Goal: Task Accomplishment & Management: Manage account settings

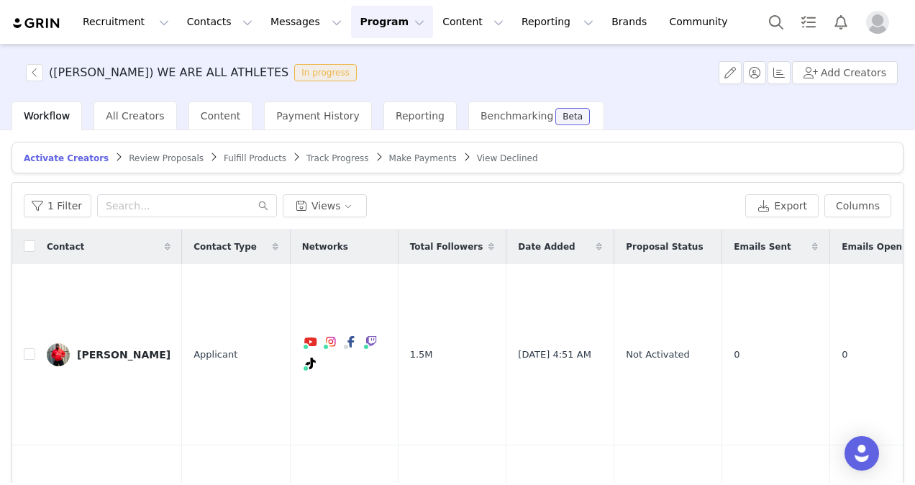
click at [148, 157] on span "Review Proposals" at bounding box center [166, 158] width 75 height 10
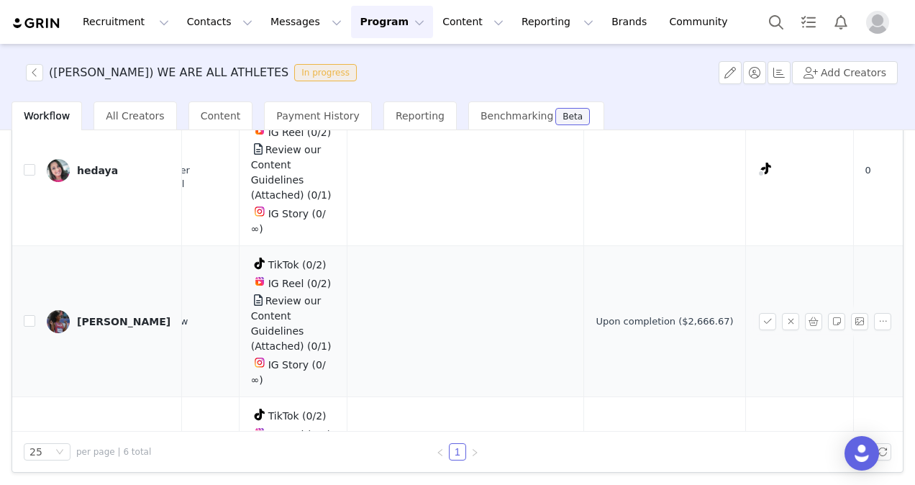
scroll to position [179, 0]
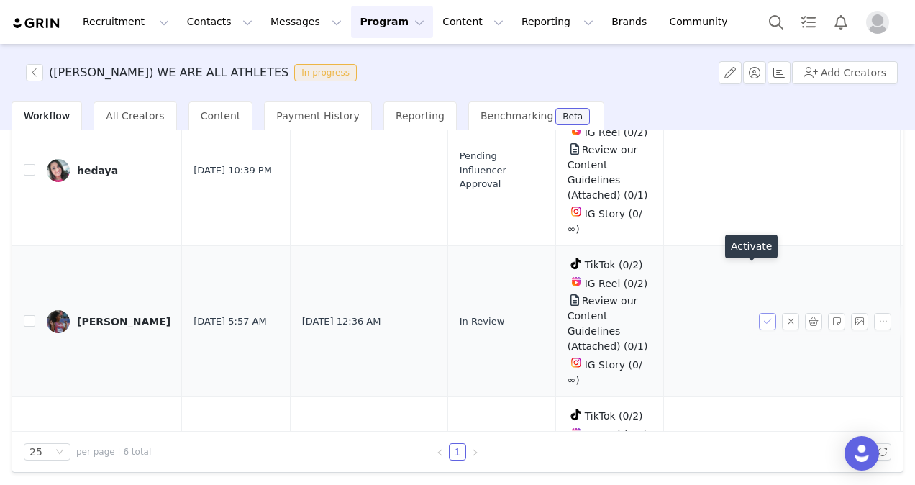
click at [759, 313] on button "button" at bounding box center [767, 321] width 17 height 17
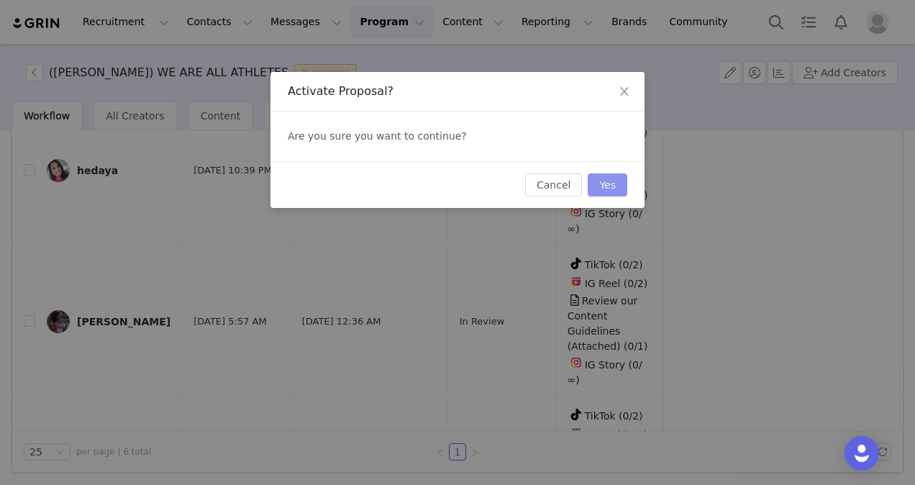
click at [610, 182] on button "Yes" at bounding box center [608, 184] width 40 height 23
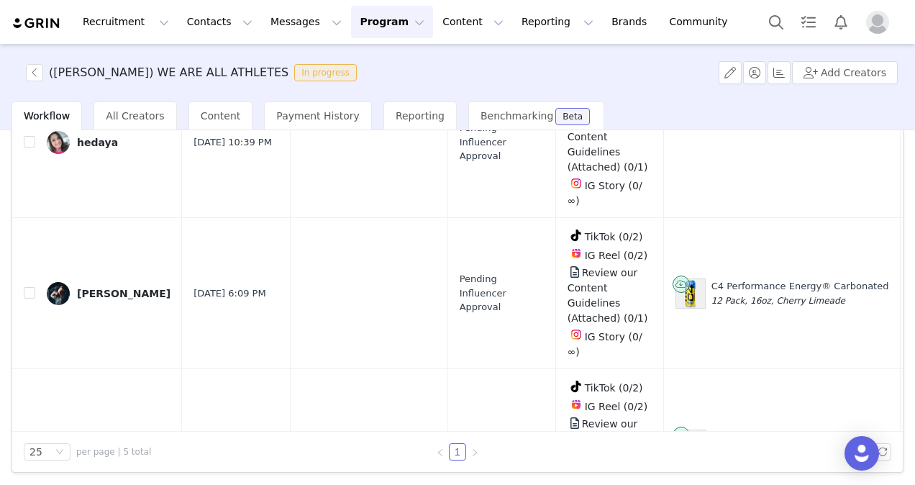
scroll to position [370, 0]
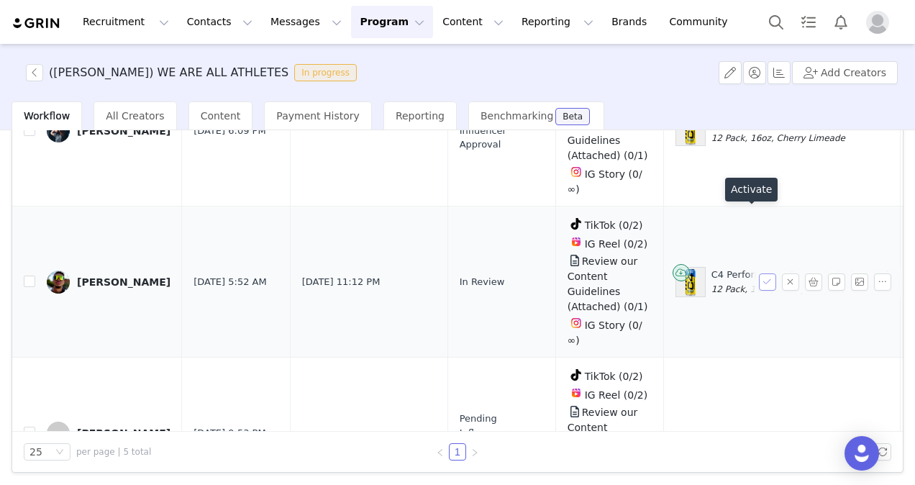
click at [759, 273] on button "button" at bounding box center [767, 281] width 17 height 17
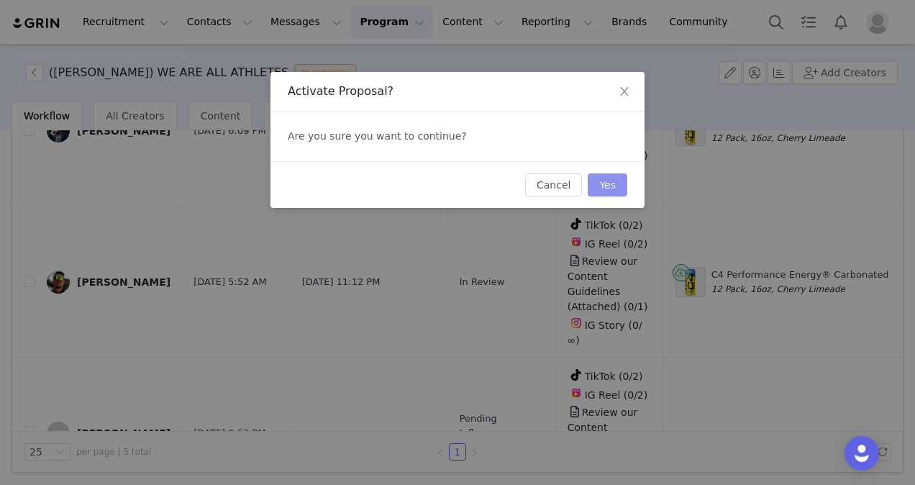
click at [616, 183] on button "Yes" at bounding box center [608, 184] width 40 height 23
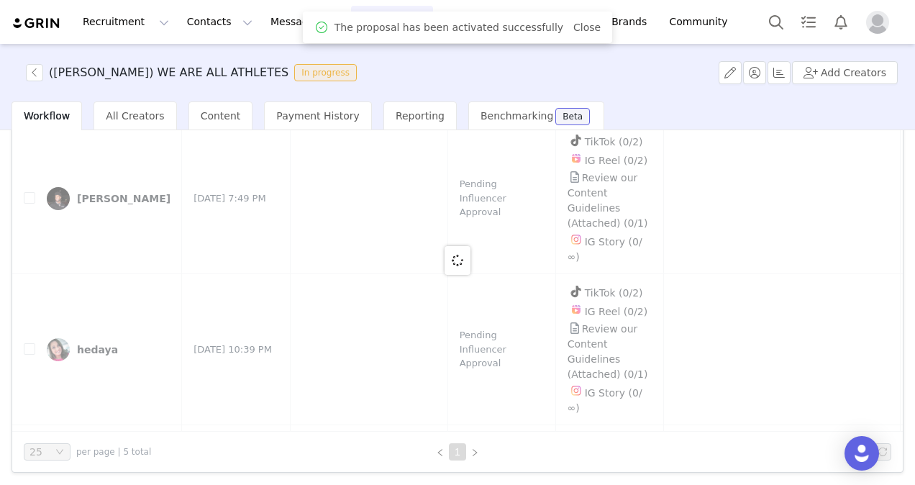
scroll to position [0, 0]
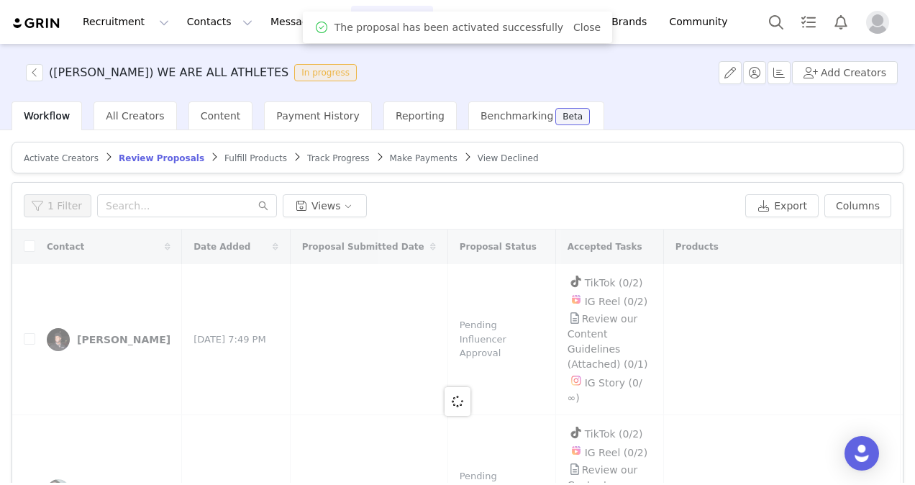
click at [224, 160] on span "Fulfill Products" at bounding box center [255, 158] width 63 height 10
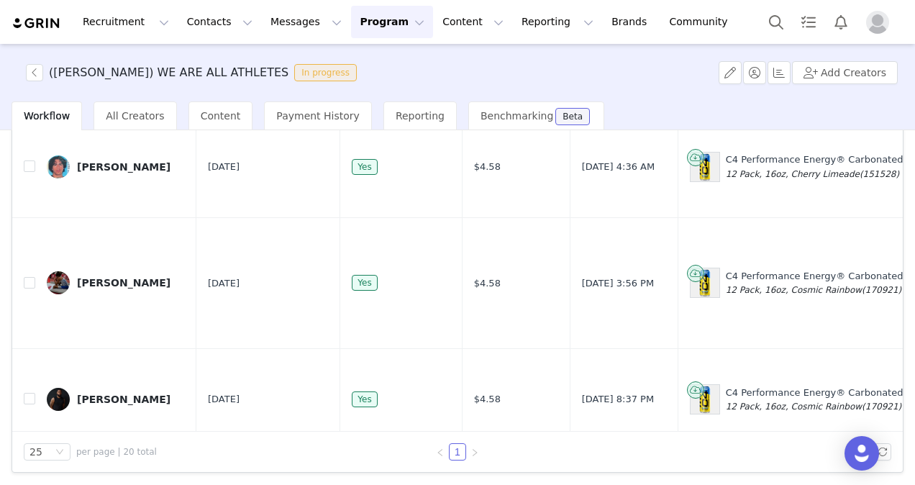
scroll to position [1446, 0]
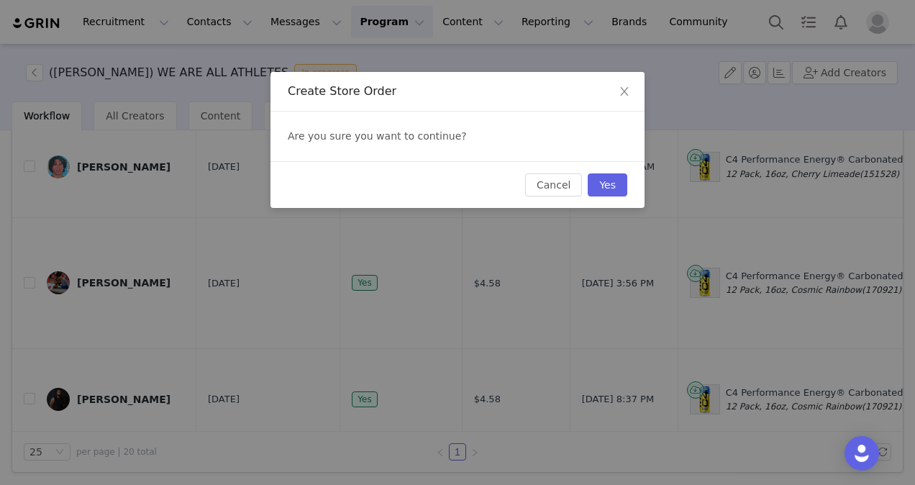
click at [614, 170] on div "Cancel Yes" at bounding box center [458, 184] width 374 height 47
click at [607, 180] on button "Yes" at bounding box center [608, 184] width 40 height 23
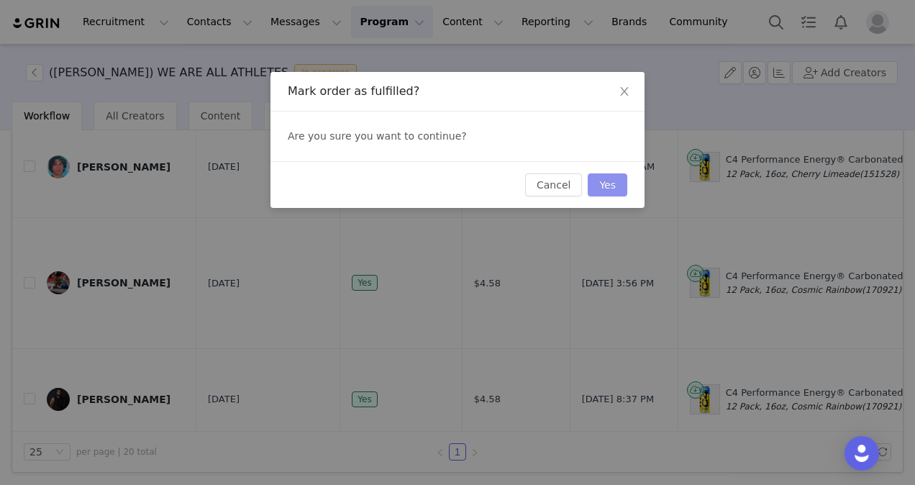
click at [617, 184] on button "Yes" at bounding box center [608, 184] width 40 height 23
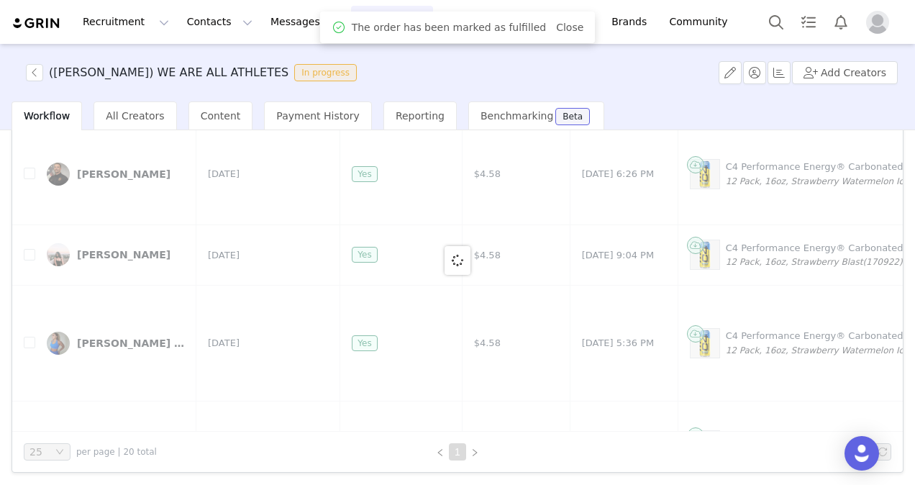
scroll to position [0, 0]
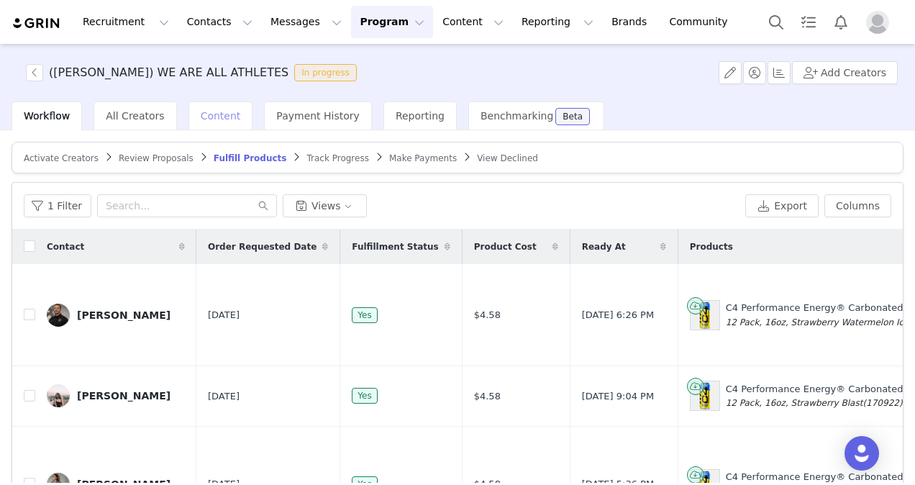
click at [223, 114] on span "Content" at bounding box center [221, 116] width 40 height 12
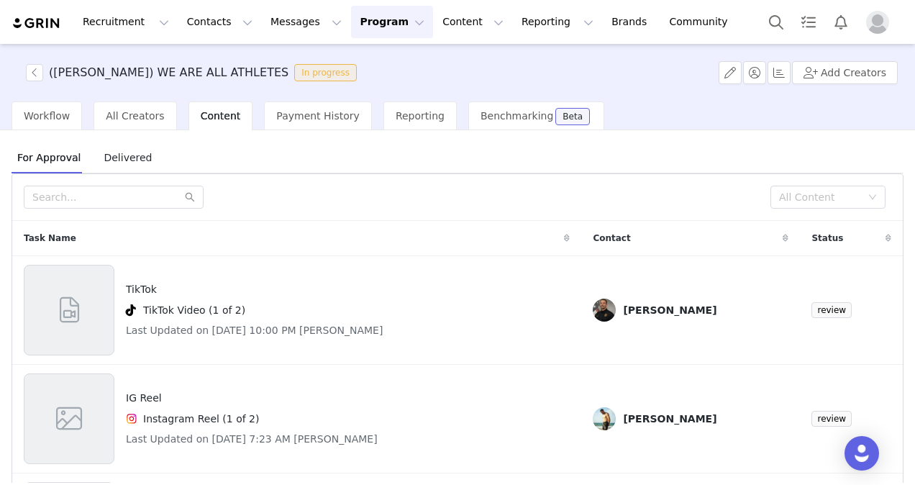
click at [137, 164] on span "Delivered" at bounding box center [128, 157] width 60 height 23
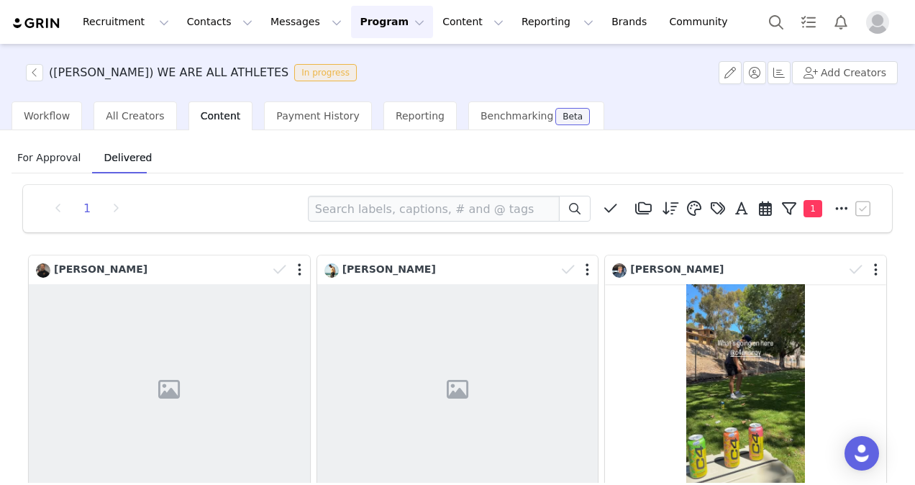
click at [51, 155] on span "For Approval" at bounding box center [49, 157] width 75 height 23
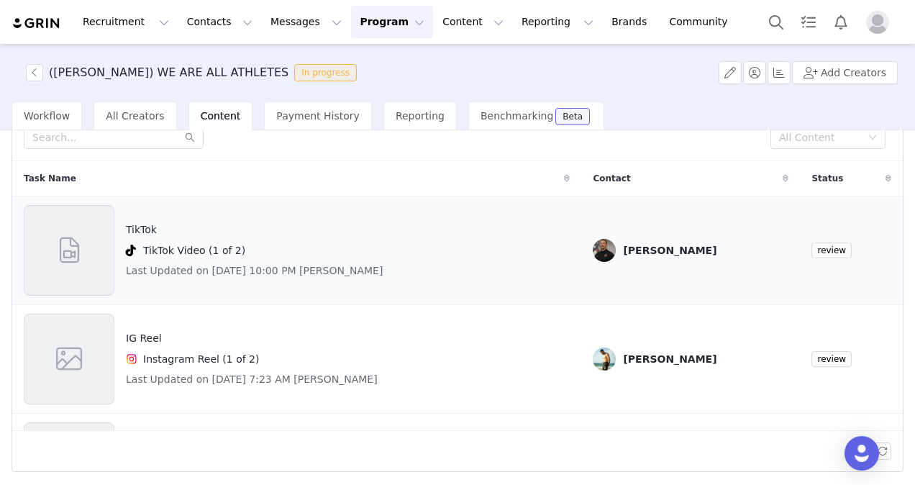
click at [345, 261] on div "TikTok TikTok Video (1 of 2) Last Updated on Sep 1, 2025 10:00 PM Seth Cockerham" at bounding box center [254, 250] width 257 height 91
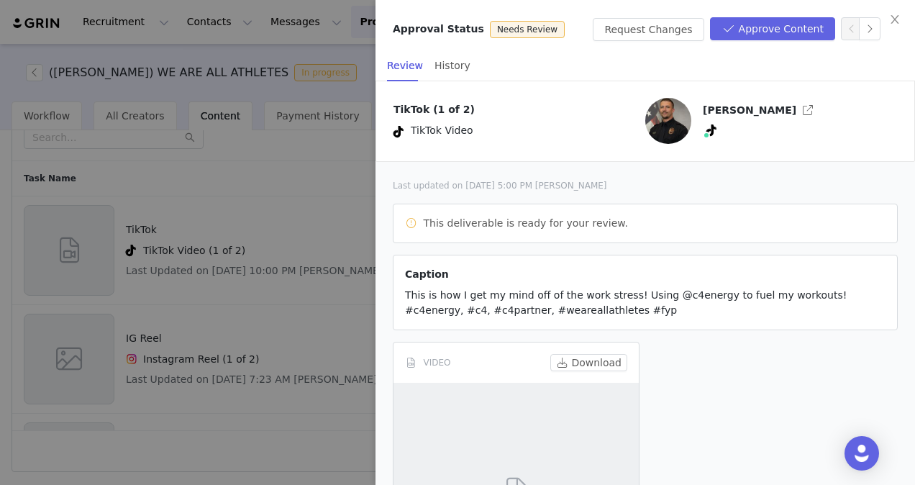
scroll to position [174, 0]
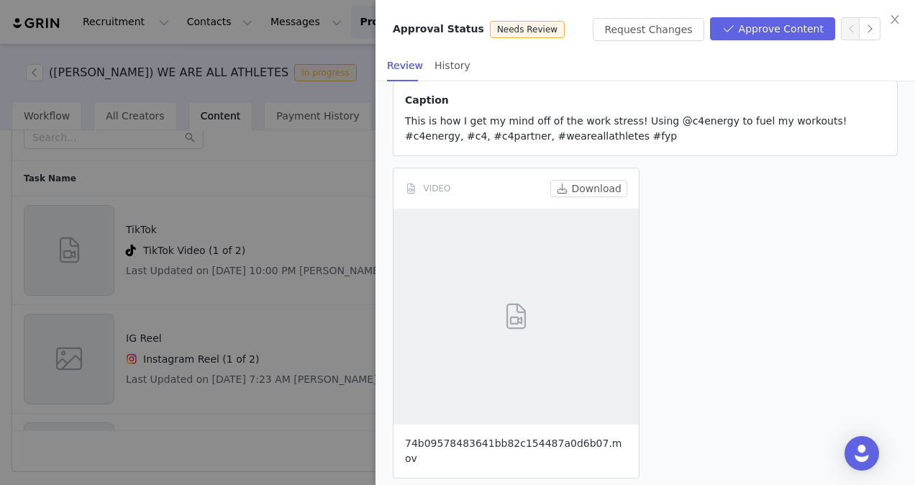
click at [530, 445] on link "74b09578483641bb82c154487a0d6b07.mov" at bounding box center [513, 450] width 217 height 27
click at [785, 247] on div "VIDEO Download 74b09578483641bb82c154487a0d6b07.mov" at bounding box center [645, 323] width 517 height 322
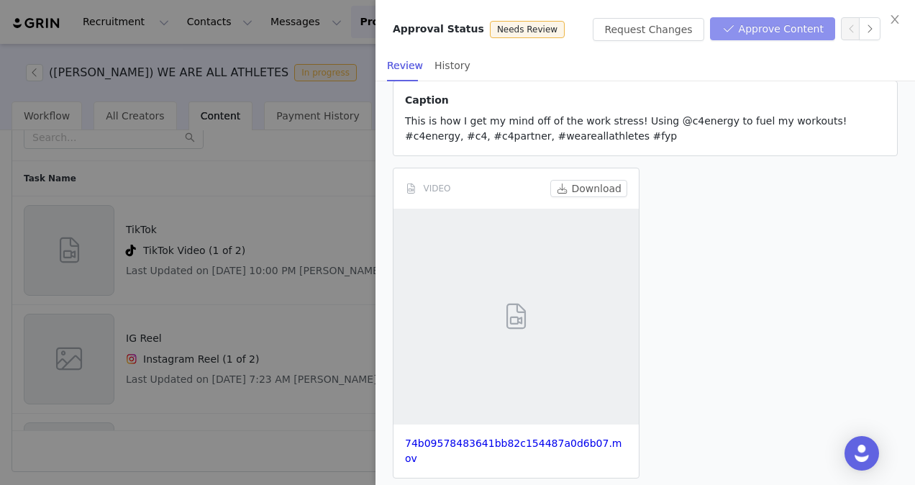
click at [791, 32] on button "Approve Content" at bounding box center [772, 28] width 125 height 23
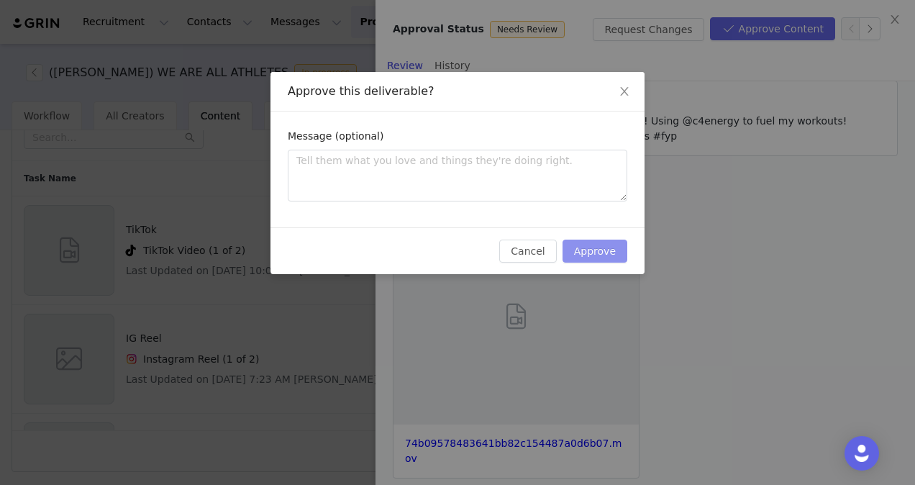
click at [609, 247] on button "Approve" at bounding box center [595, 251] width 65 height 23
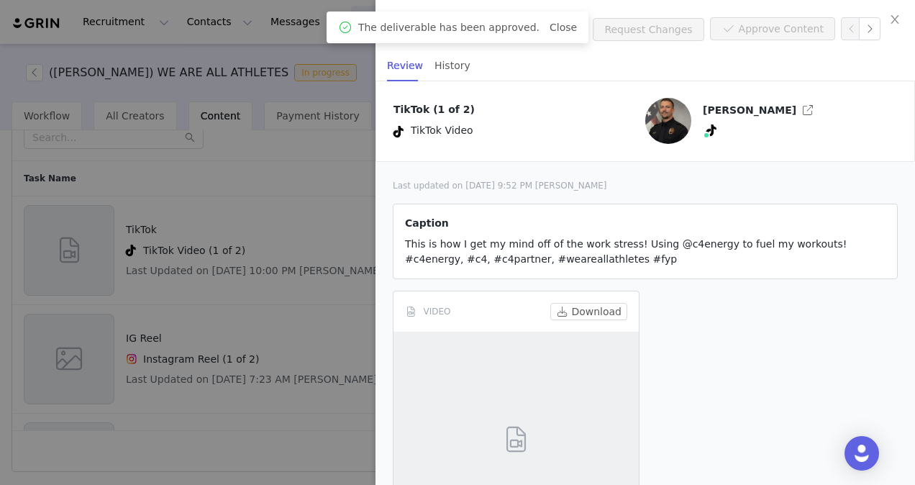
scroll to position [123, 0]
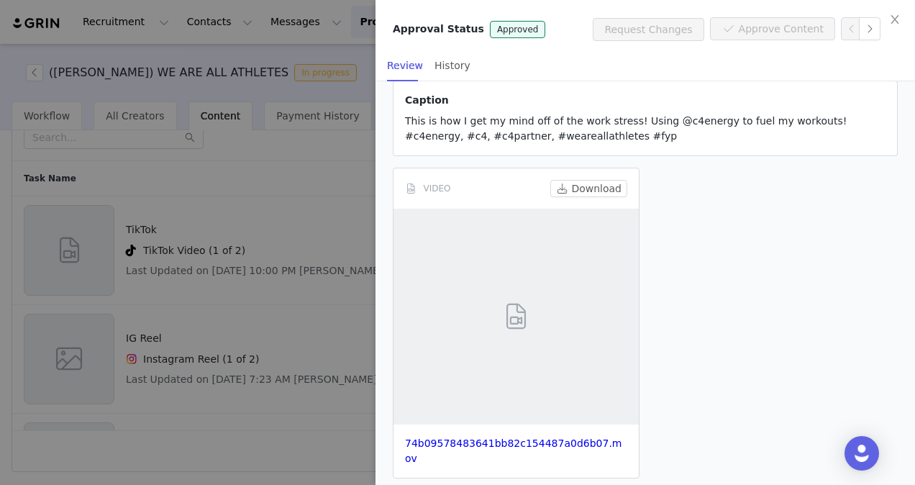
click at [317, 252] on div at bounding box center [457, 242] width 915 height 485
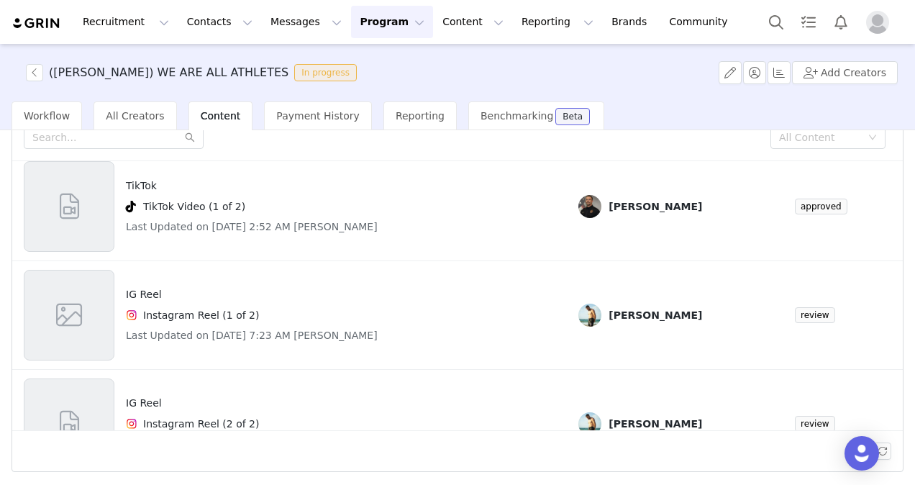
scroll to position [89, 0]
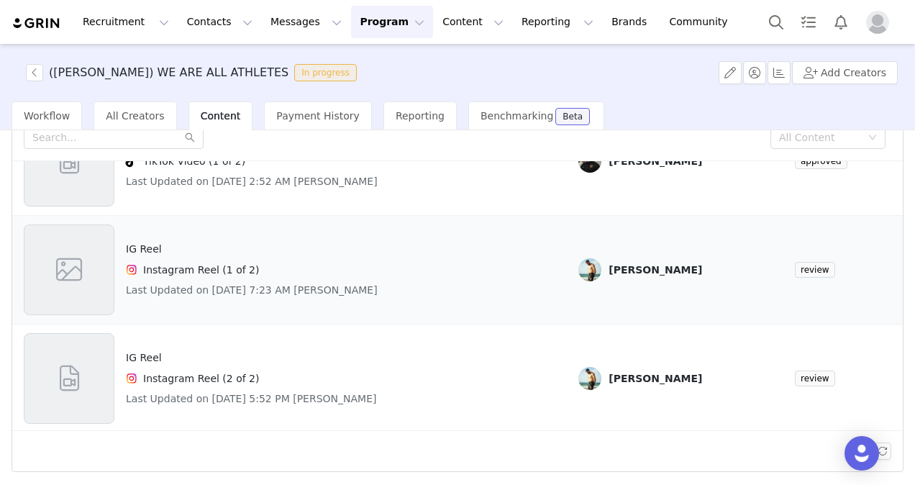
click at [327, 261] on div "Instagram Reel (1 of 2)" at bounding box center [252, 269] width 252 height 17
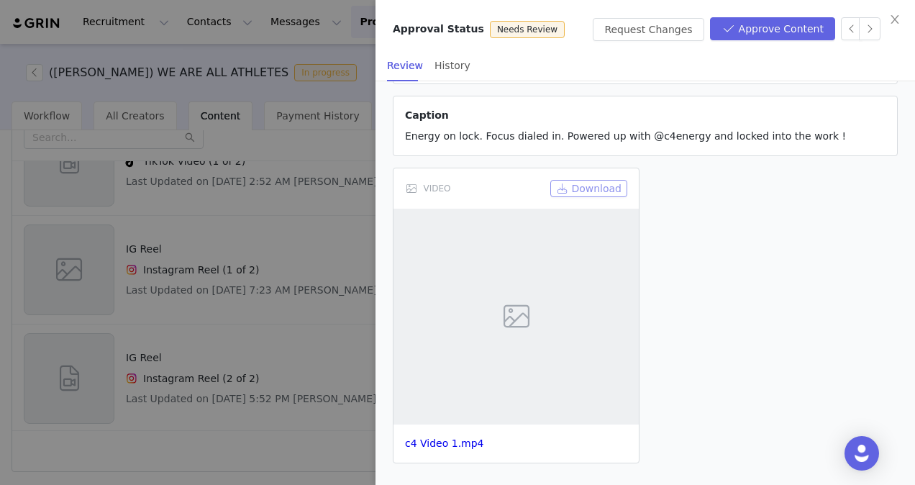
scroll to position [158, 0]
click at [455, 438] on link "c4 Video 1.mp4" at bounding box center [444, 444] width 79 height 12
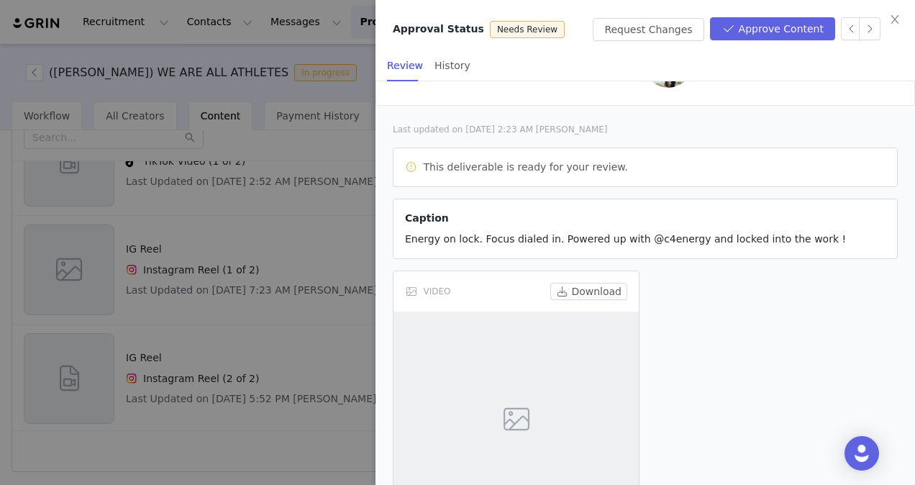
scroll to position [0, 0]
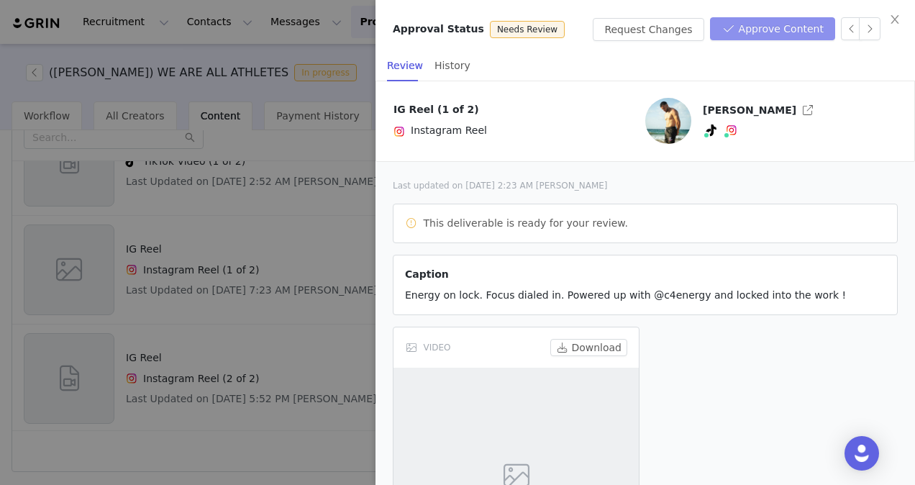
click at [766, 26] on button "Approve Content" at bounding box center [772, 28] width 125 height 23
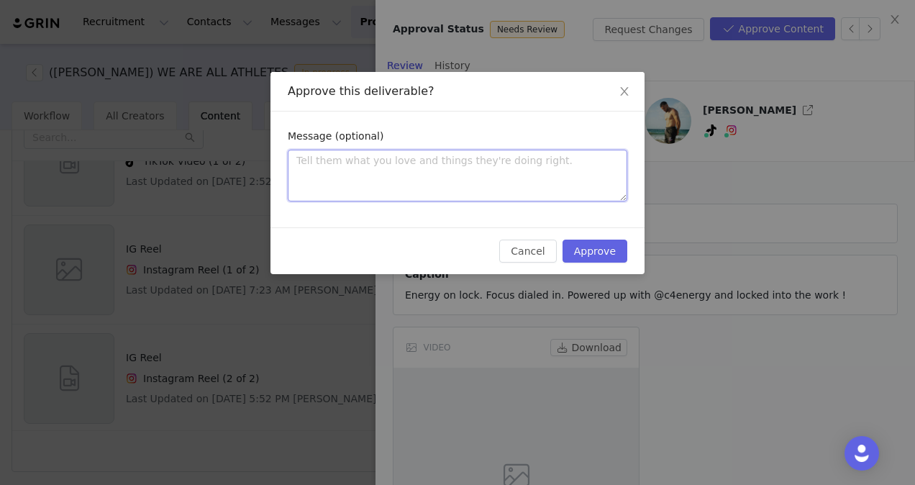
click at [387, 161] on textarea at bounding box center [458, 176] width 340 height 52
type textarea "A"
type textarea "Aw"
type textarea "Awe"
type textarea "Awes"
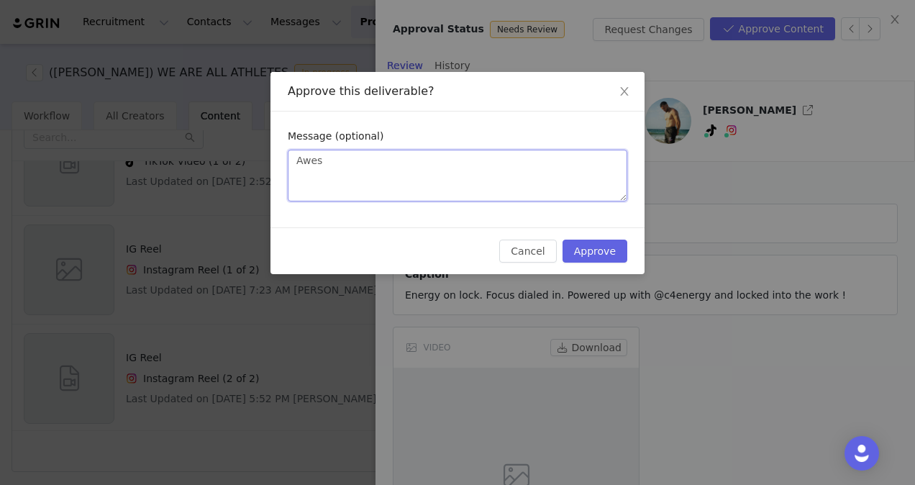
type textarea "Aweso"
type textarea "Awesome"
type textarea "Awesome V"
type textarea "Awesome Vi"
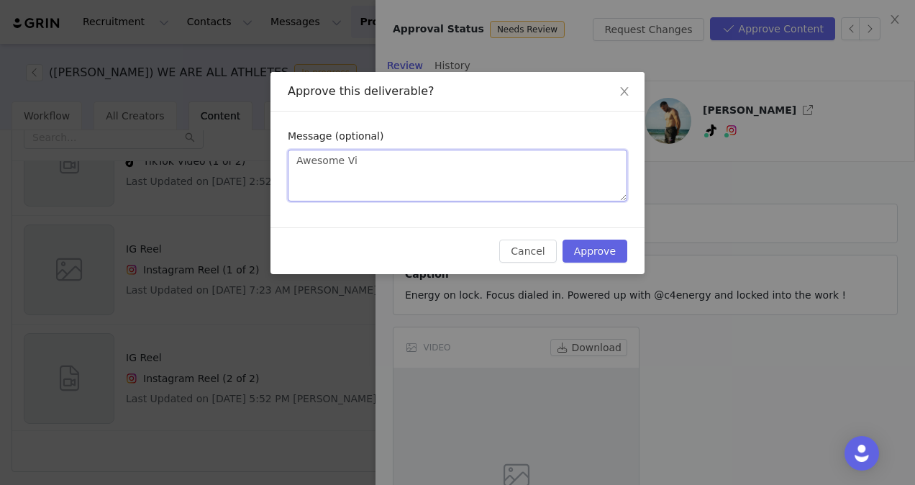
type textarea "Awesome Vid"
type textarea "Awesome Vido"
type textarea "Awesome Vidoe"
type textarea "Awesome Vido"
type textarea "Awesome Vid"
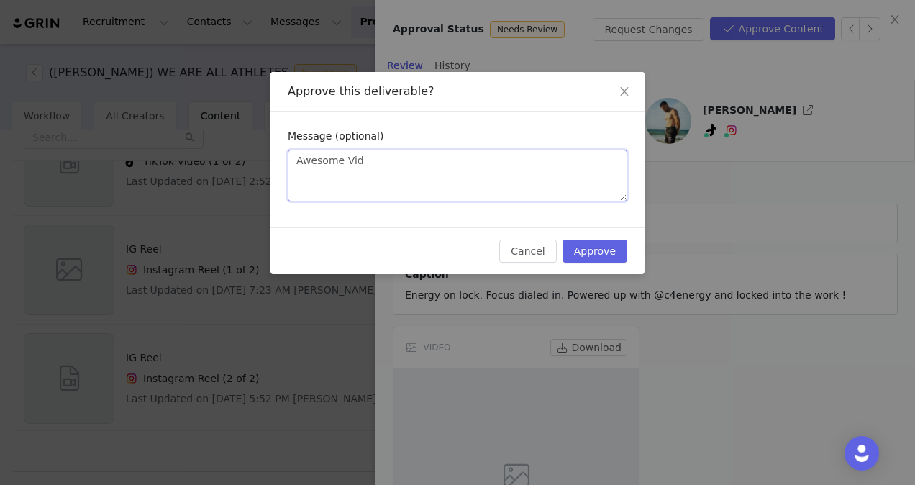
type textarea "Awesome Vide"
type textarea "Awesome Video"
type textarea "Awesome Video!"
type textarea "Awesome Video!!"
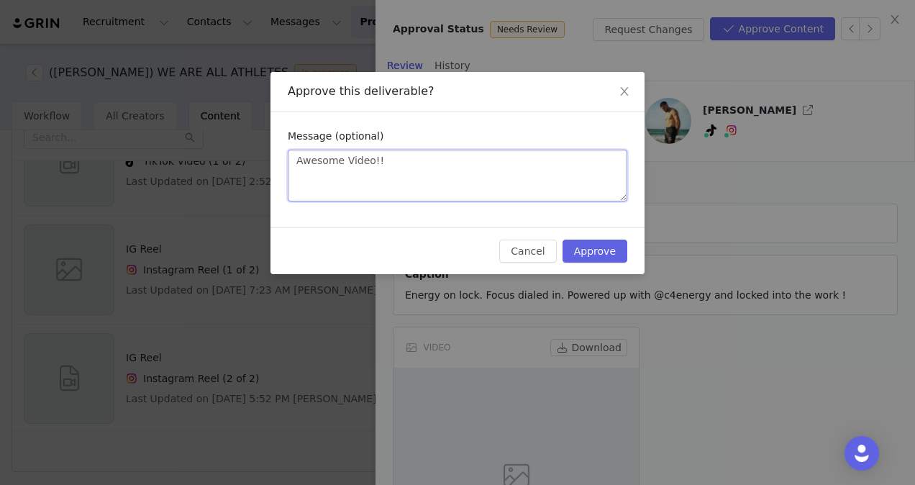
type textarea "Awesome Video!!!"
type textarea "Awesome Video!!! M"
type textarea "Awesome Video!!! Mak"
type textarea "Awesome Video!!! Make"
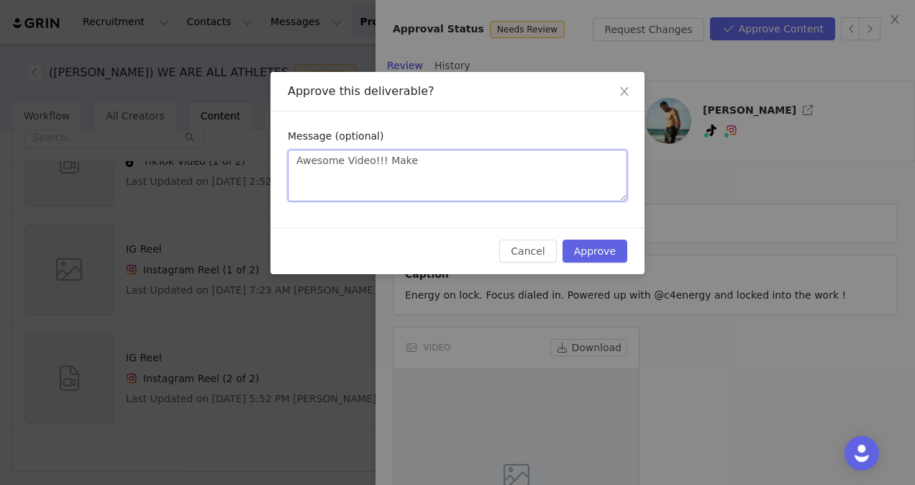
type textarea "Awesome Video!!! Make"
type textarea "Awesome Video!!! Make s"
type textarea "Awesome Video!!! Make su"
type textarea "Awesome Video!!! Make sur"
type textarea "Awesome Video!!! Make sure"
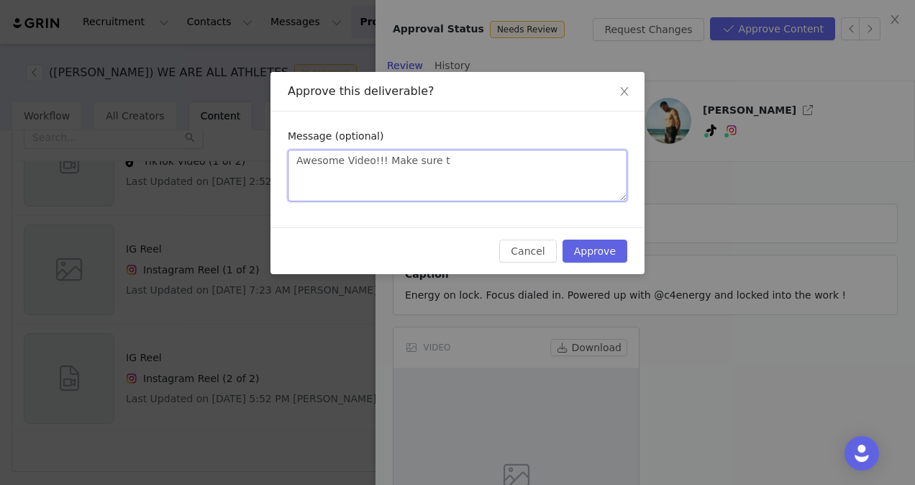
type textarea "Awesome Video!!! Make sure to"
type textarea "Awesome Video!!! Make sure to i"
type textarea "Awesome Video!!! Make sure to in"
type textarea "Awesome Video!!! Make sure to incl"
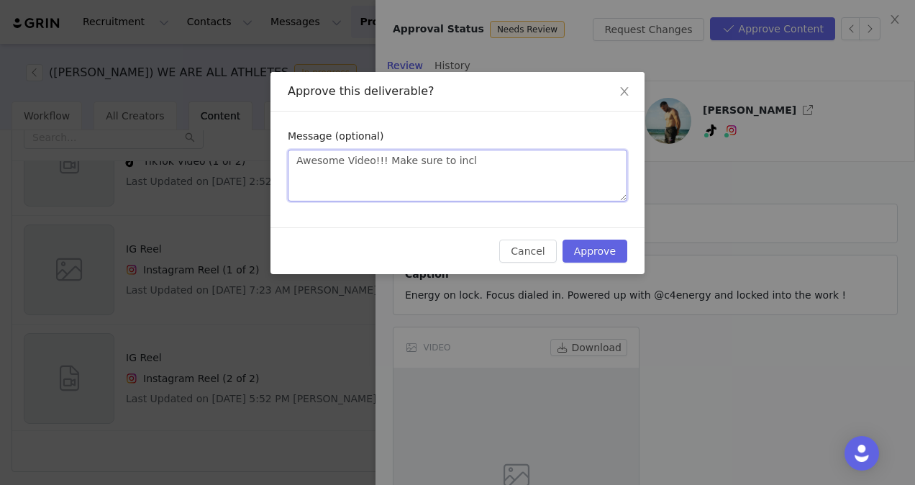
type textarea "Awesome Video!!! Make sure to inclu"
type textarea "Awesome Video!!! Make sure to includ"
type textarea "Awesome Video!!! Make sure to include"
type textarea "Awesome Video!!! Make sure to include th"
type textarea "Awesome Video!!! Make sure to include the"
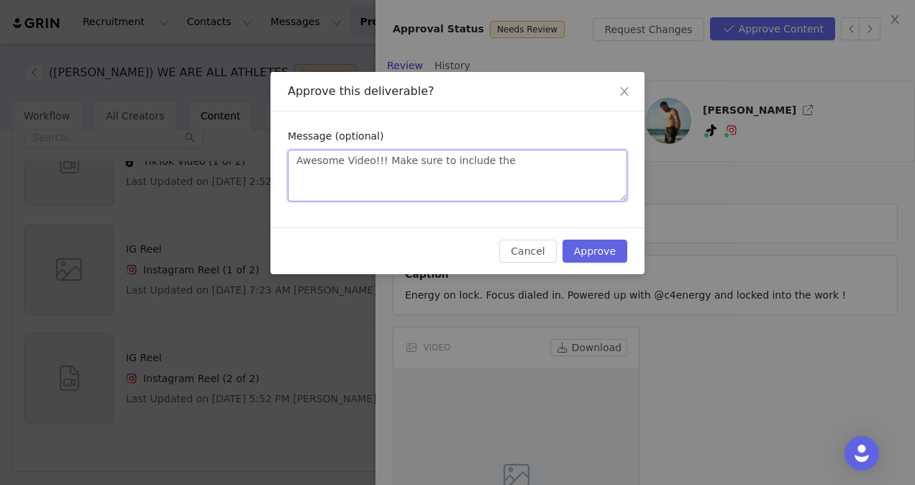
type textarea "Awesome Video!!! Make sure to include the r"
type textarea "Awesome Video!!! Make sure to include the re"
type textarea "Awesome Video!!! Make sure to include the req"
type textarea "Awesome Video!!! Make sure to include the requ"
type textarea "Awesome Video!!! Make sure to include the requir"
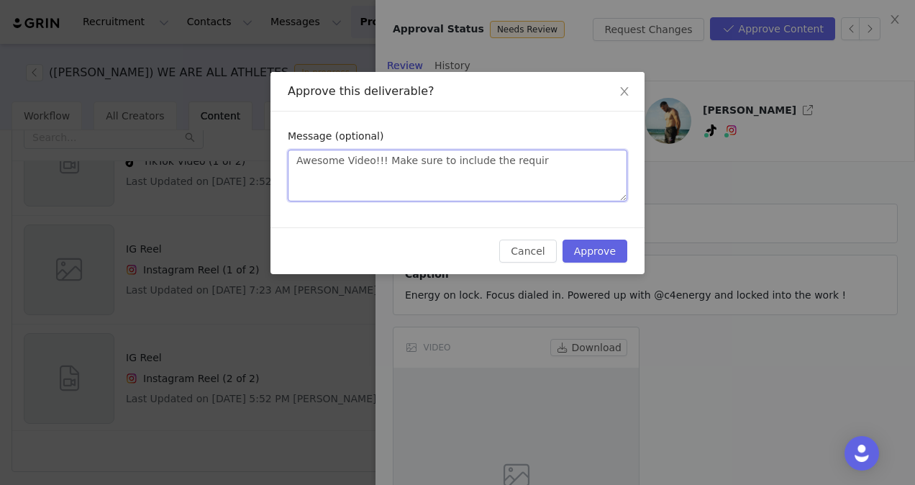
type textarea "Awesome Video!!! Make sure to include the require"
type textarea "Awesome Video!!! Make sure to include the required"
type textarea "Awesome Video!!! Make sure to include the required h"
type textarea "Awesome Video!!! Make sure to include the required ha"
type textarea "Awesome Video!!! Make sure to include the required has"
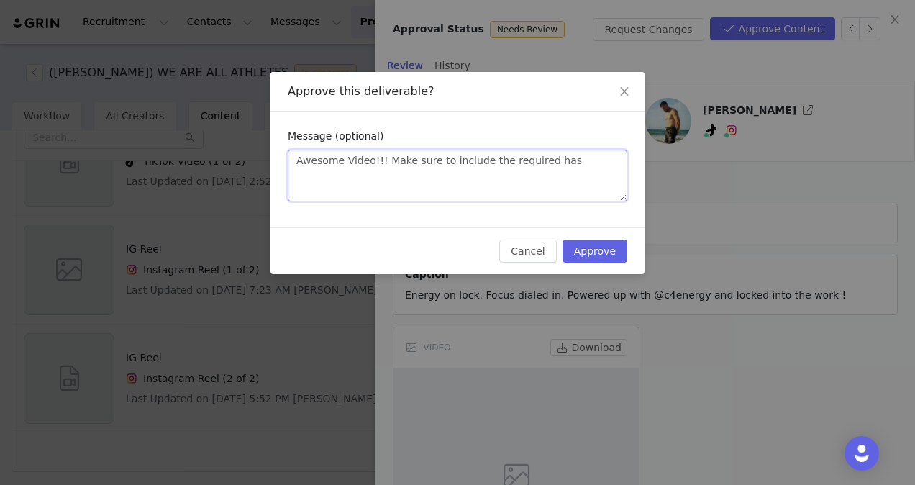
type textarea "Awesome Video!!! Make sure to include the required hast"
type textarea "Awesome Video!!! Make sure to include the required hasta"
type textarea "Awesome Video!!! Make sure to include the required hastag"
type textarea "Awesome Video!!! Make sure to include the required hastags"
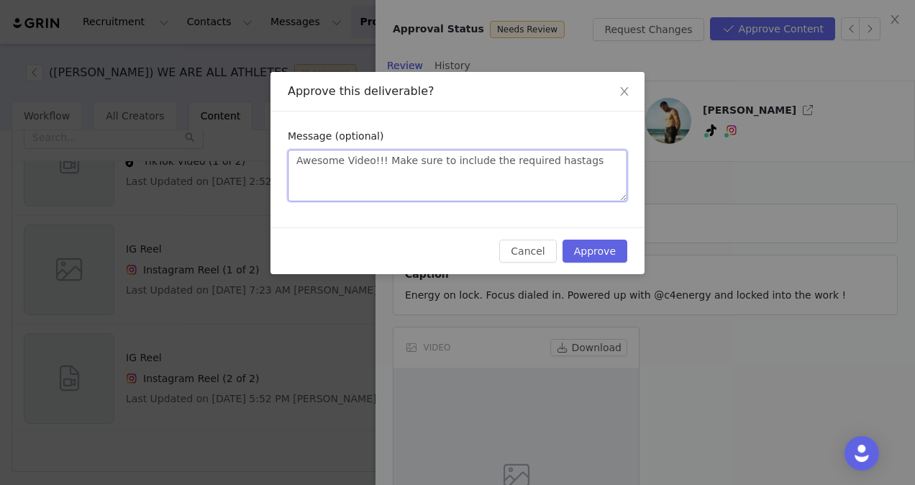
type textarea "Awesome Video!!! Make sure to include the required hastags w"
type textarea "Awesome Video!!! Make sure to include the required hastags wh"
type textarea "Awesome Video!!! Make sure to include the required hastags whe"
type textarea "Awesome Video!!! Make sure to include the required hastags when"
type textarea "Awesome Video!!! Make sure to include the required hastags when y"
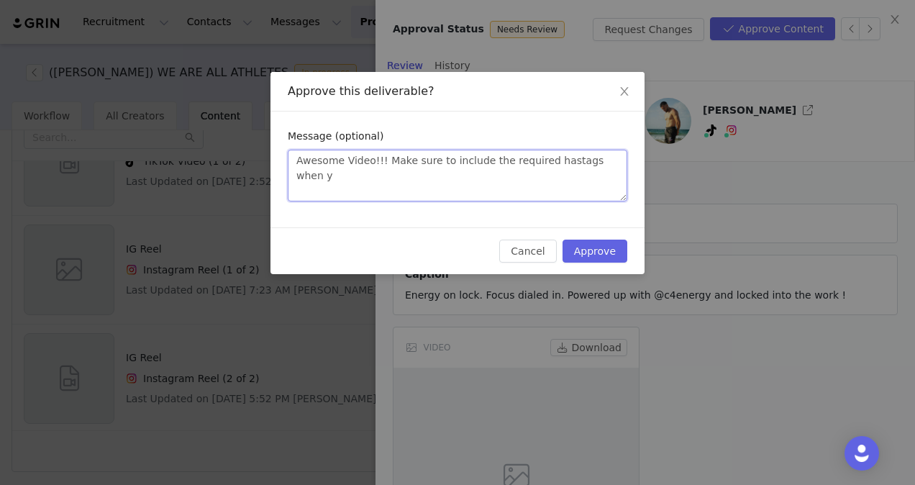
type textarea "Awesome Video!!! Make sure to include the required hastags when yo"
type textarea "Awesome Video!!! Make sure to include the required hastags when you"
type textarea "Awesome Video!!! Make sure to include the required hastags when you p"
type textarea "Awesome Video!!! Make sure to include the required hastags when you po"
type textarea "Awesome Video!!! Make sure to include the required hastags when you pos"
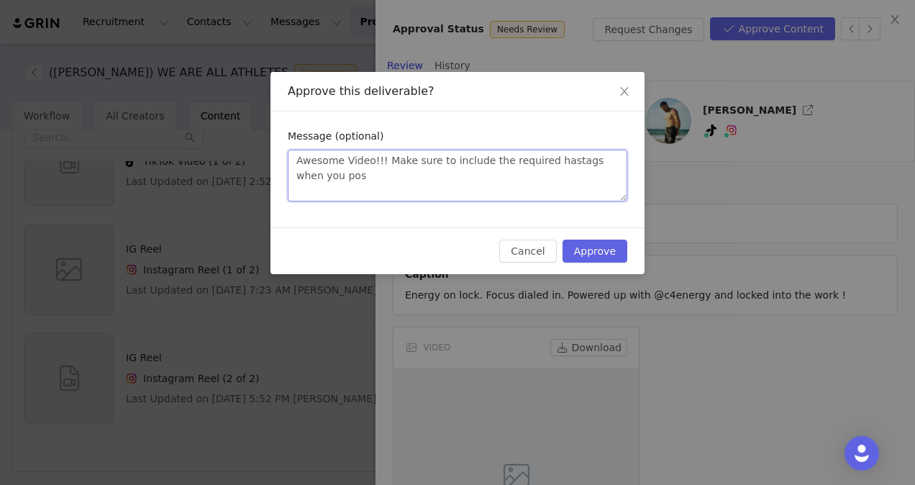
type textarea "Awesome Video!!! Make sure to include the required hastags when you post"
type textarea "Awesome Video!!! Make sure to include the required hastags when you post!"
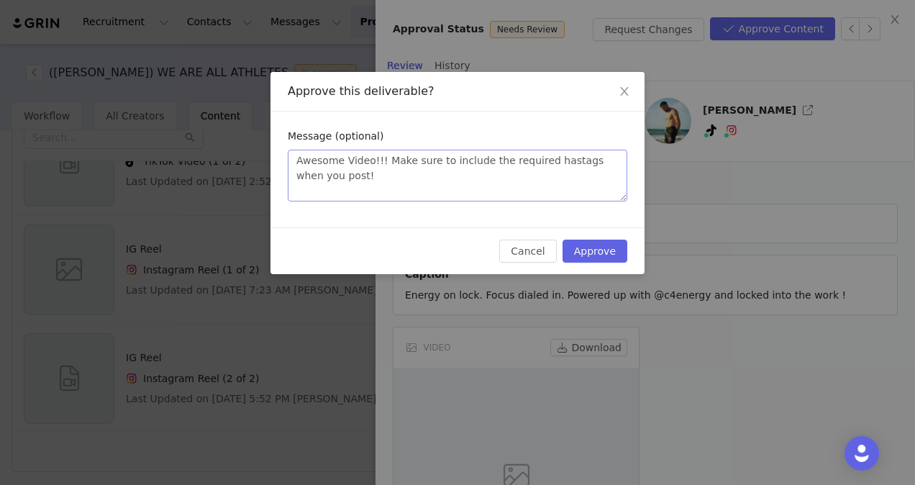
type textarea "Awesome Video!!! Make sure to include the required hashtags when you post!"
click at [531, 194] on textarea "Awesome Video!!! Make sure to include the required hashtags when you post!" at bounding box center [458, 176] width 340 height 52
type textarea "Awesome Video!!! Make sure to include the required hashtags when you post! G"
type textarea "Awesome Video!!! Make sure to include the required hashtags when you post! Gr"
type textarea "Awesome Video!!! Make sure to include the required hashtags when you post! Gre"
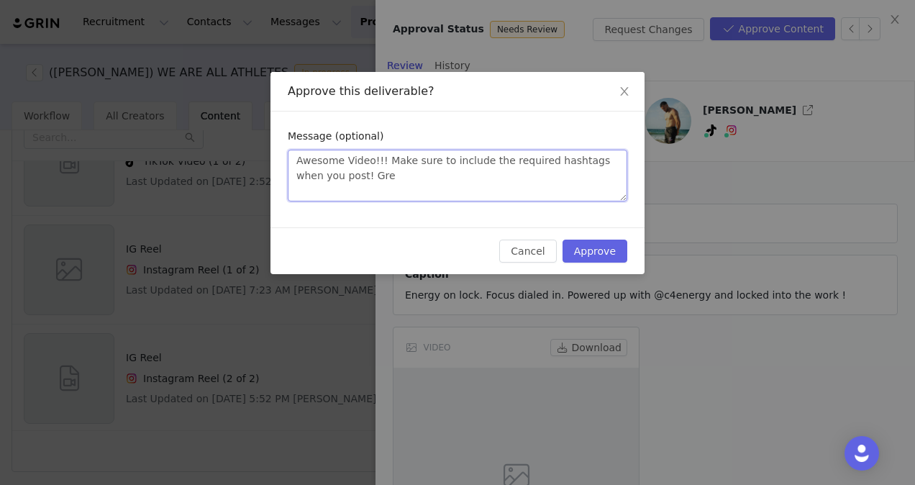
type textarea "Awesome Video!!! Make sure to include the required hashtags when you post! Grea"
type textarea "Awesome Video!!! Make sure to include the required hashtags when you post! Great"
type textarea "Awesome Video!!! Make sure to include the required hashtags when you post! Grea…"
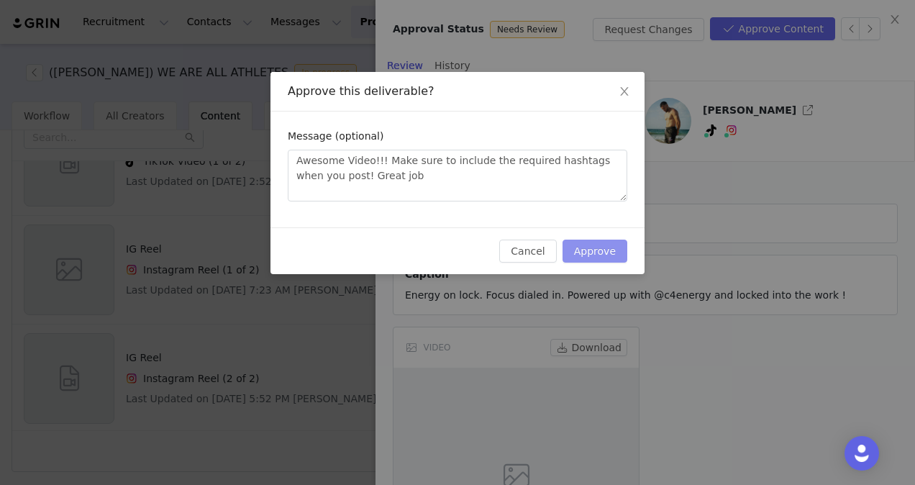
click at [596, 252] on button "Approve" at bounding box center [595, 251] width 65 height 23
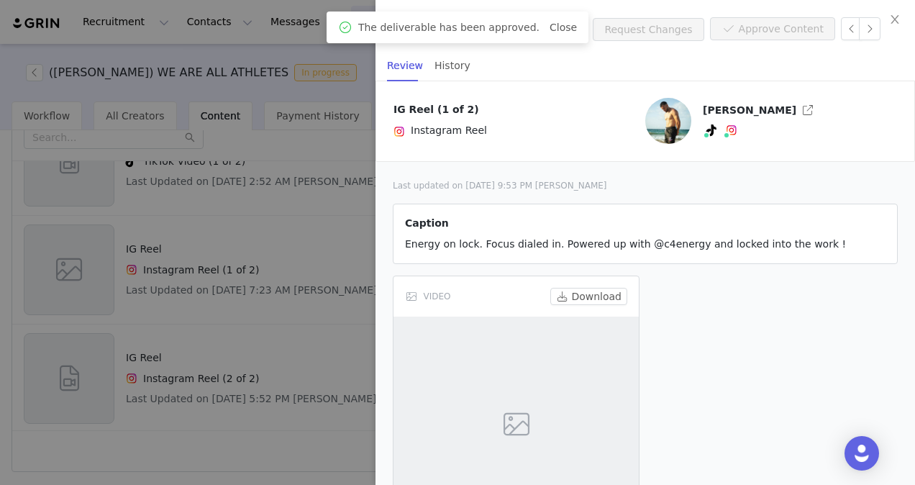
click at [217, 292] on div at bounding box center [457, 242] width 915 height 485
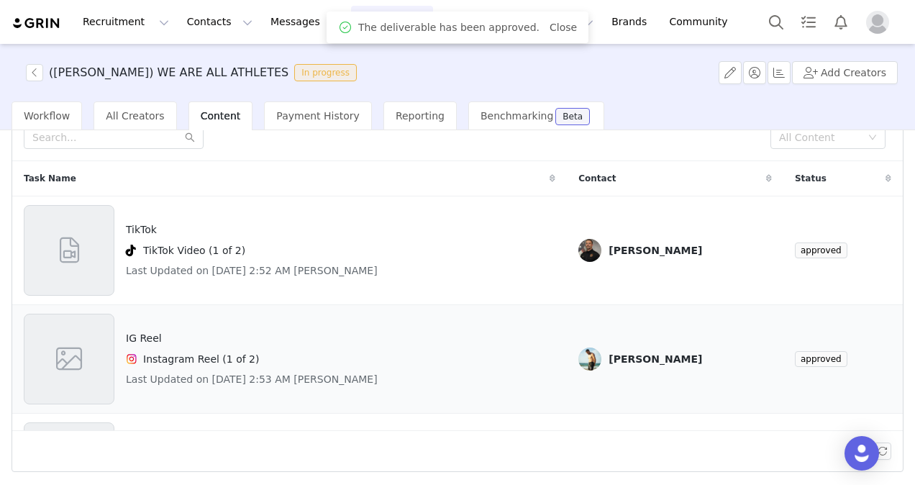
scroll to position [89, 0]
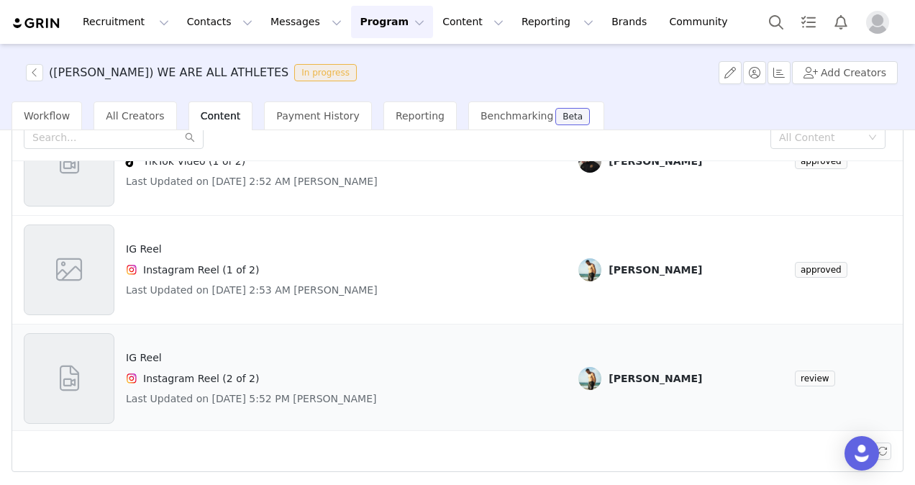
click at [271, 341] on div "IG Reel Instagram Reel (2 of 2) Last Updated on Aug 31, 2025 5:52 PM OSCAR BENI…" at bounding box center [251, 378] width 251 height 91
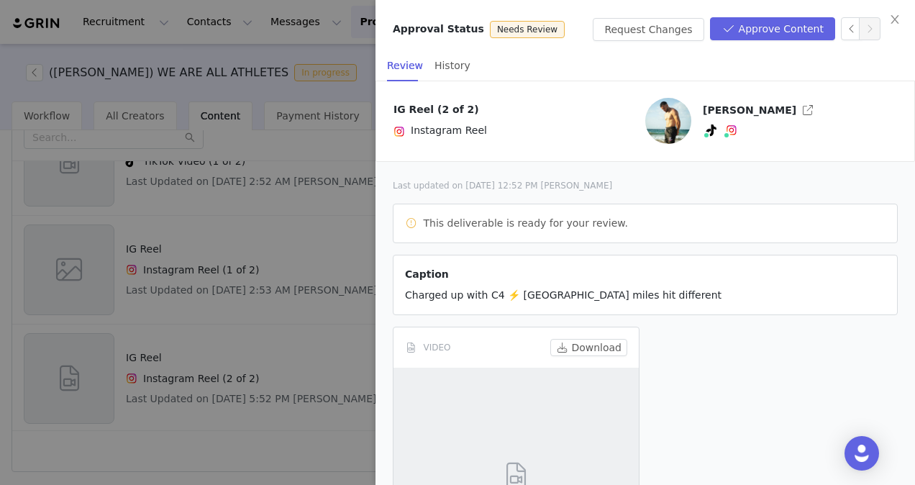
scroll to position [174, 0]
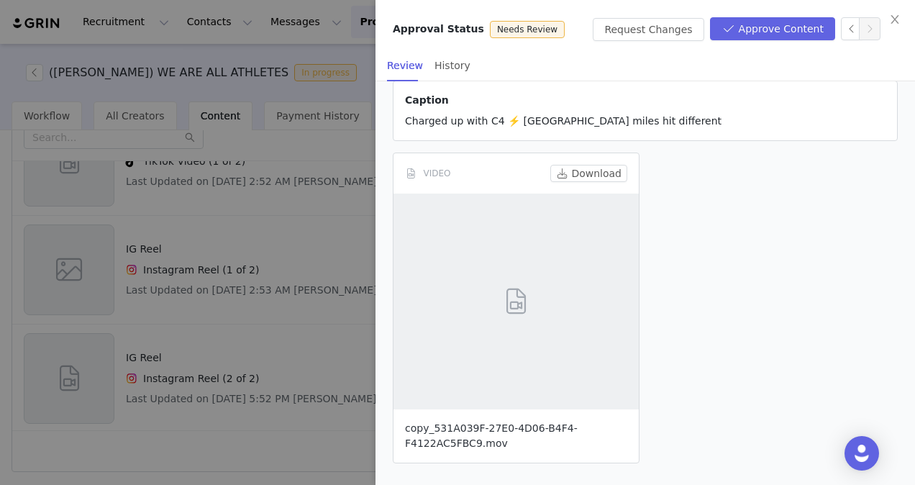
click at [491, 433] on link "copy_531A039F-27E0-4D06-B4F4-F4122AC5FBC9.mov" at bounding box center [491, 435] width 173 height 27
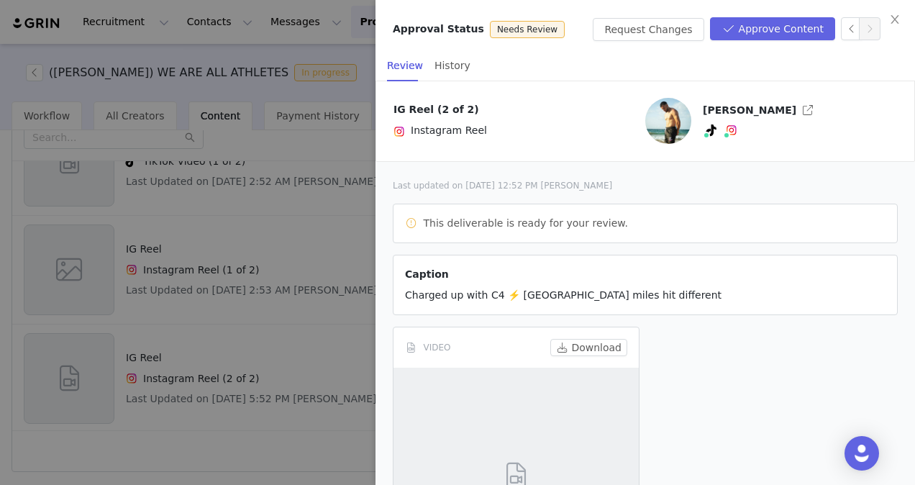
click at [901, 45] on div "Approval Status Needs Review Request Changes Approve Content" at bounding box center [646, 25] width 540 height 50
click at [764, 27] on button "Approve Content" at bounding box center [772, 28] width 125 height 23
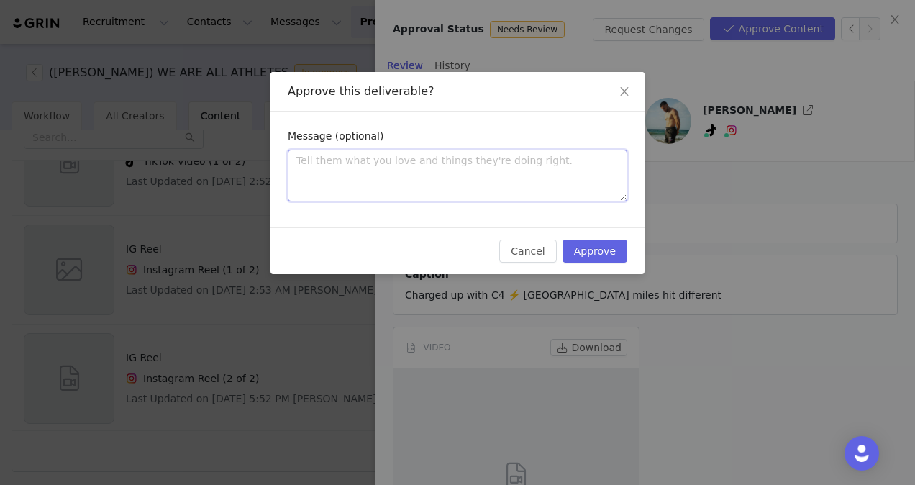
click at [487, 173] on textarea at bounding box center [458, 176] width 340 height 52
type textarea "M"
type textarea "G"
type textarea "Gr"
type textarea "Gre"
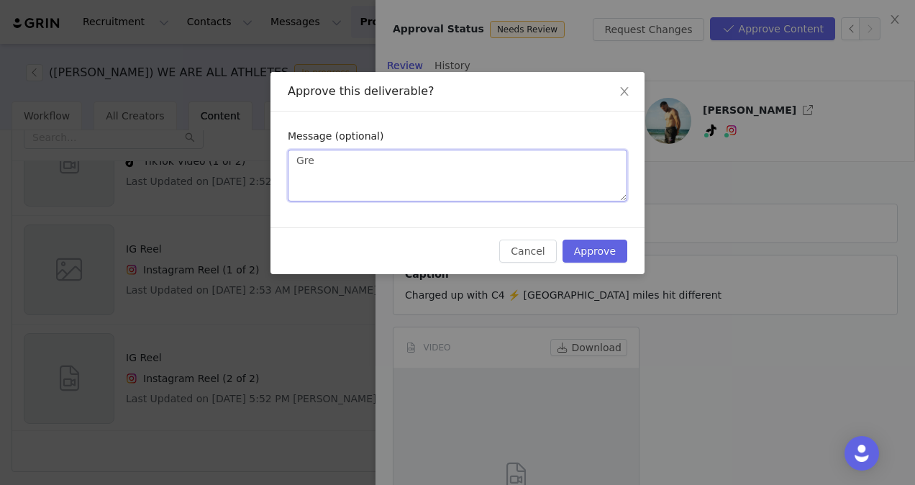
type textarea "Grea"
type textarea "Great"
type textarea "Great j"
type textarea "Great jo"
type textarea "Great job"
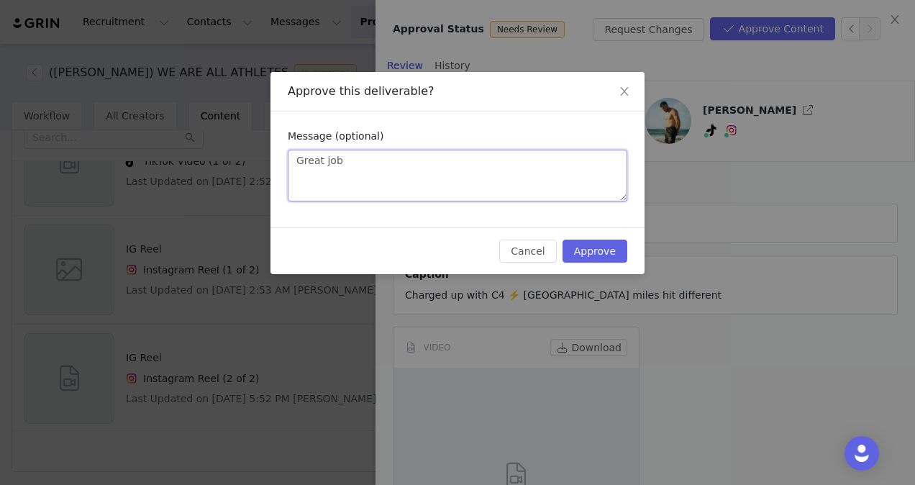
type textarea "Great job"
type textarea "Great job!"
type textarea "Great job! M"
type textarea "Great job! Mak"
type textarea "Great job! Makr"
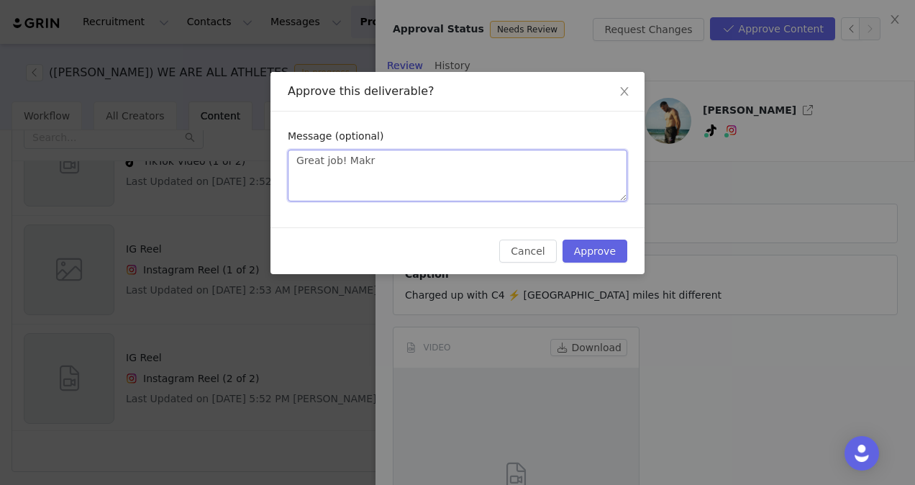
type textarea "Great job! Mak"
type textarea "Great job! Make"
type textarea "Great job! Make su"
type textarea "Great job! Make sur"
type textarea "Great job! Make sure"
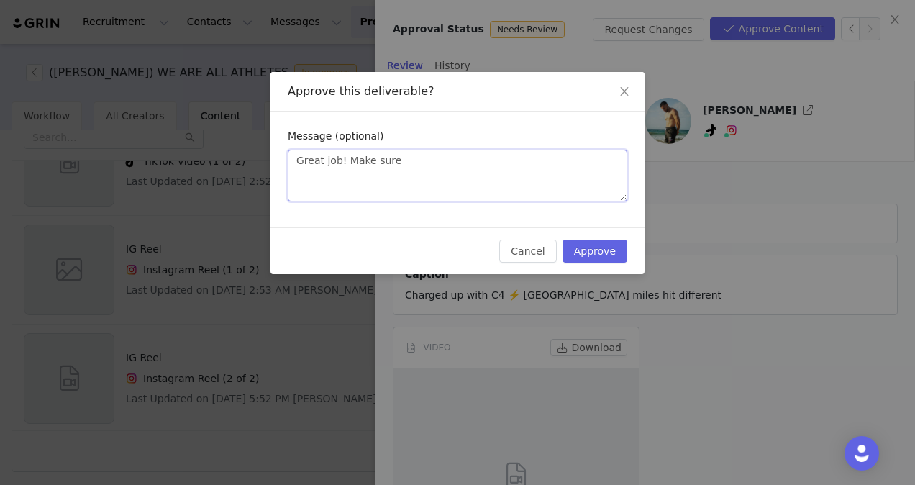
type textarea "Great job! Make sure t"
type textarea "Great job! Make sure to"
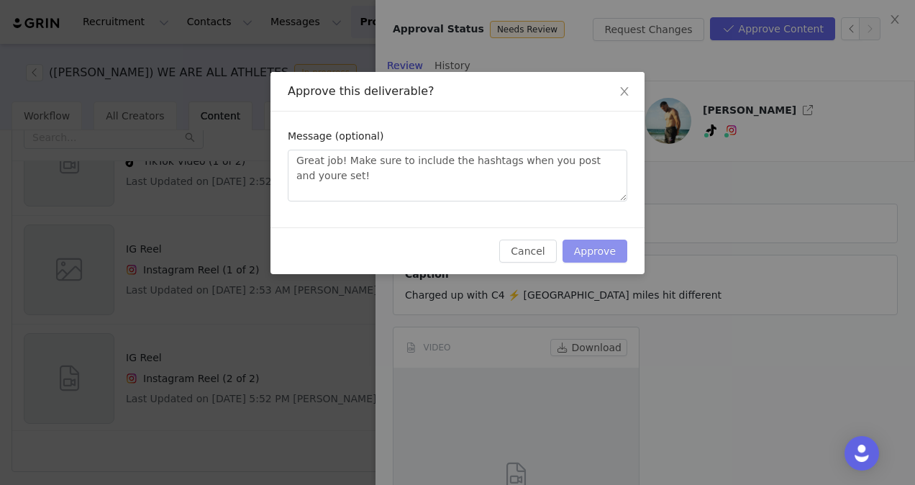
click at [599, 252] on button "Approve" at bounding box center [595, 251] width 65 height 23
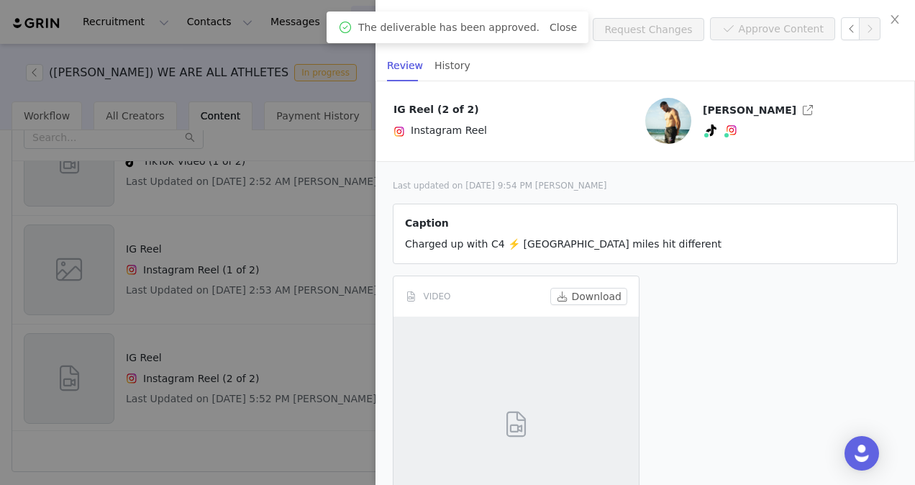
click at [331, 248] on div at bounding box center [457, 242] width 915 height 485
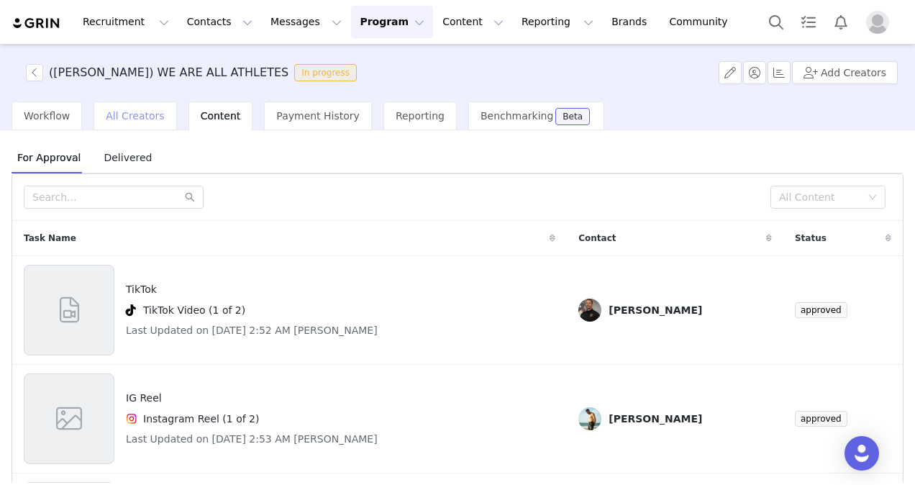
click at [122, 112] on span "All Creators" at bounding box center [135, 116] width 58 height 12
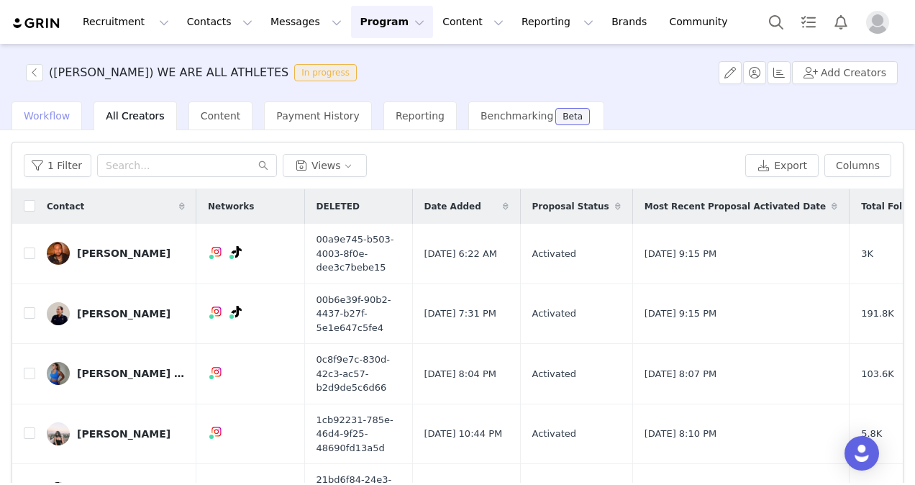
click at [46, 111] on span "Workflow" at bounding box center [47, 116] width 46 height 12
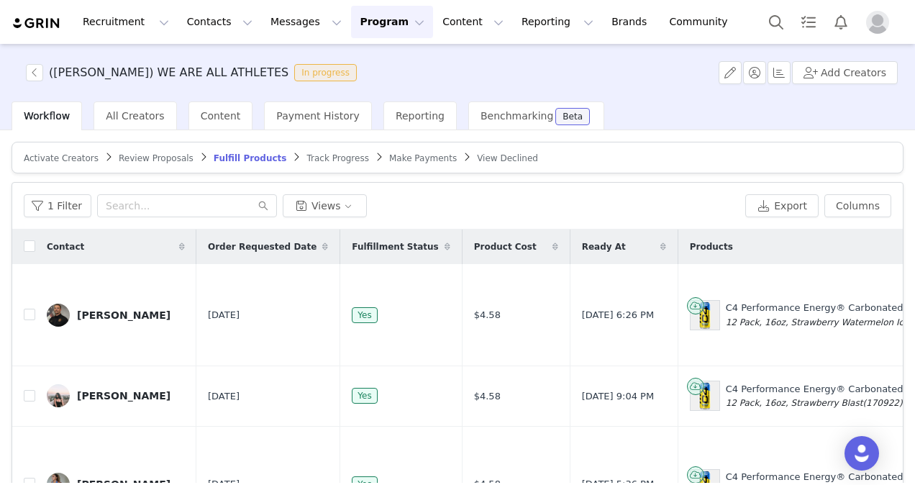
click at [150, 161] on span "Review Proposals" at bounding box center [156, 158] width 75 height 10
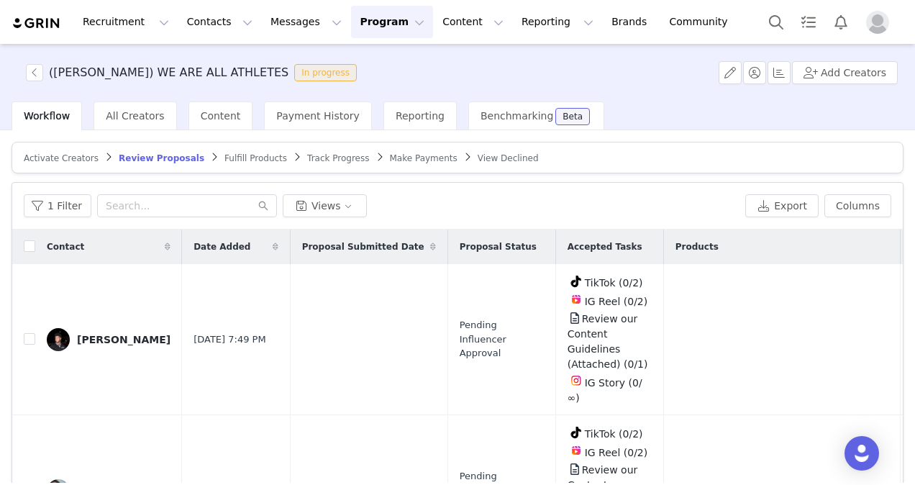
click at [307, 157] on span "Track Progress" at bounding box center [338, 158] width 62 height 10
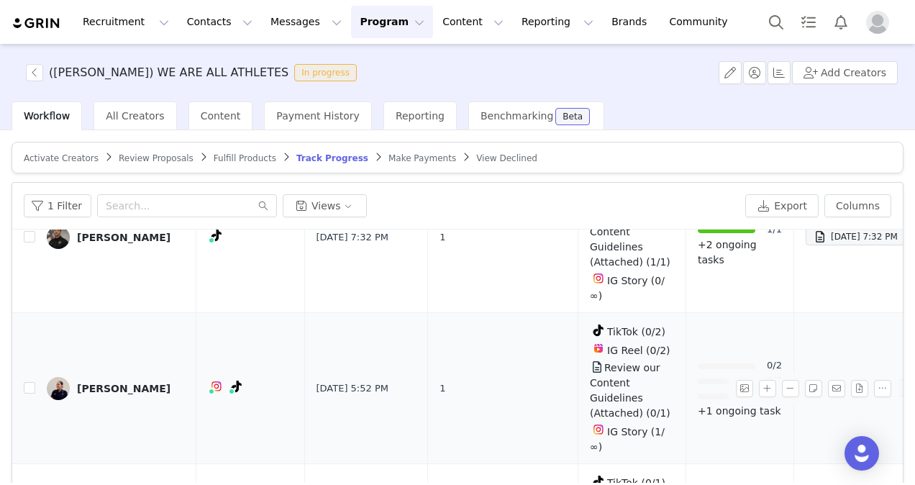
scroll to position [404, 28]
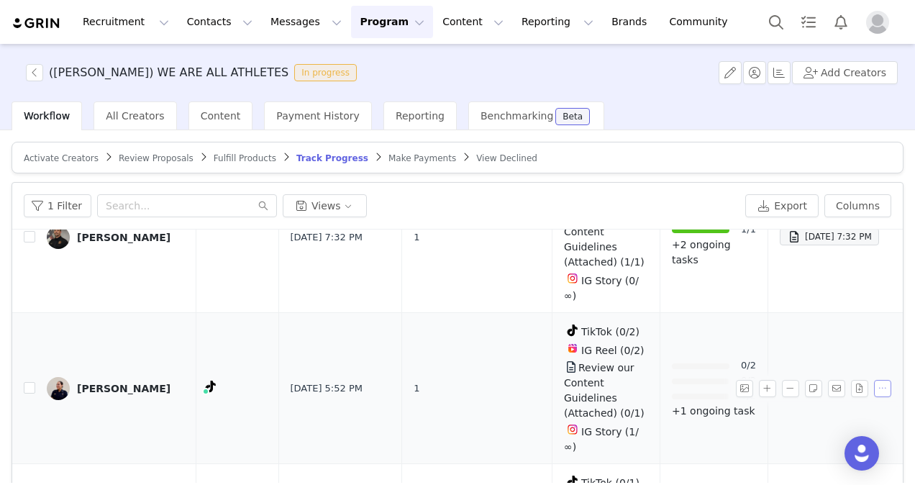
click at [874, 380] on button "button" at bounding box center [882, 388] width 17 height 17
click at [736, 380] on button "button" at bounding box center [744, 388] width 17 height 17
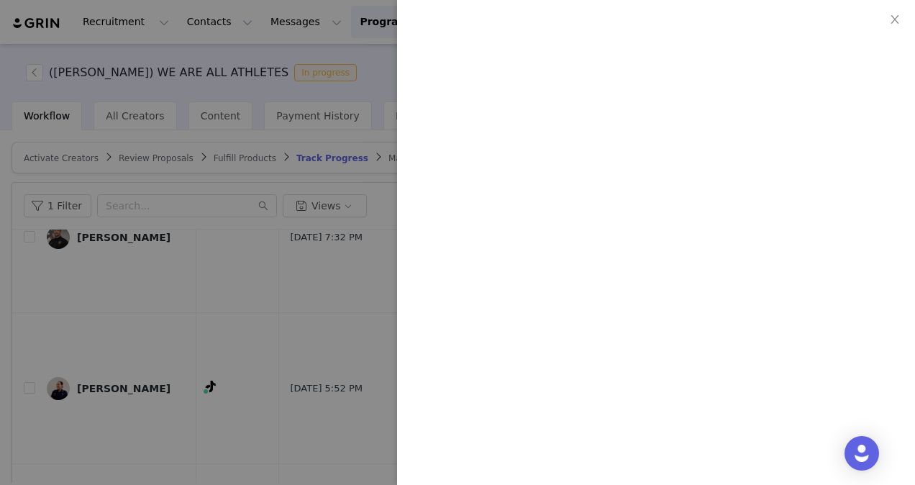
scroll to position [0, 0]
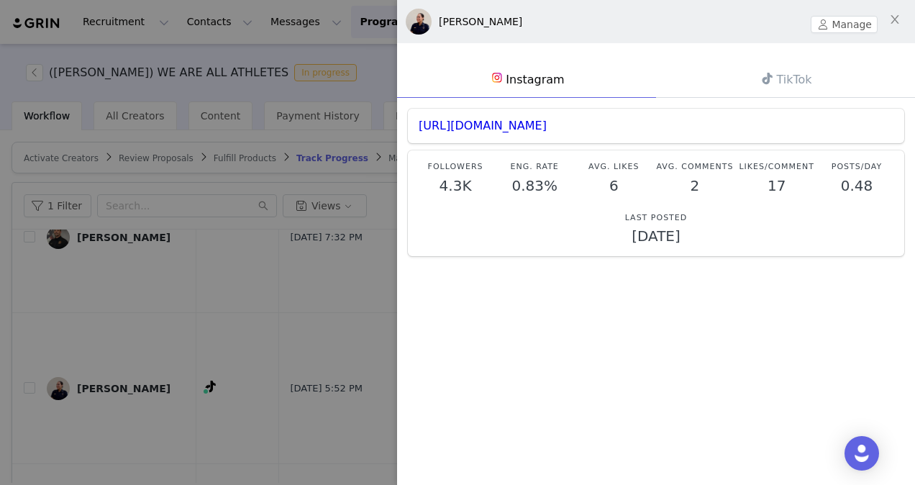
click at [770, 72] on link "TikTok" at bounding box center [785, 79] width 259 height 37
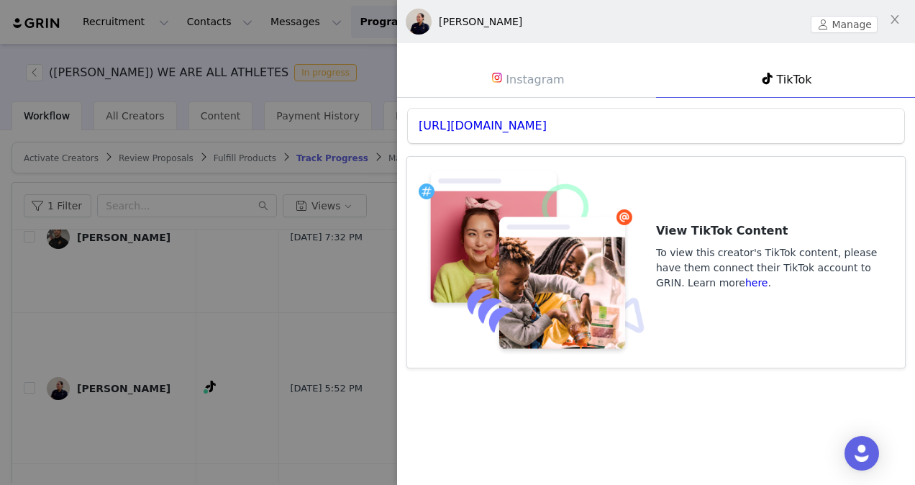
click at [538, 85] on link "Instagram" at bounding box center [526, 78] width 259 height 37
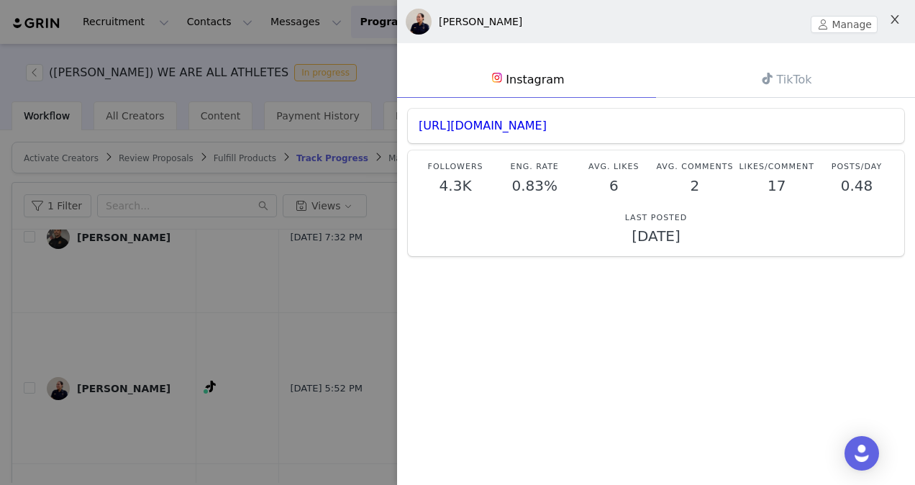
click at [886, 22] on button "Close" at bounding box center [895, 20] width 40 height 40
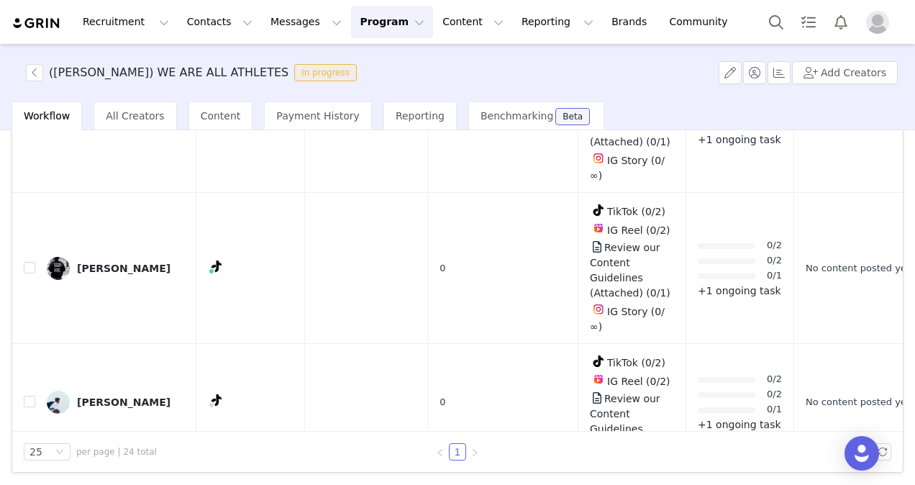
scroll to position [1620, 0]
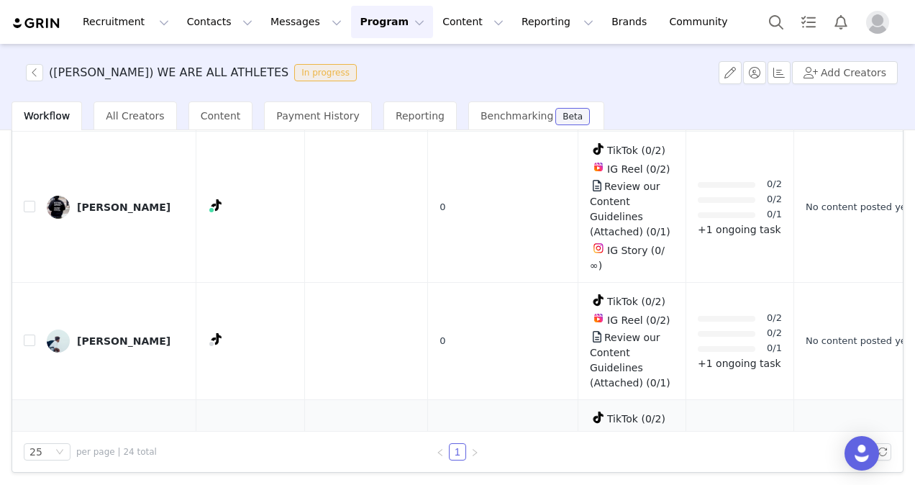
click at [125, 470] on div "Randy Alcala" at bounding box center [124, 476] width 94 height 12
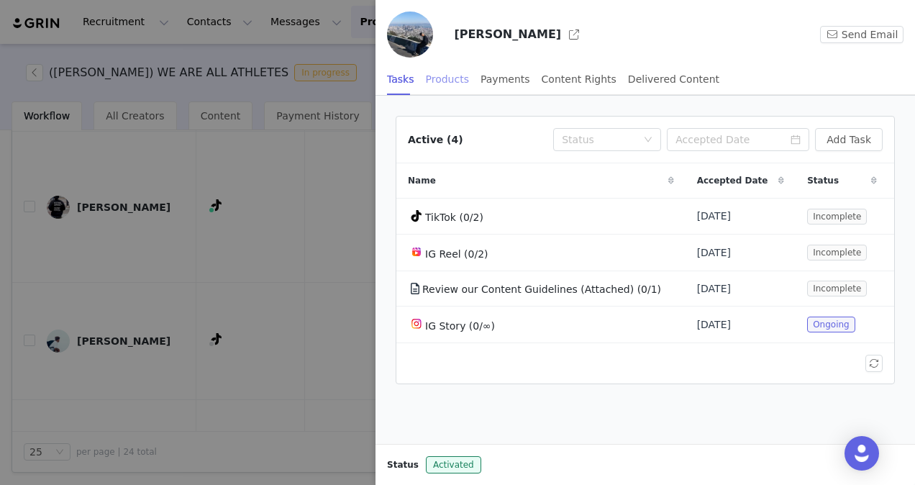
click at [433, 82] on div "Products" at bounding box center [447, 79] width 43 height 32
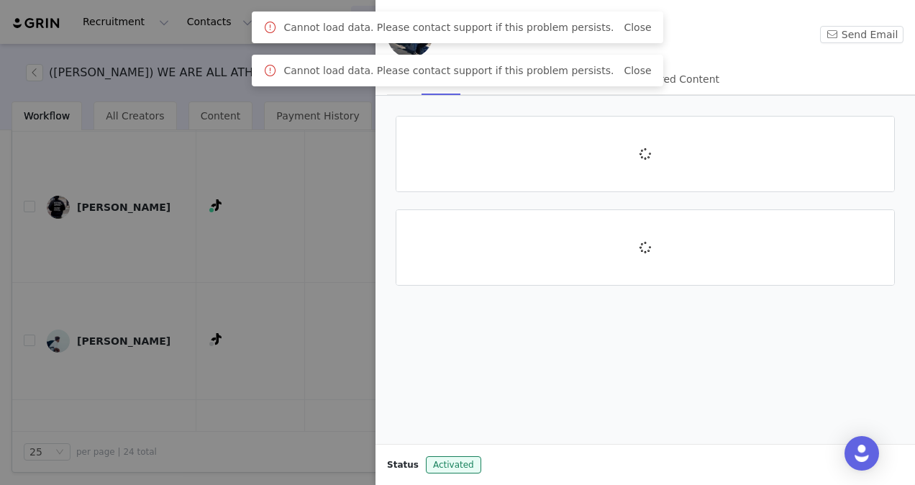
click at [220, 268] on div at bounding box center [457, 242] width 915 height 485
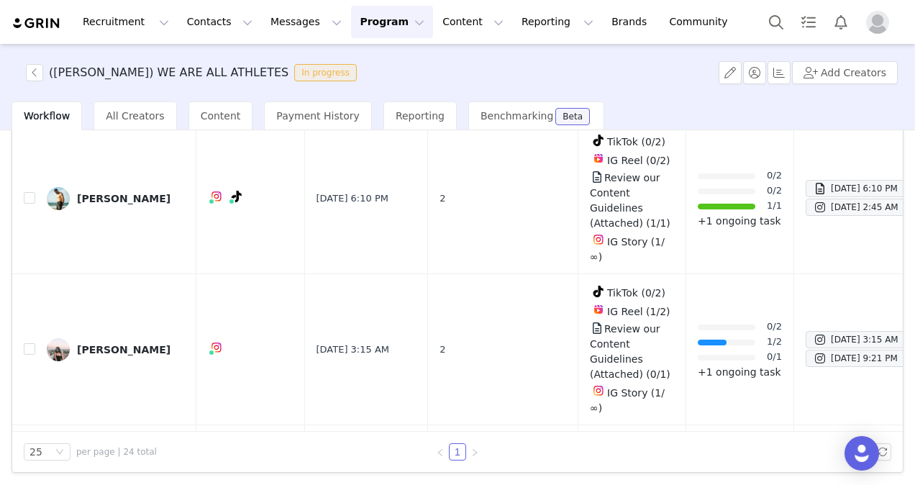
scroll to position [0, 0]
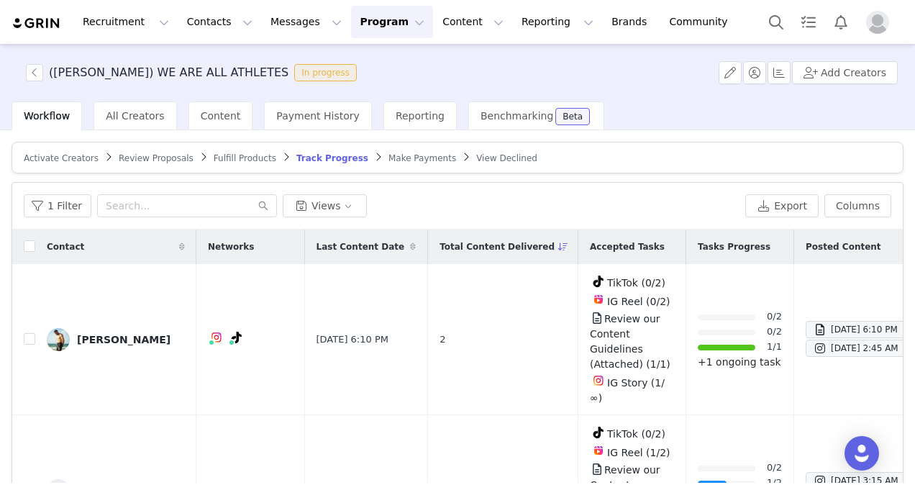
click at [71, 157] on span "Activate Creators" at bounding box center [61, 158] width 75 height 10
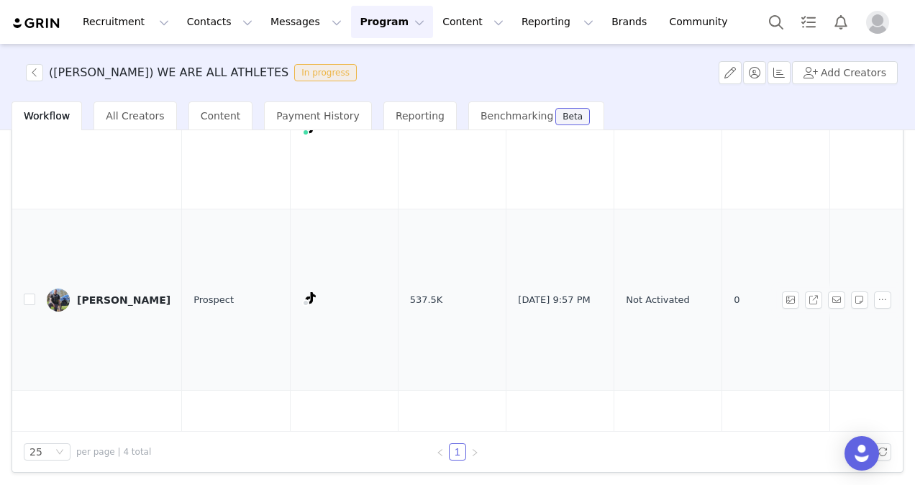
scroll to position [78, 0]
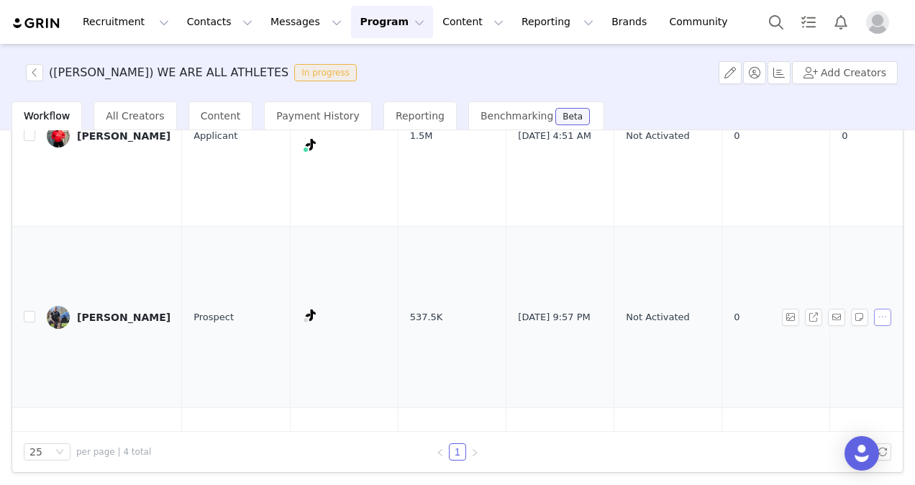
click at [874, 309] on button "button" at bounding box center [882, 317] width 17 height 17
click at [809, 262] on span "Activate Creators" at bounding box center [826, 269] width 87 height 16
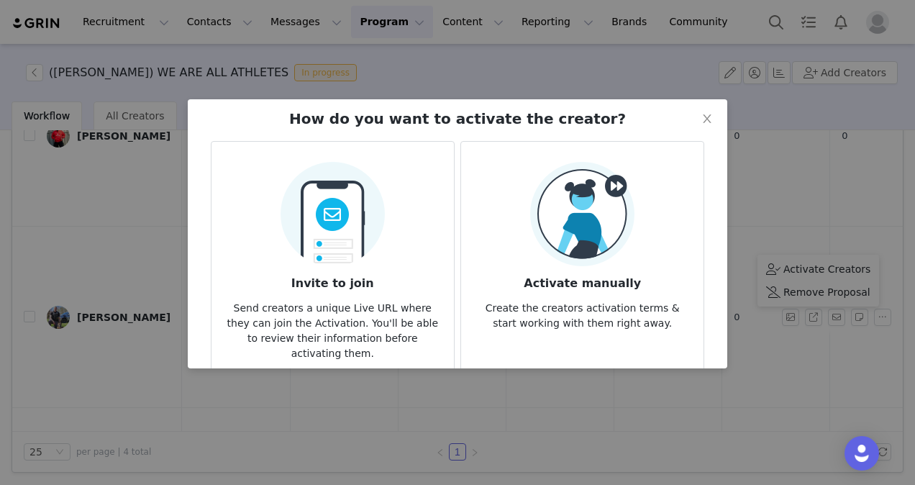
click at [667, 226] on div "Activate manually Create the creators activation terms & start working with the…" at bounding box center [582, 246] width 219 height 169
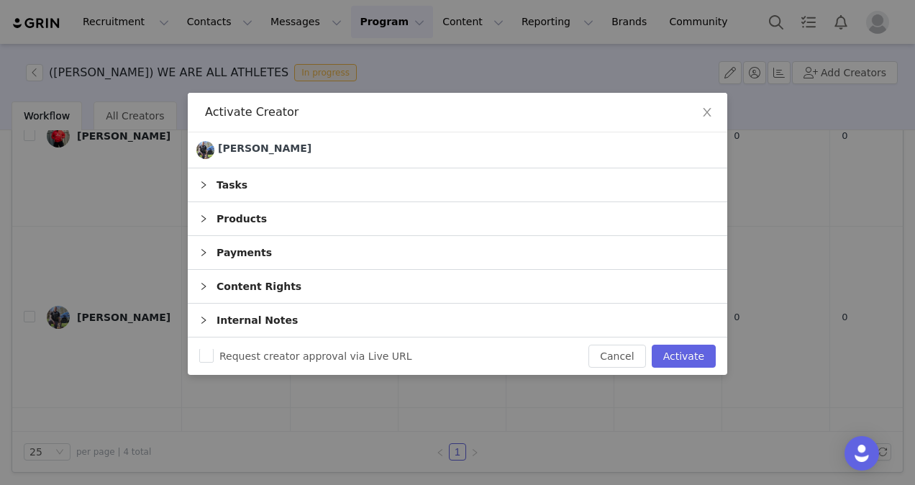
click at [458, 185] on div "Tasks" at bounding box center [458, 184] width 540 height 33
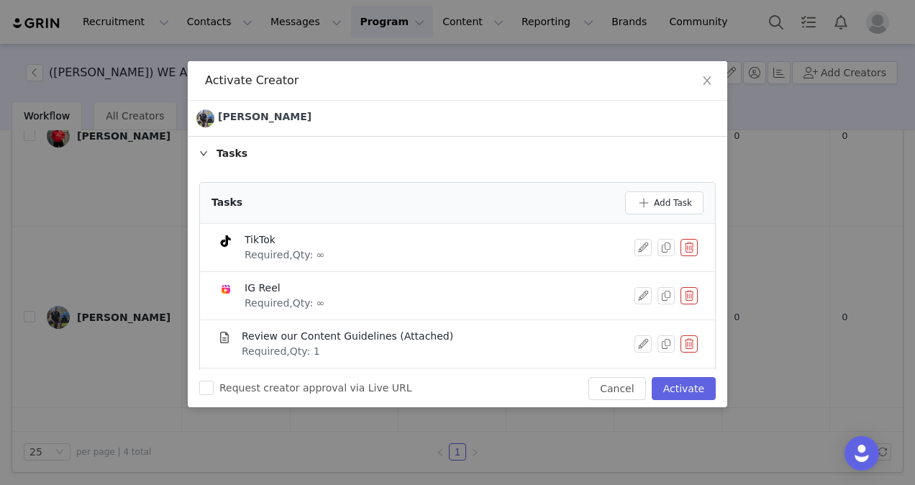
scroll to position [75, 0]
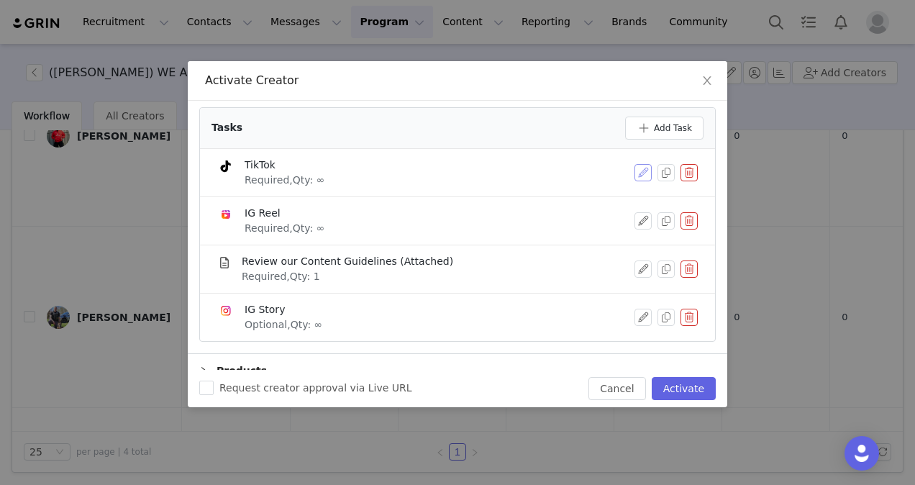
click at [635, 168] on button "button" at bounding box center [643, 172] width 17 height 17
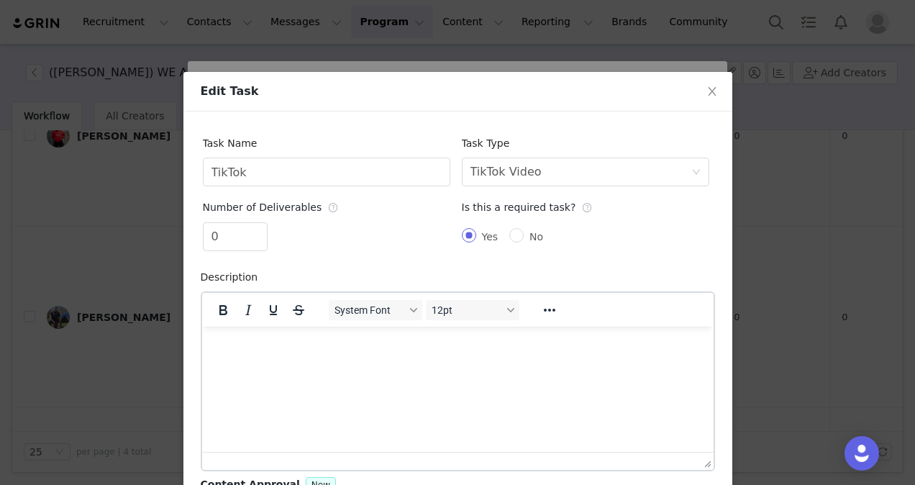
scroll to position [0, 0]
click at [707, 88] on icon "icon: close" at bounding box center [713, 92] width 12 height 12
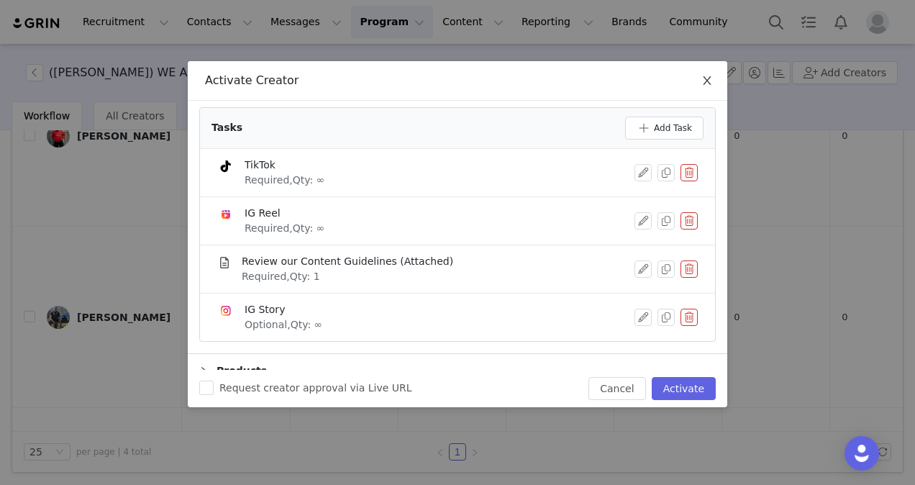
click at [705, 78] on icon "icon: close" at bounding box center [707, 80] width 8 height 9
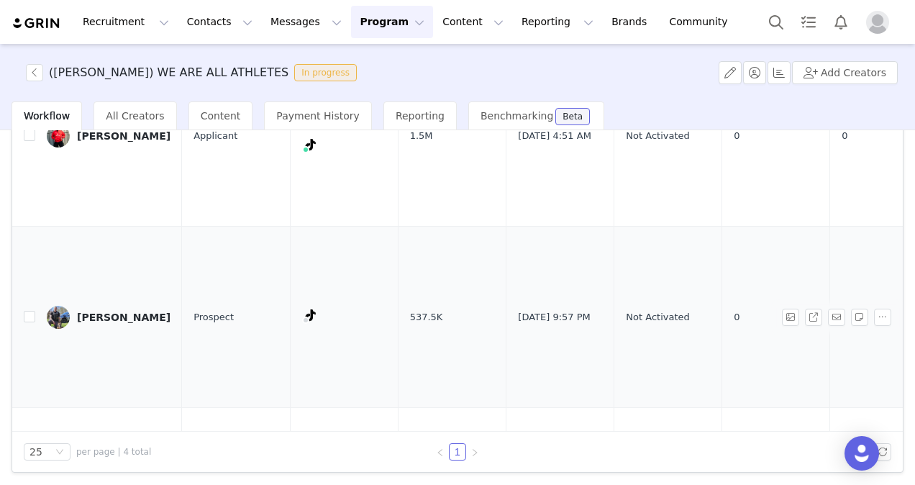
click at [108, 312] on div "[PERSON_NAME]" at bounding box center [124, 318] width 94 height 12
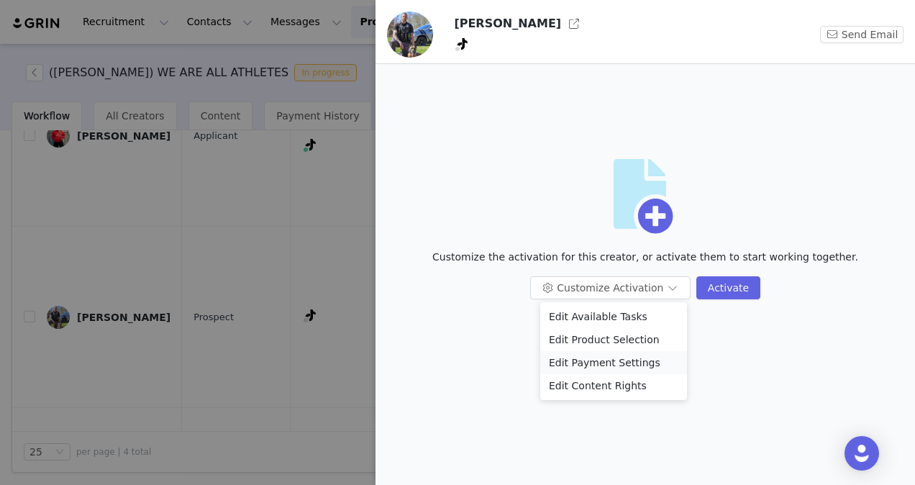
click at [619, 361] on li "Edit Payment Settings" at bounding box center [613, 362] width 147 height 23
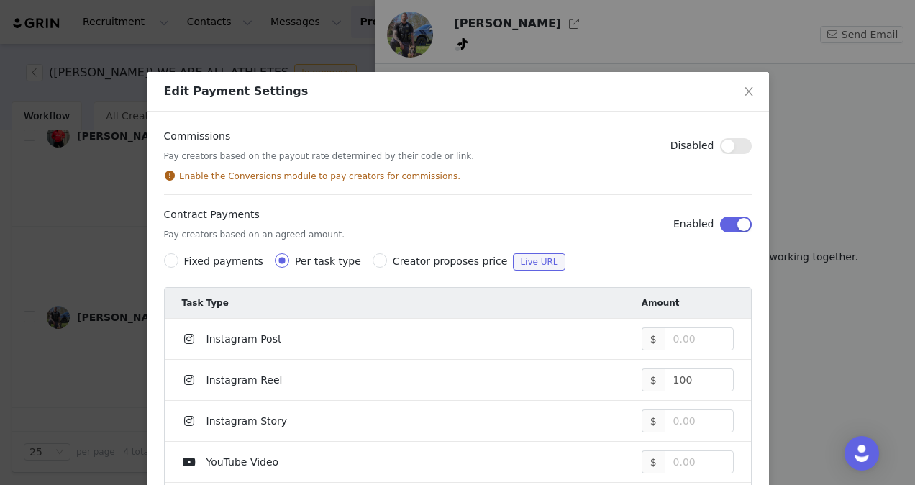
click at [727, 224] on button "button" at bounding box center [736, 225] width 32 height 16
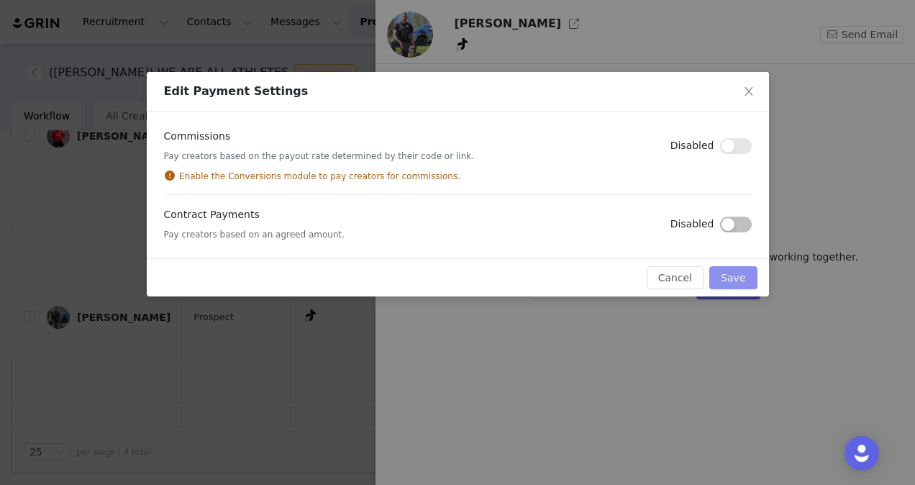
click at [737, 281] on button "Save" at bounding box center [732, 277] width 47 height 23
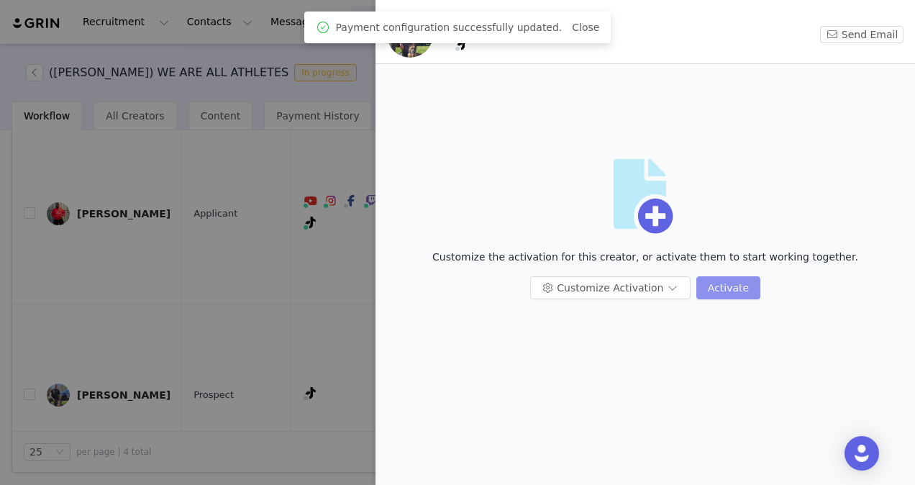
click at [743, 282] on button "Activate" at bounding box center [728, 287] width 64 height 23
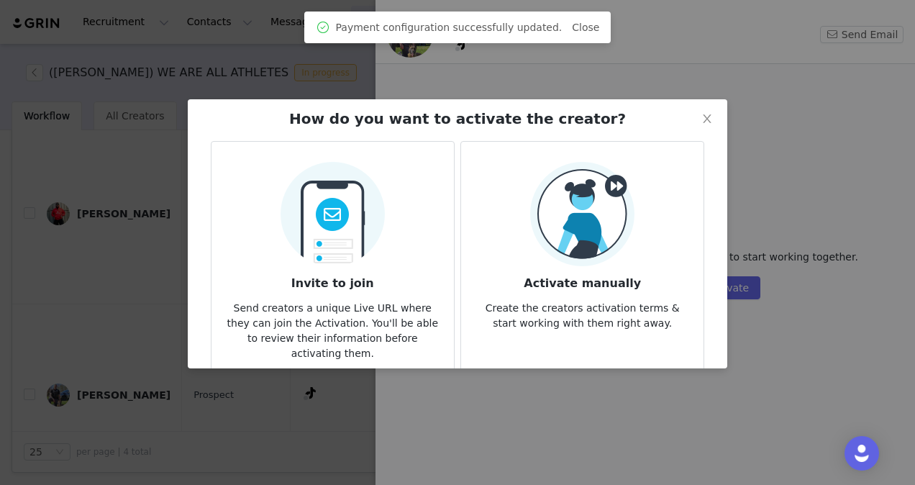
click at [551, 182] on img at bounding box center [582, 214] width 104 height 104
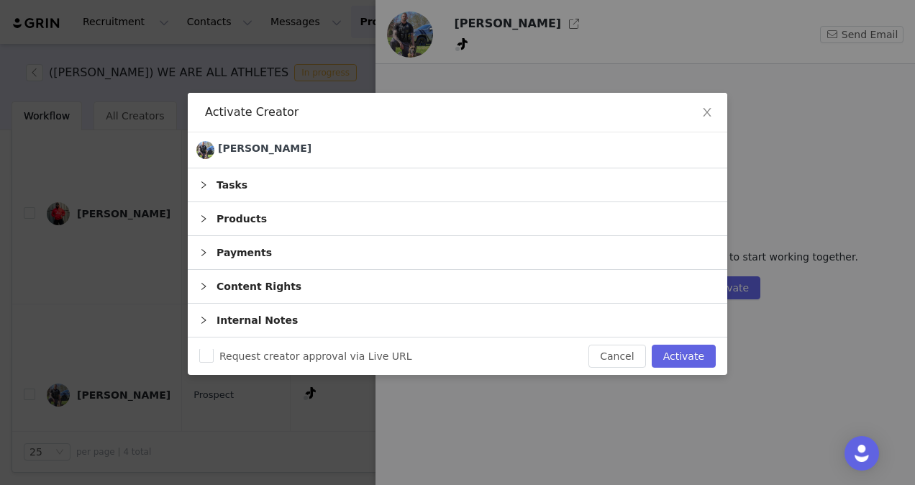
click at [507, 176] on div "Tasks" at bounding box center [458, 184] width 540 height 33
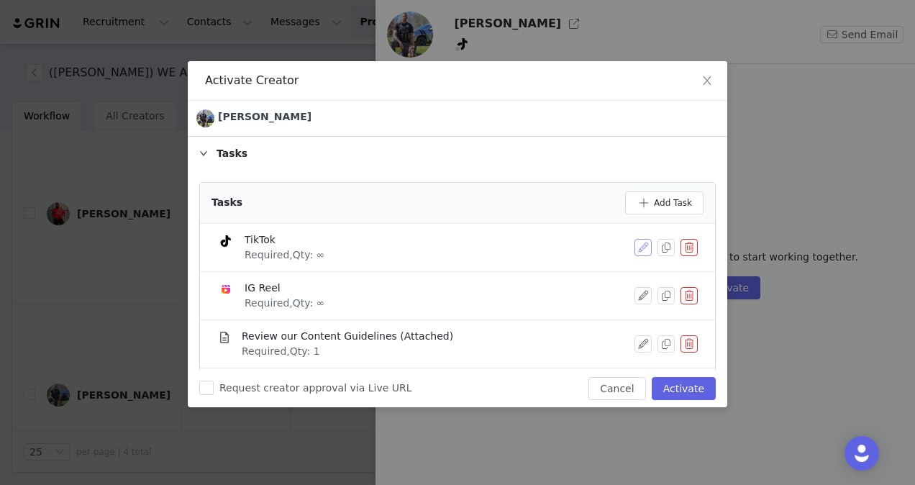
click at [635, 244] on button "button" at bounding box center [643, 247] width 17 height 17
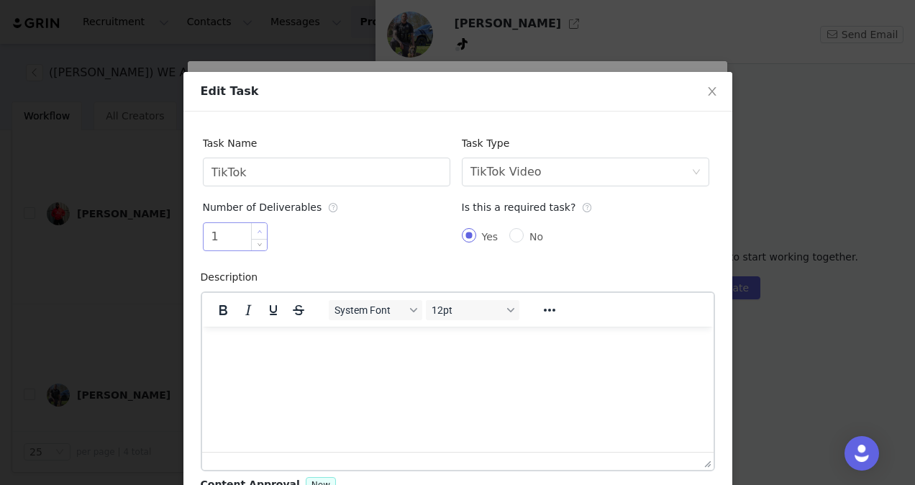
click at [252, 229] on span "Increase Value" at bounding box center [259, 231] width 15 height 17
click at [278, 365] on html at bounding box center [457, 345] width 512 height 39
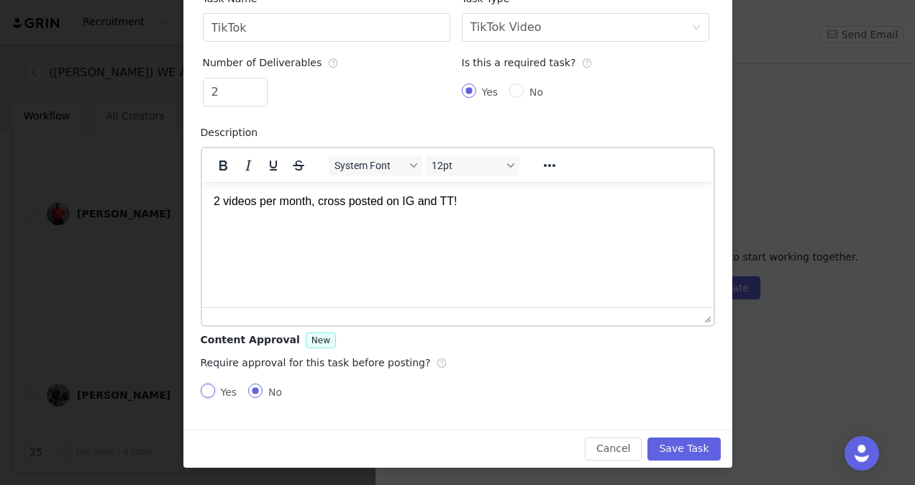
click at [204, 391] on input "Yes" at bounding box center [208, 390] width 14 height 14
click at [462, 391] on input "Yes" at bounding box center [465, 390] width 14 height 14
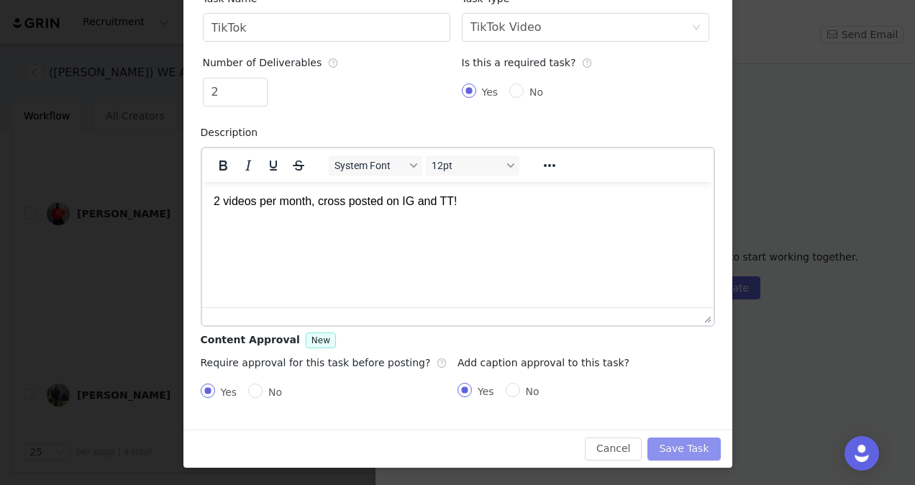
click at [663, 448] on button "Save Task" at bounding box center [684, 448] width 73 height 23
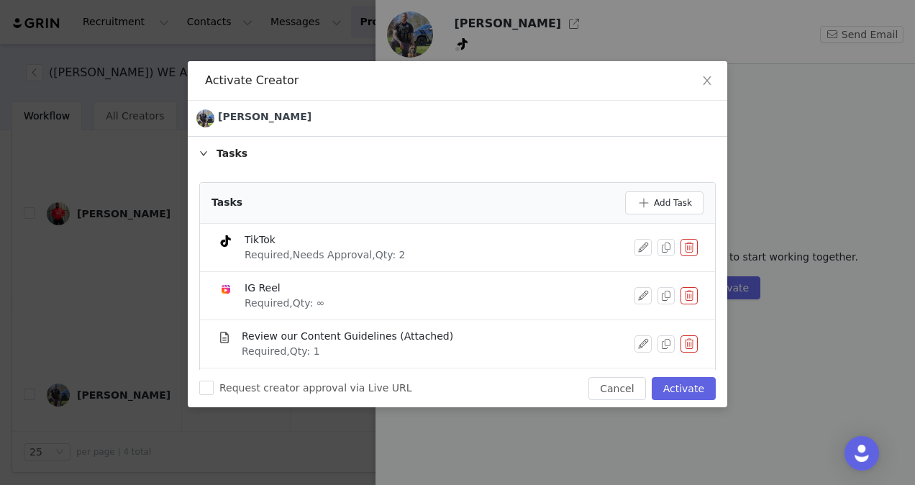
scroll to position [43, 0]
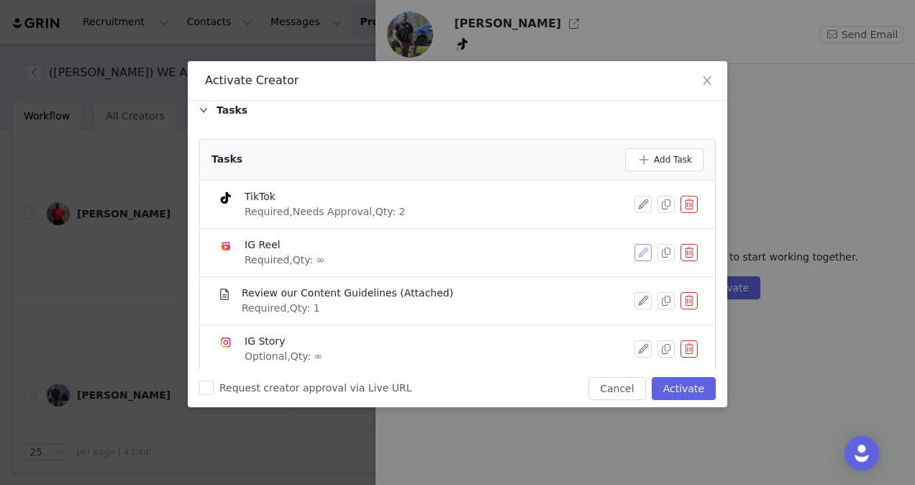
click at [639, 252] on button "button" at bounding box center [643, 252] width 17 height 17
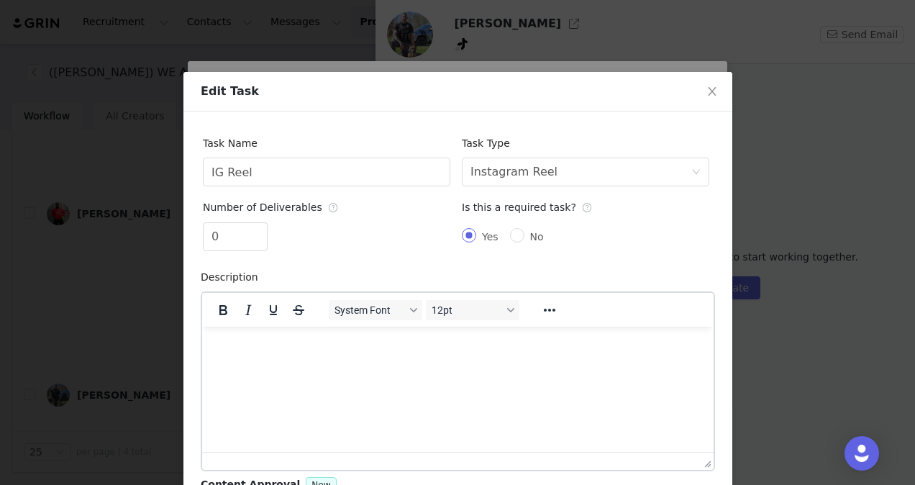
scroll to position [0, 0]
click at [257, 232] on icon "icon: up" at bounding box center [259, 231] width 5 height 5
click at [258, 365] on html at bounding box center [457, 345] width 512 height 39
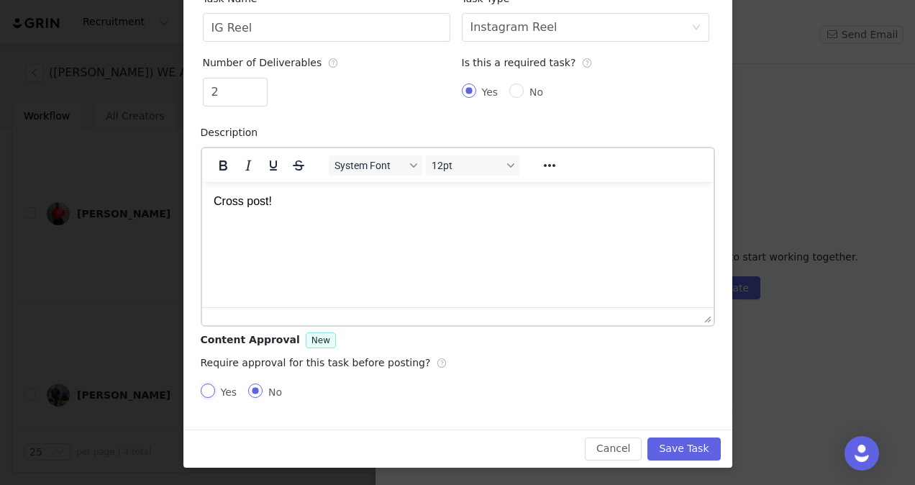
click at [205, 388] on input "Yes" at bounding box center [208, 390] width 14 height 14
click at [458, 390] on input "Yes" at bounding box center [465, 390] width 14 height 14
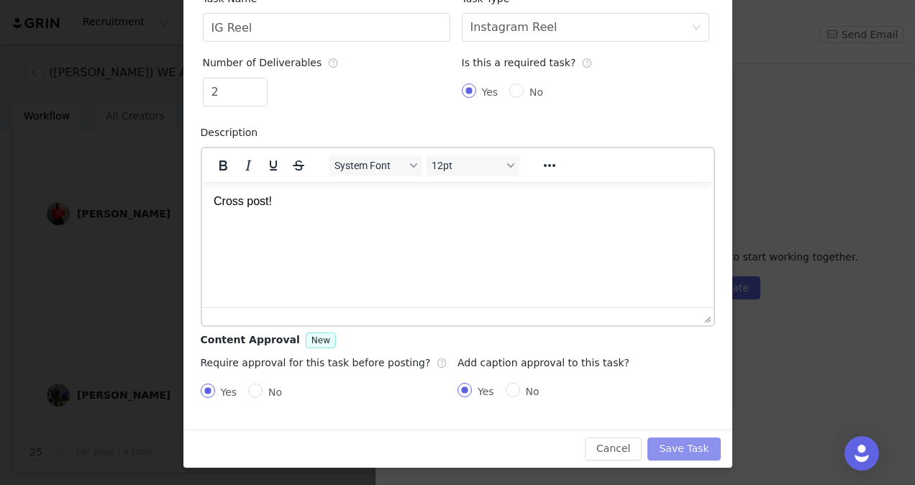
click at [668, 439] on button "Save Task" at bounding box center [684, 448] width 73 height 23
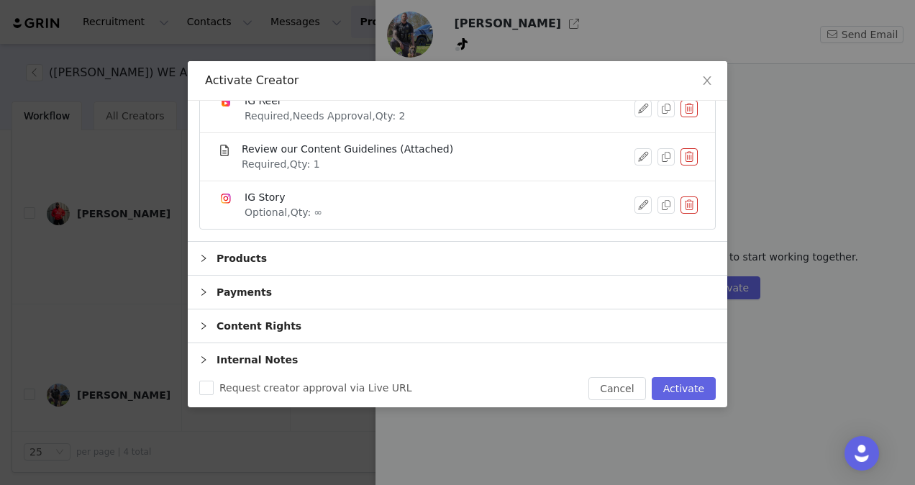
scroll to position [191, 0]
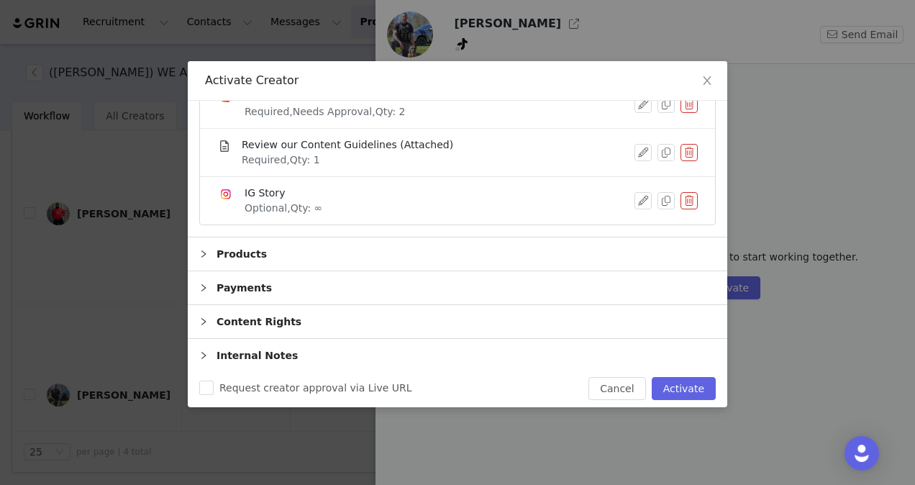
click at [468, 250] on div "Products" at bounding box center [458, 253] width 540 height 33
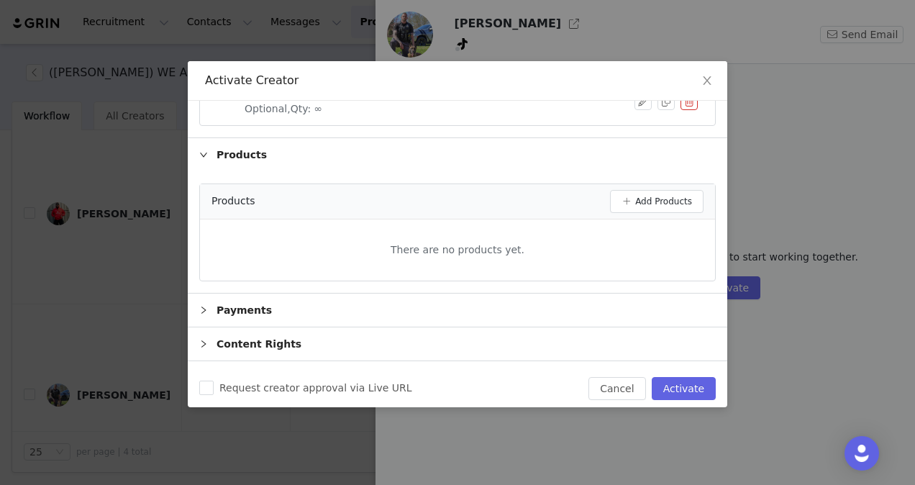
scroll to position [312, 0]
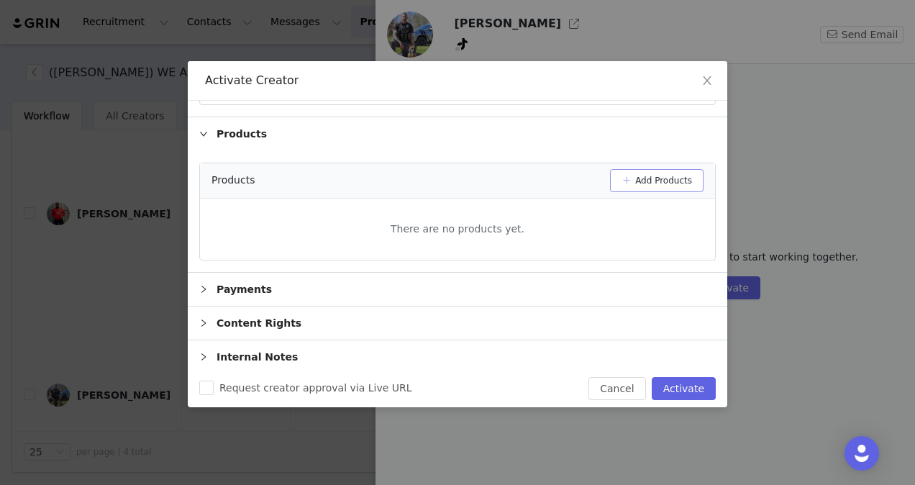
click at [652, 181] on button "Add Products" at bounding box center [657, 180] width 94 height 23
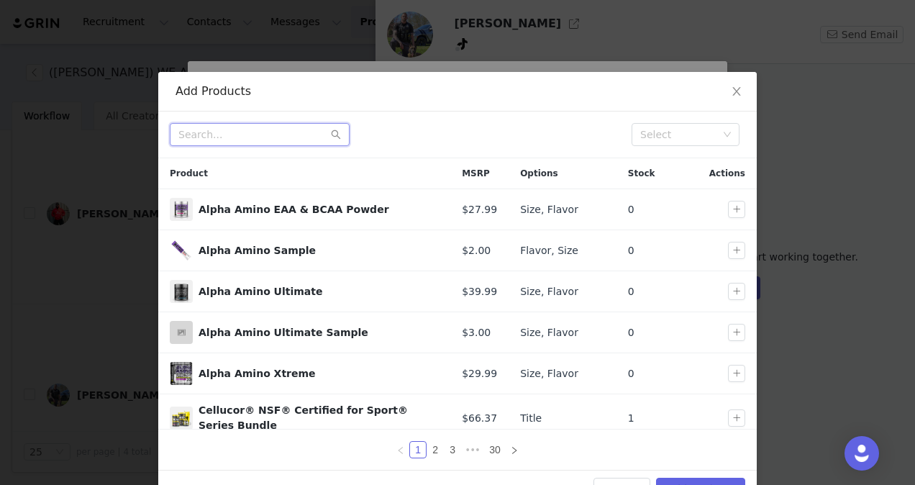
click at [249, 131] on input "text" at bounding box center [260, 134] width 180 height 23
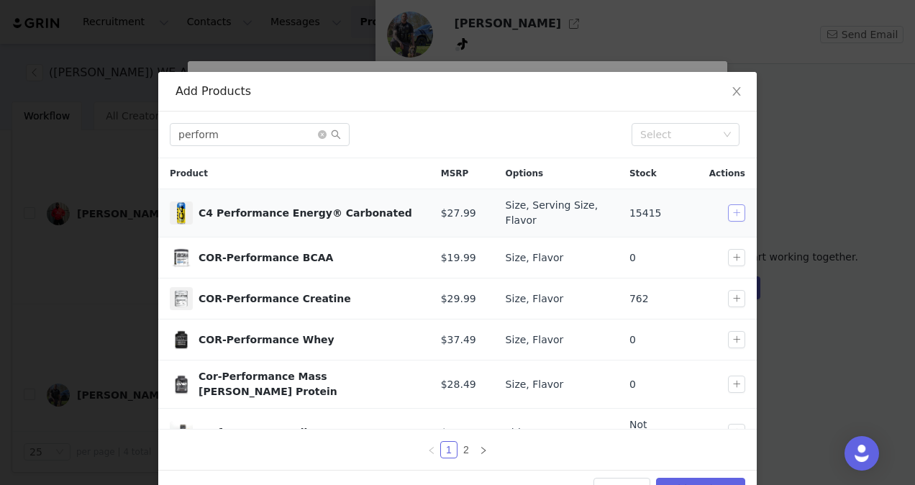
click at [728, 209] on button "button" at bounding box center [736, 212] width 17 height 17
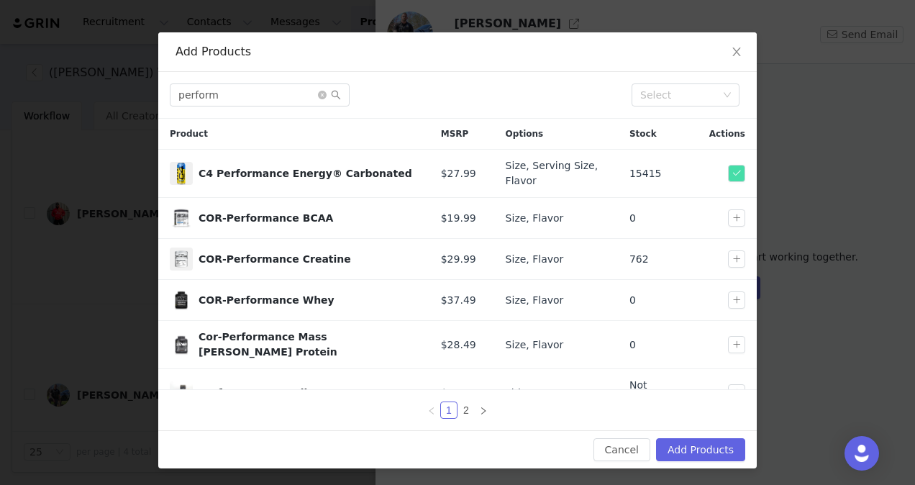
click at [688, 437] on div "Cancel Add Products" at bounding box center [457, 449] width 599 height 38
click at [684, 443] on button "Add Products" at bounding box center [700, 449] width 89 height 23
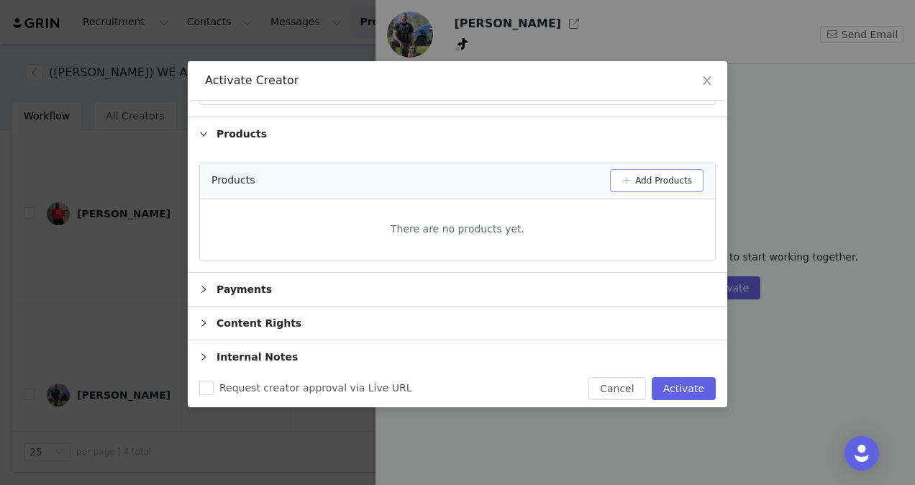
scroll to position [0, 0]
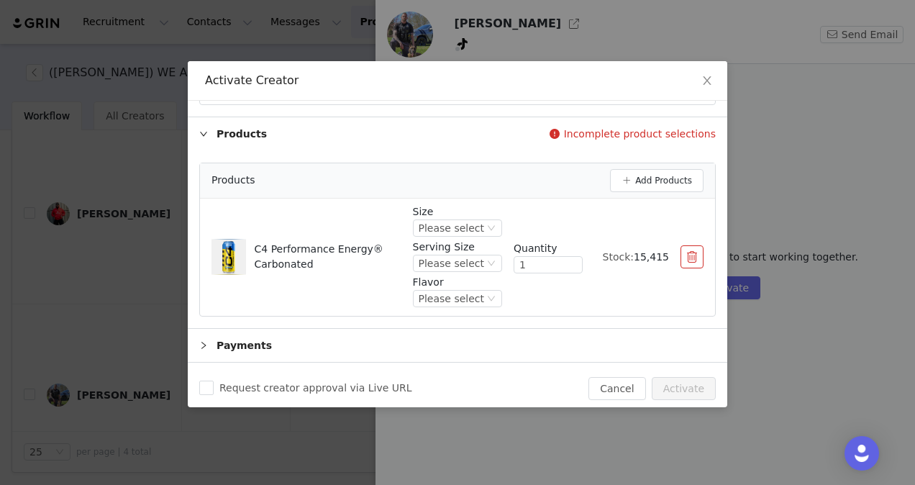
click at [455, 234] on div "Size Please select Serving Size Please select Flavor Please select" at bounding box center [457, 257] width 89 height 106
click at [455, 222] on div "Please select" at bounding box center [451, 228] width 65 height 16
click at [448, 265] on li "12 Pack" at bounding box center [451, 273] width 79 height 23
click at [450, 250] on p "Serving Size" at bounding box center [457, 247] width 89 height 15
click at [452, 255] on div "Please select" at bounding box center [451, 263] width 65 height 16
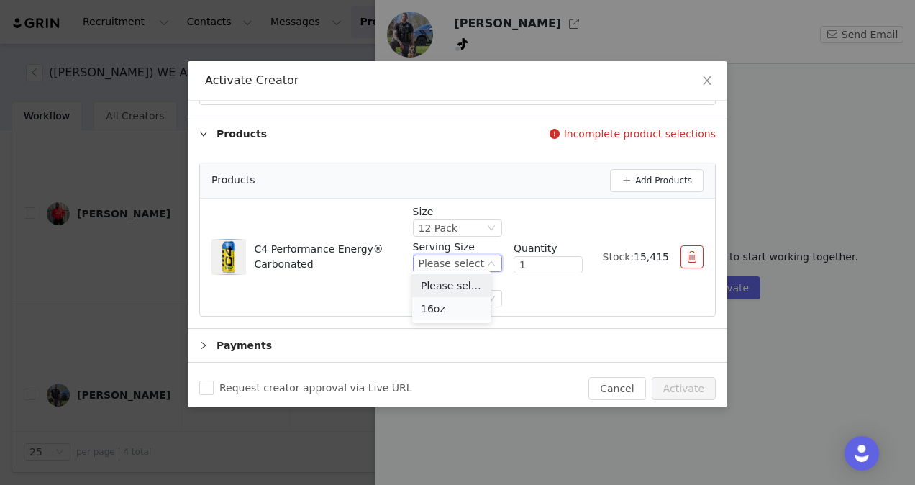
click at [448, 302] on li "16oz" at bounding box center [451, 308] width 79 height 23
click at [445, 296] on div "Please select" at bounding box center [451, 299] width 65 height 16
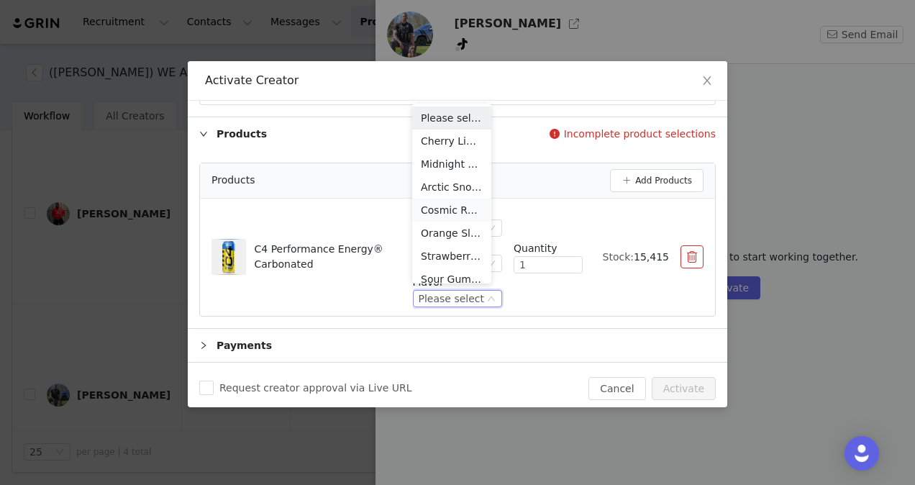
scroll to position [7, 0]
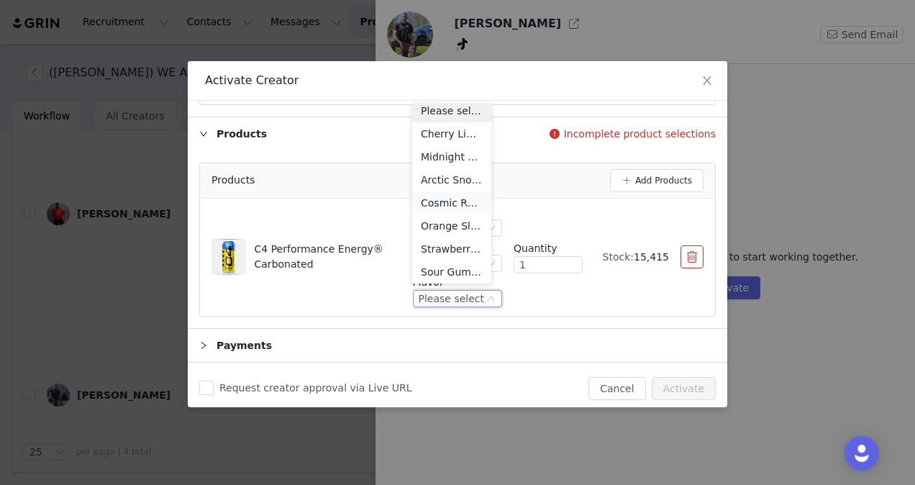
click at [443, 200] on li "Cosmic Rainbow" at bounding box center [451, 202] width 79 height 23
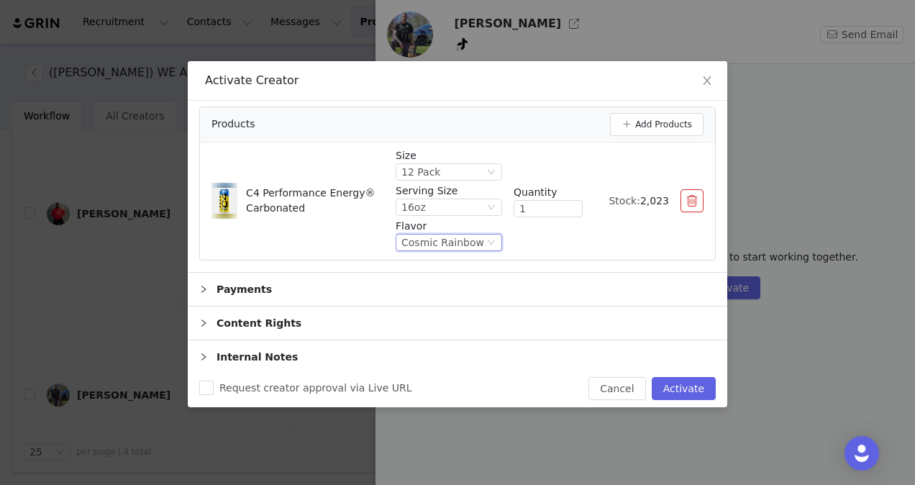
scroll to position [368, 0]
click at [281, 386] on span "Request creator approval via Live URL" at bounding box center [316, 388] width 204 height 12
click at [214, 386] on input "Request creator approval via Live URL" at bounding box center [206, 388] width 14 height 14
click at [675, 386] on button "Activate" at bounding box center [684, 388] width 64 height 23
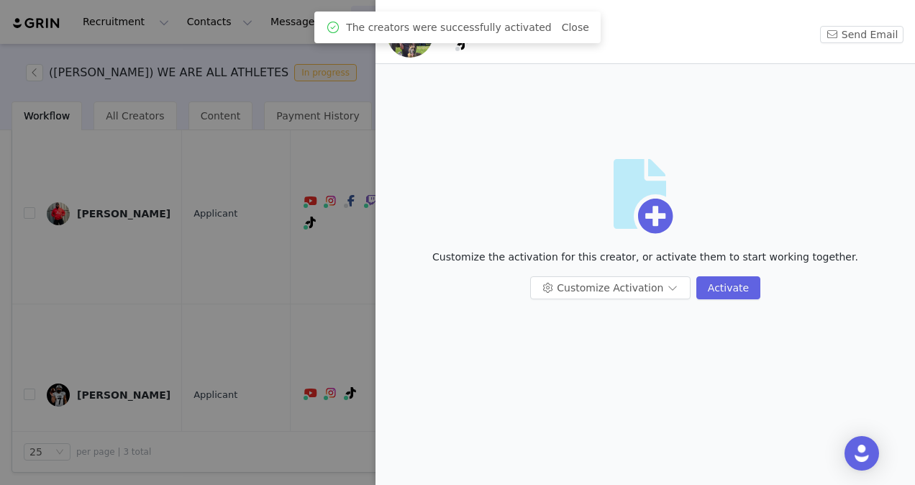
click at [312, 240] on div at bounding box center [457, 242] width 915 height 485
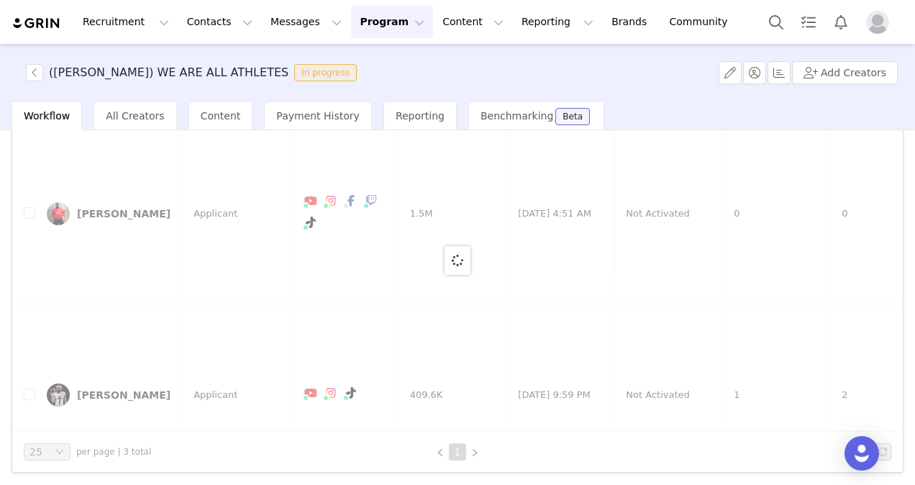
scroll to position [0, 0]
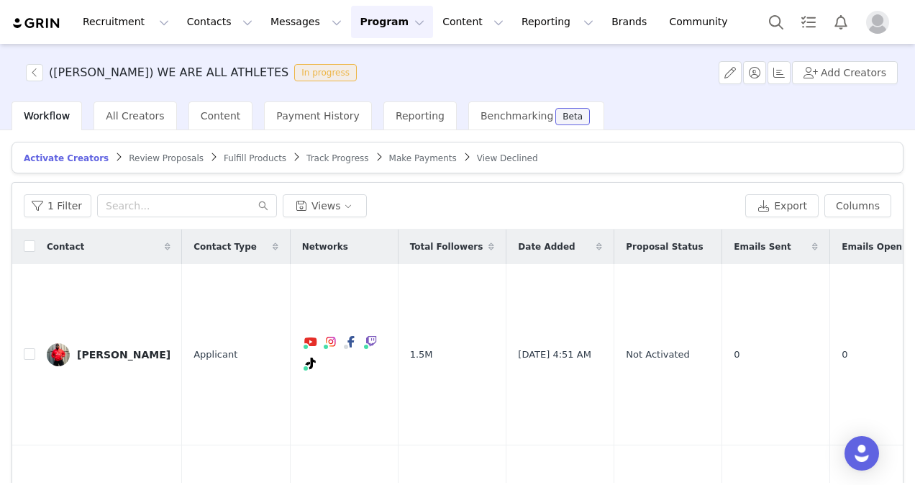
click at [132, 161] on span "Review Proposals" at bounding box center [166, 158] width 75 height 10
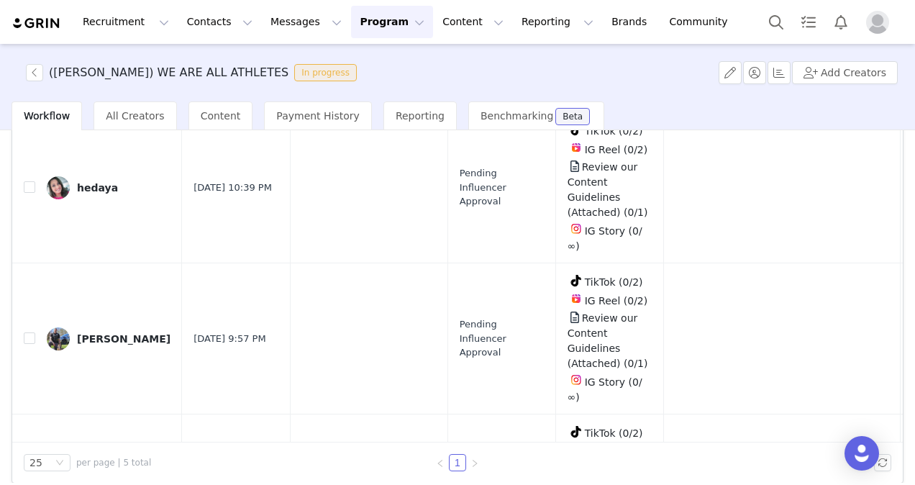
scroll to position [178, 0]
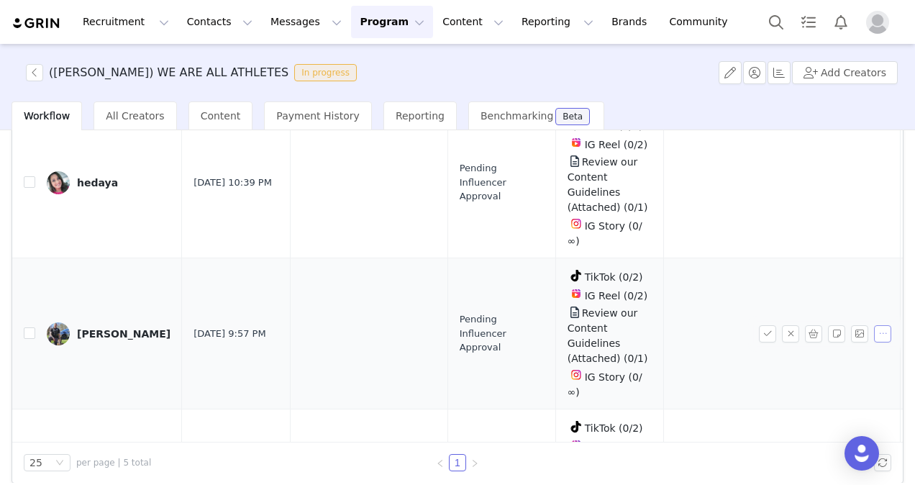
click at [874, 325] on button "button" at bounding box center [882, 333] width 17 height 17
click at [771, 335] on span "Send Email" at bounding box center [792, 337] width 57 height 16
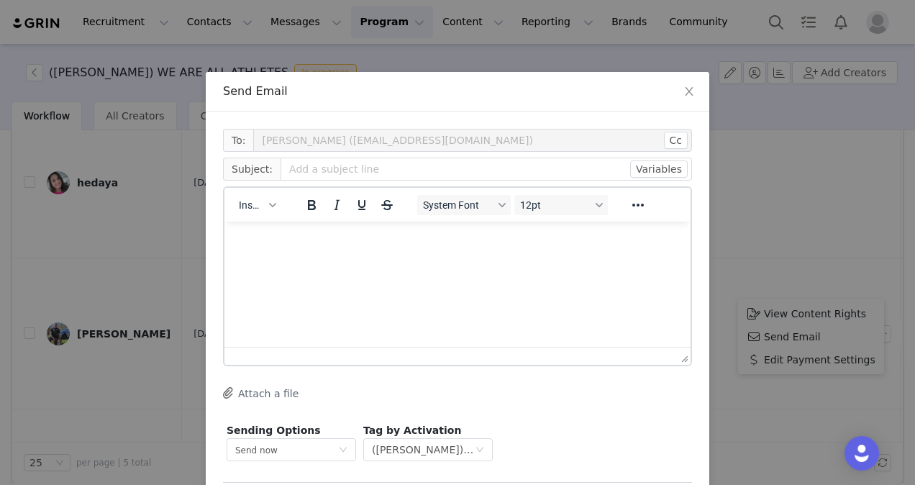
scroll to position [0, 0]
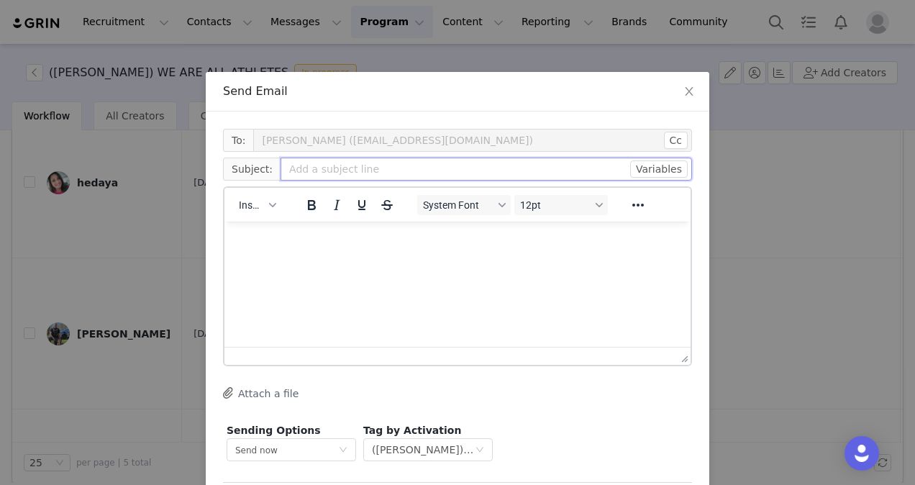
click at [337, 165] on input "text" at bounding box center [487, 169] width 412 height 23
click at [238, 218] on div "Insert" at bounding box center [257, 205] width 66 height 28
click at [249, 207] on span "Insert" at bounding box center [251, 205] width 25 height 12
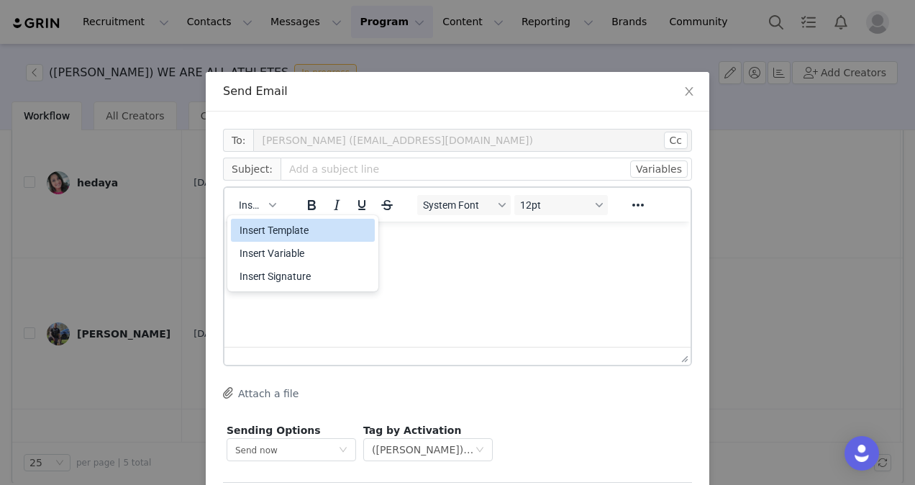
click at [312, 232] on div "Insert Template" at bounding box center [305, 230] width 130 height 17
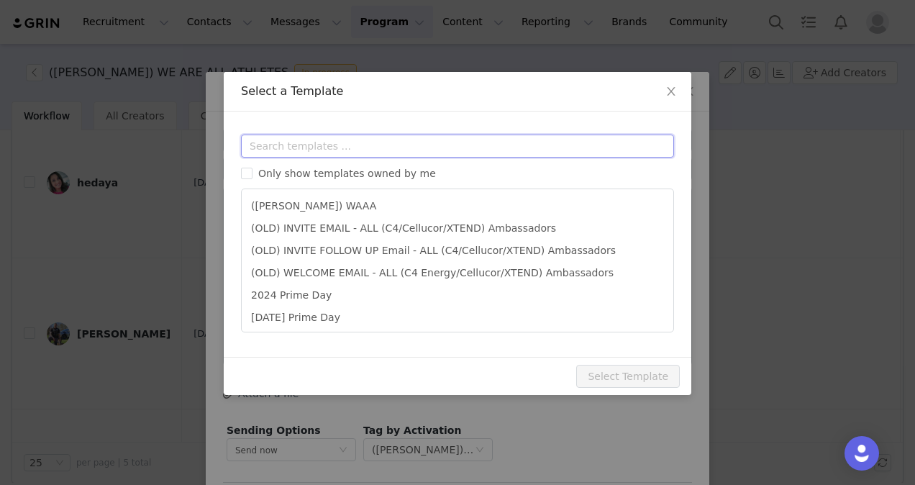
click at [358, 135] on input "text" at bounding box center [457, 146] width 433 height 23
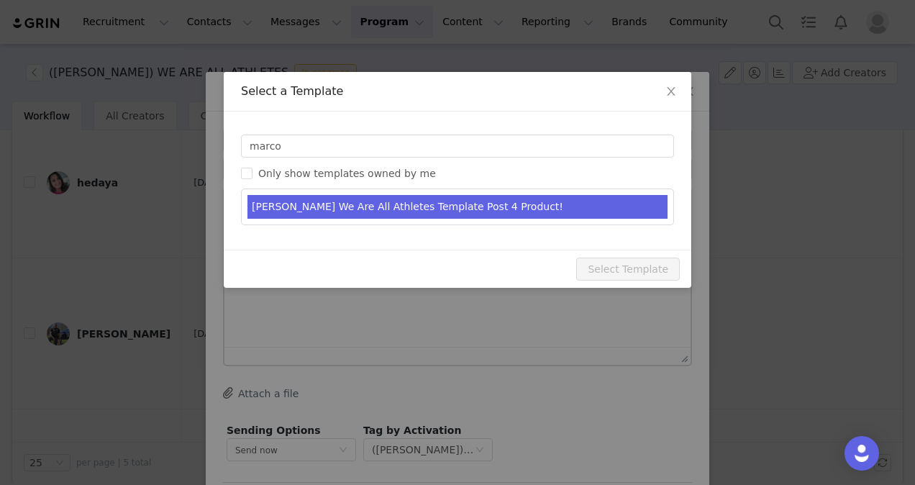
click at [400, 201] on li "Marco We Are All Athletes Template Post 4 Product!" at bounding box center [457, 207] width 420 height 24
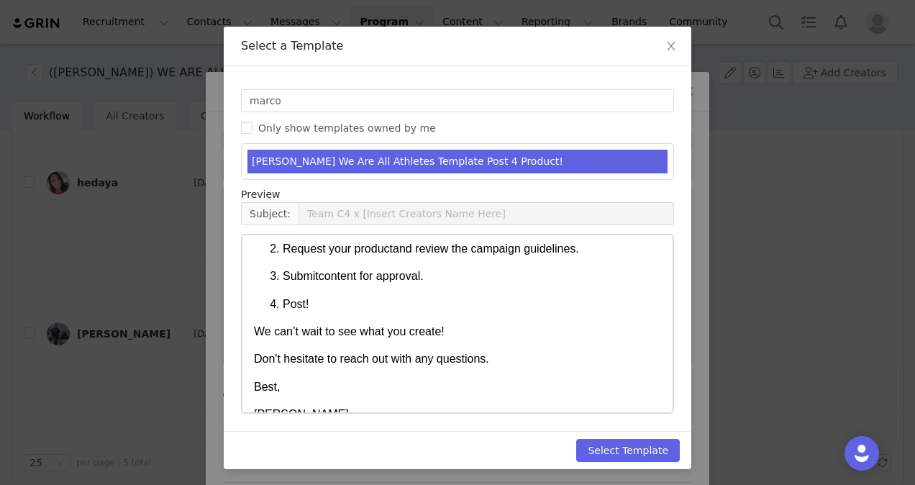
scroll to position [181, 0]
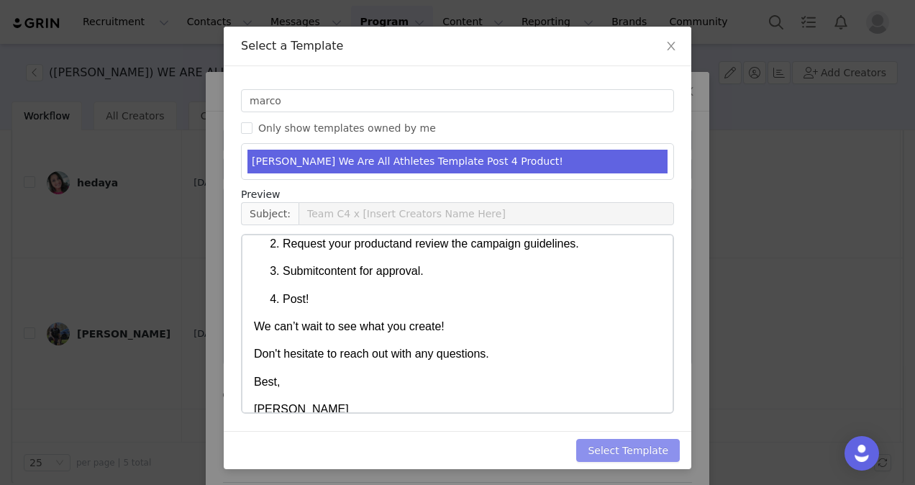
click at [624, 445] on button "Select Template" at bounding box center [628, 450] width 104 height 23
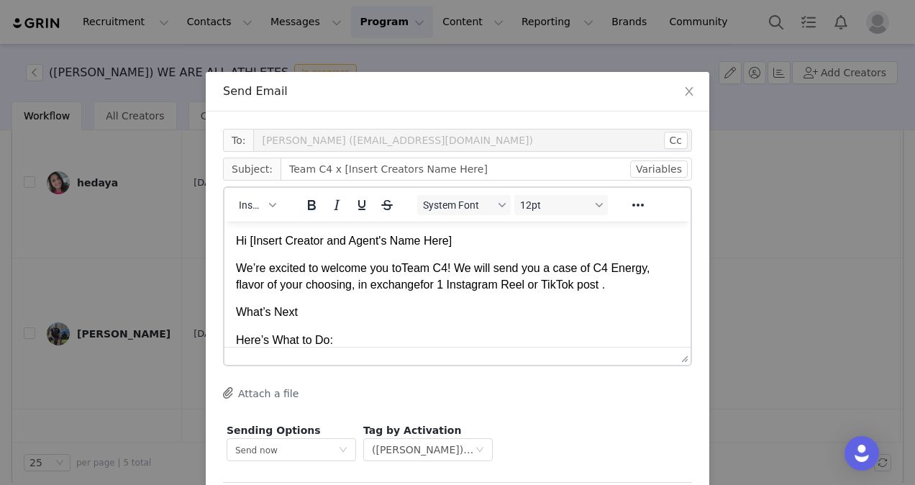
scroll to position [0, 0]
click at [478, 171] on input "Team C4 x [Insert Creators Name Here]" at bounding box center [487, 169] width 412 height 23
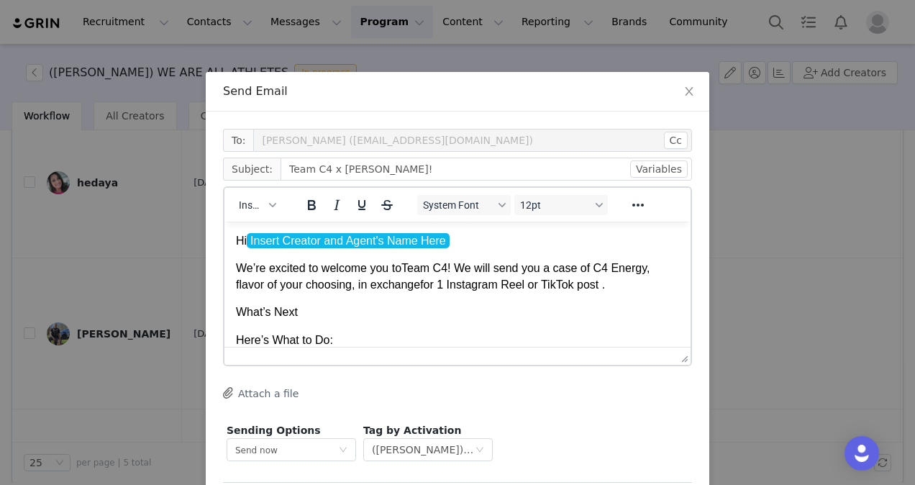
click at [468, 238] on p "Hi Insert Creator and Agent's Name Here" at bounding box center [457, 241] width 443 height 16
click at [630, 290] on p "We’re excited to welcome you to Team C4 ! We will send you a case of C4 Energy,…" at bounding box center [457, 276] width 443 height 32
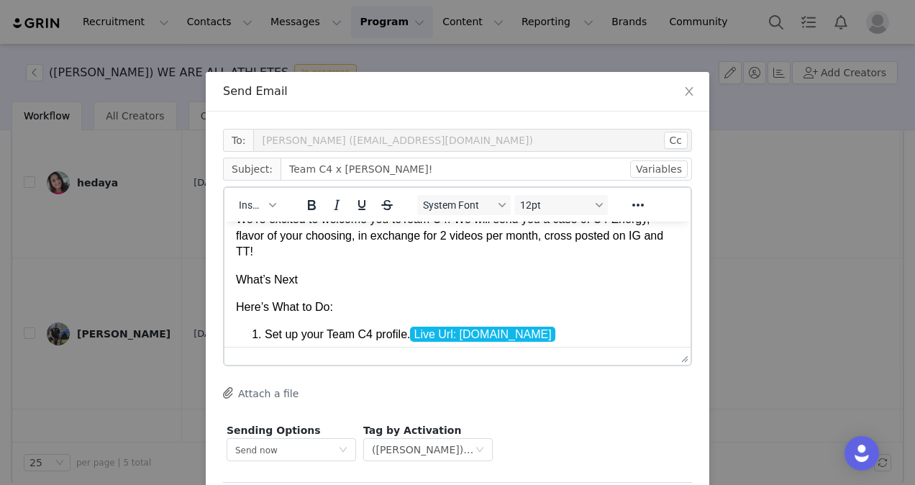
scroll to position [58, 0]
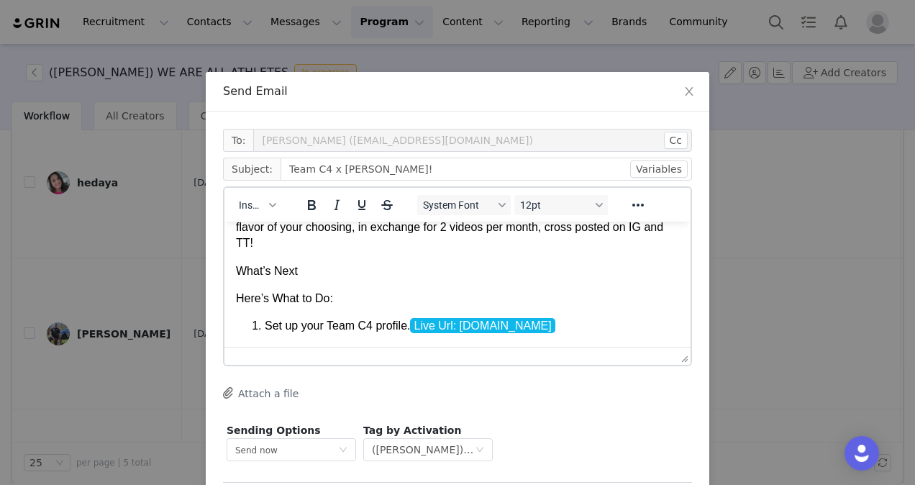
click at [397, 326] on span "Set up your Team C4 profile" at bounding box center [336, 325] width 142 height 12
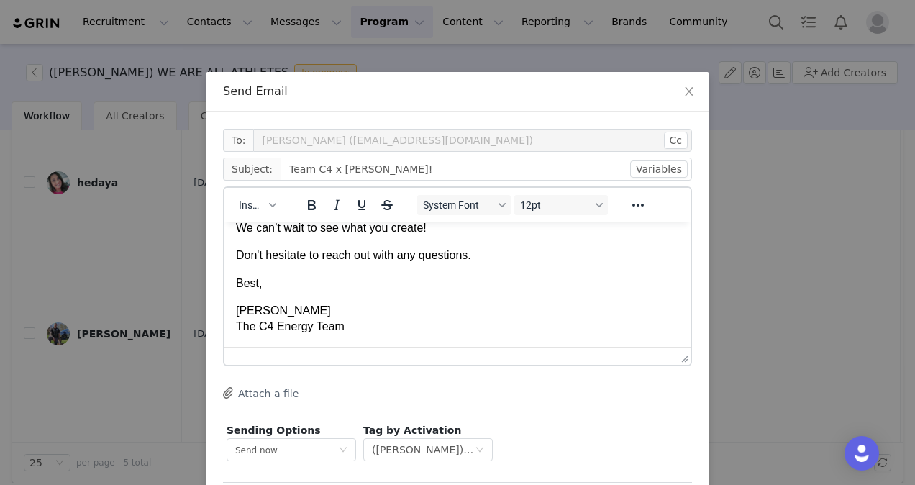
scroll to position [66, 0]
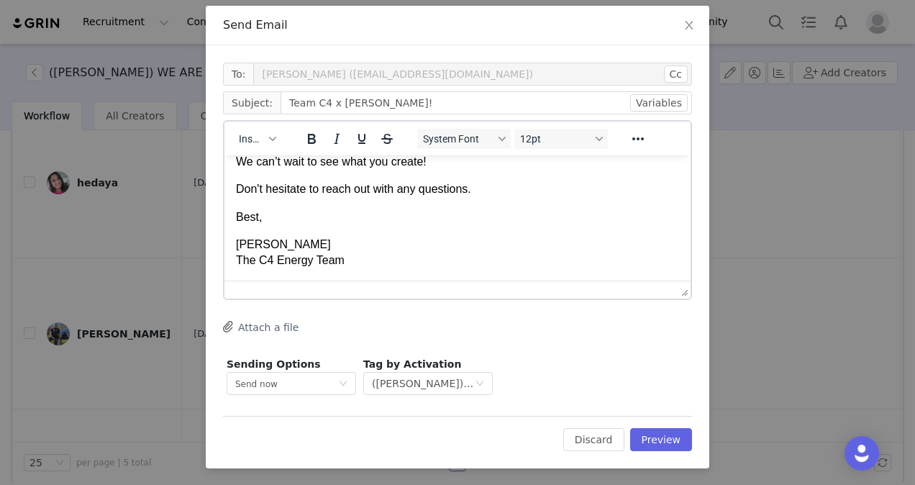
click at [417, 318] on div "To: Brandon Coats (bcoats1988@gmail.com) Cc Cc: Subject: Team C4 x Brandon! Var…" at bounding box center [457, 231] width 469 height 336
click at [315, 381] on div "Send now" at bounding box center [286, 384] width 103 height 22
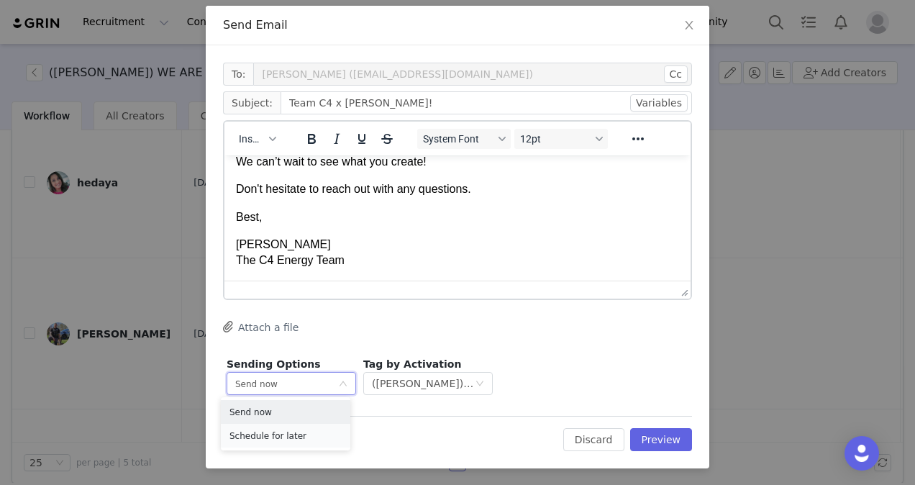
click at [283, 446] on li "Schedule for later" at bounding box center [286, 436] width 130 height 24
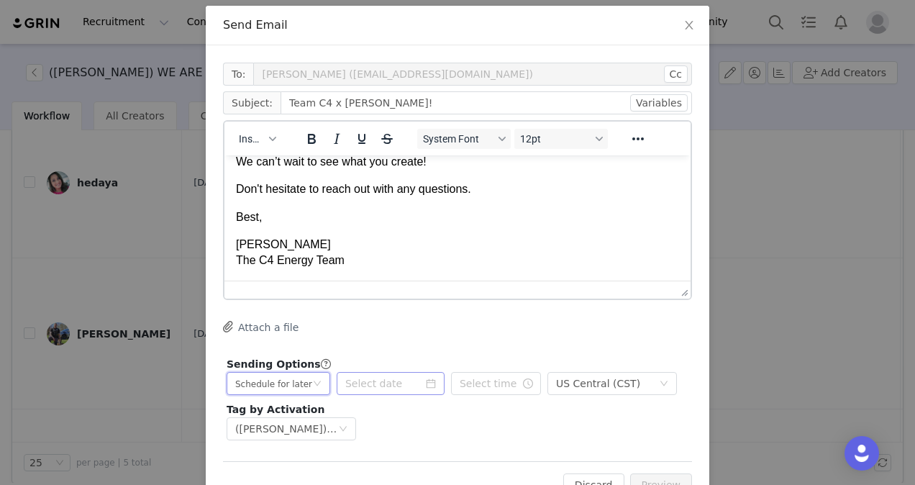
click at [426, 383] on icon "icon: calendar" at bounding box center [431, 383] width 10 height 10
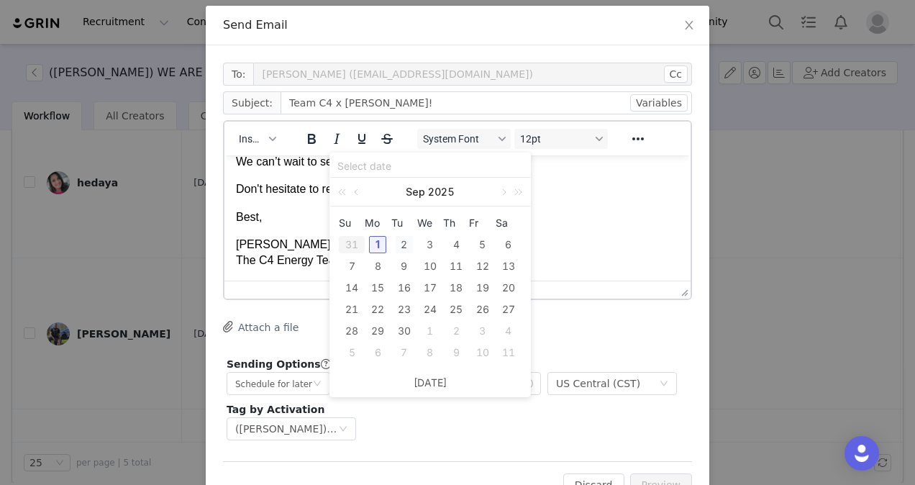
click at [401, 241] on div "2" at bounding box center [404, 244] width 17 height 17
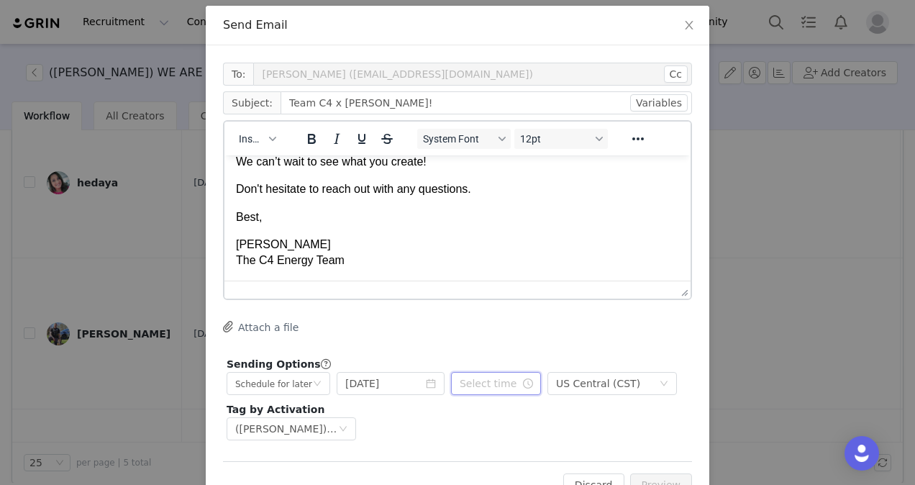
click at [508, 389] on input "text" at bounding box center [496, 383] width 90 height 23
click at [459, 305] on li "08" at bounding box center [462, 305] width 40 height 23
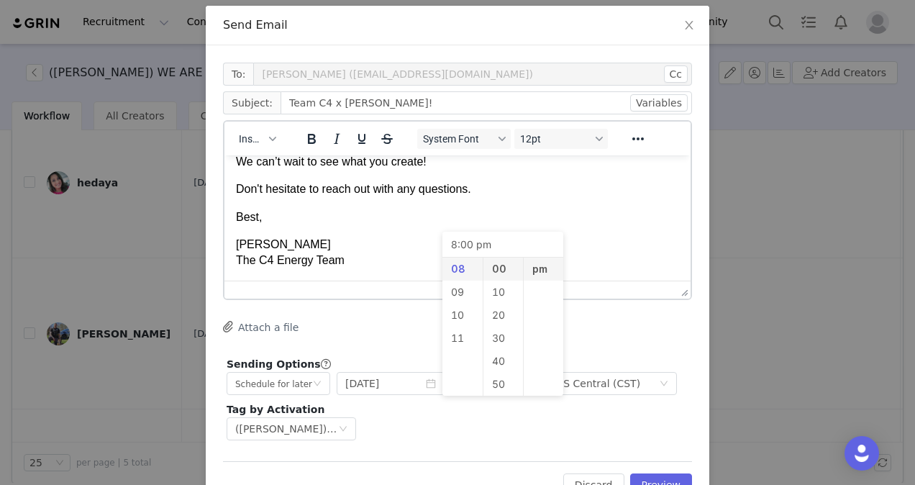
scroll to position [0, 0]
click at [538, 266] on li "am" at bounding box center [544, 269] width 40 height 23
click at [540, 437] on div "Sending Options GRIN will send this email at the scheduled time, but it’s possi…" at bounding box center [457, 398] width 469 height 91
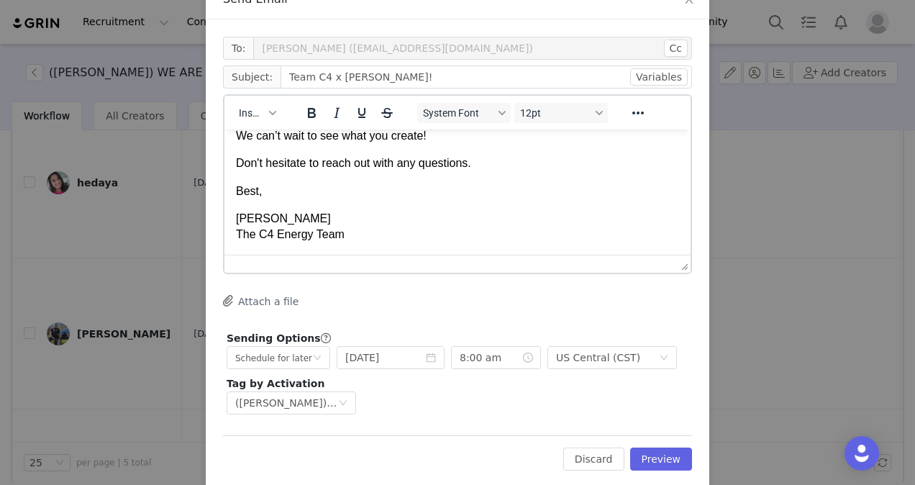
scroll to position [112, 0]
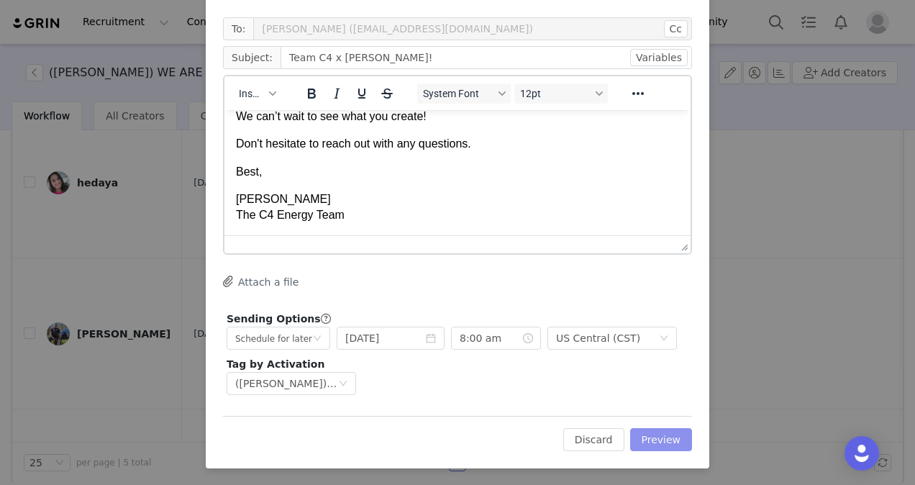
click at [647, 435] on button "Preview" at bounding box center [661, 439] width 63 height 23
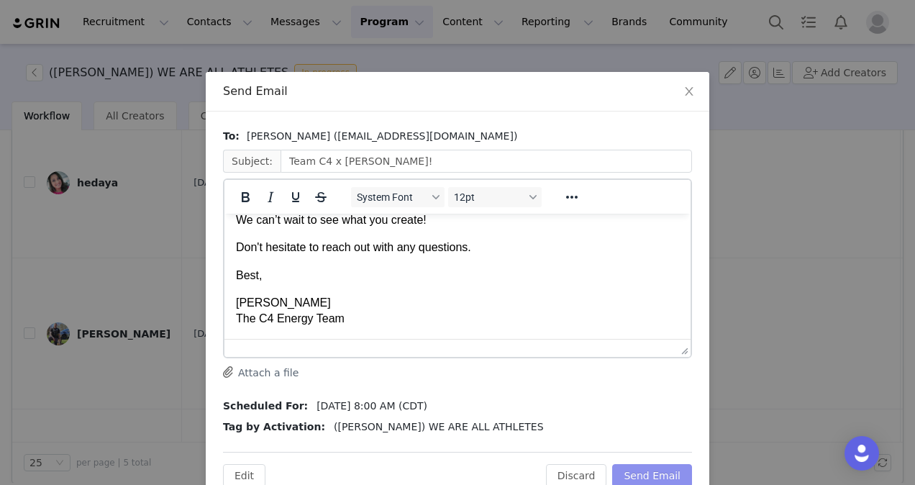
scroll to position [36, 0]
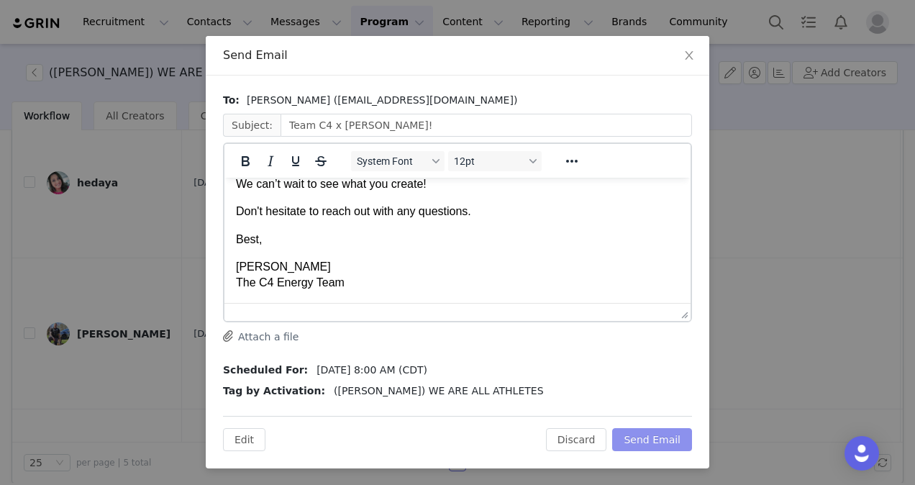
click at [645, 432] on button "Send Email" at bounding box center [652, 439] width 80 height 23
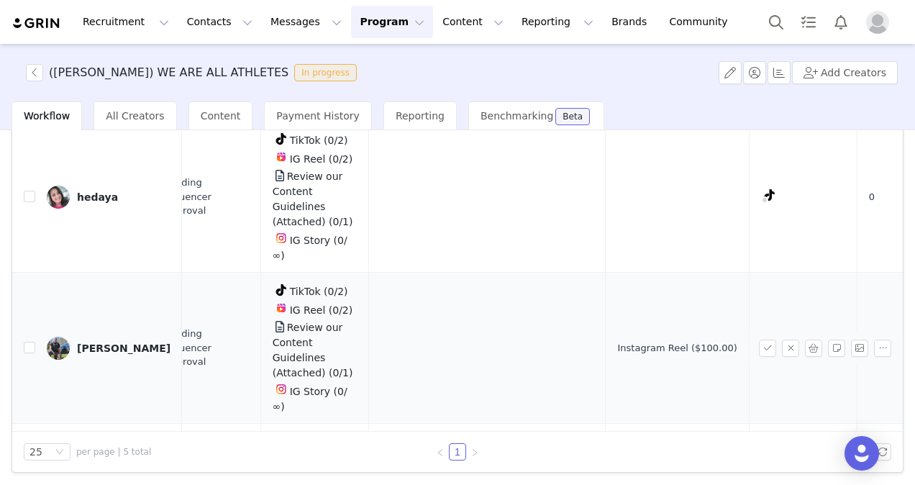
scroll to position [0, 0]
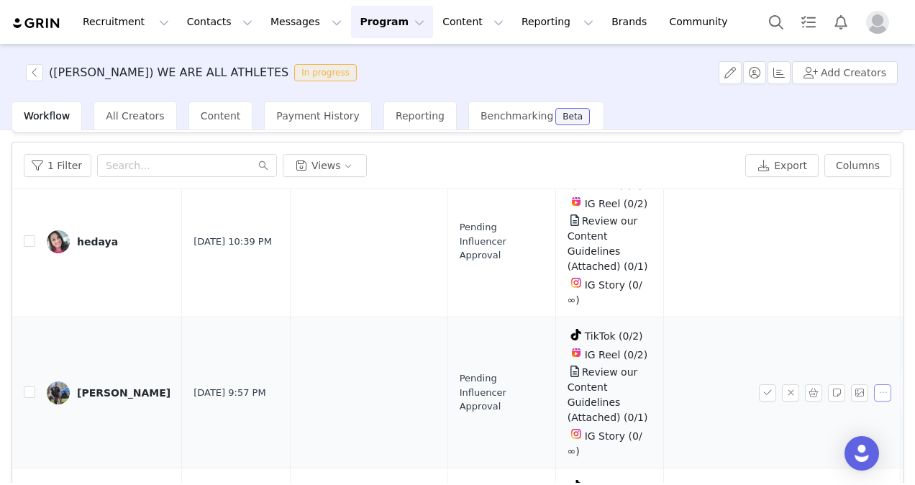
click at [874, 384] on button "button" at bounding box center [882, 392] width 17 height 17
click at [791, 420] on span "Edit Payment Settings" at bounding box center [820, 419] width 112 height 16
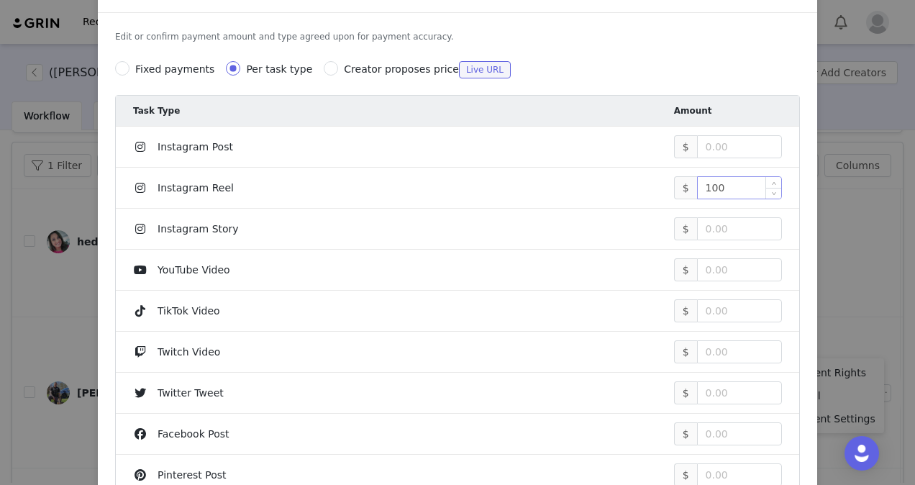
click at [725, 183] on input "100" at bounding box center [739, 188] width 83 height 22
click at [670, 55] on div "Fixed payments Per task type Creator proposes price Live URL" at bounding box center [457, 69] width 685 height 29
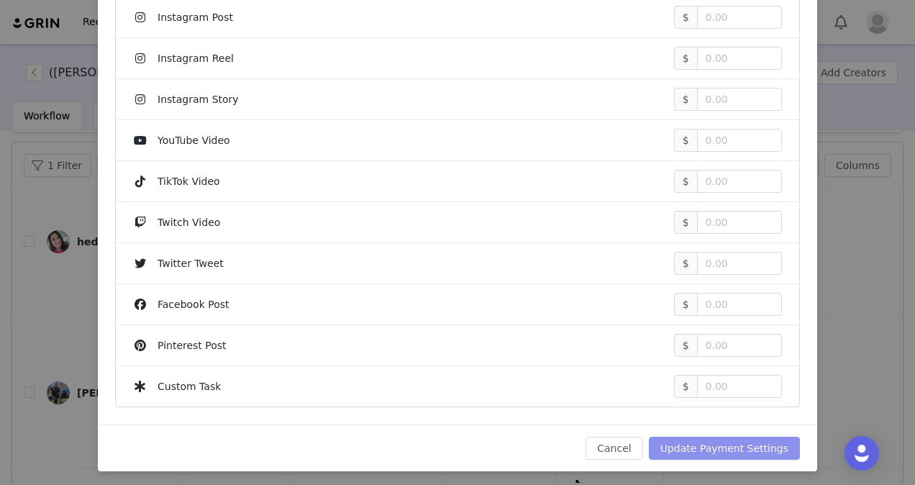
click at [724, 447] on button "Update Payment Settings" at bounding box center [724, 448] width 151 height 23
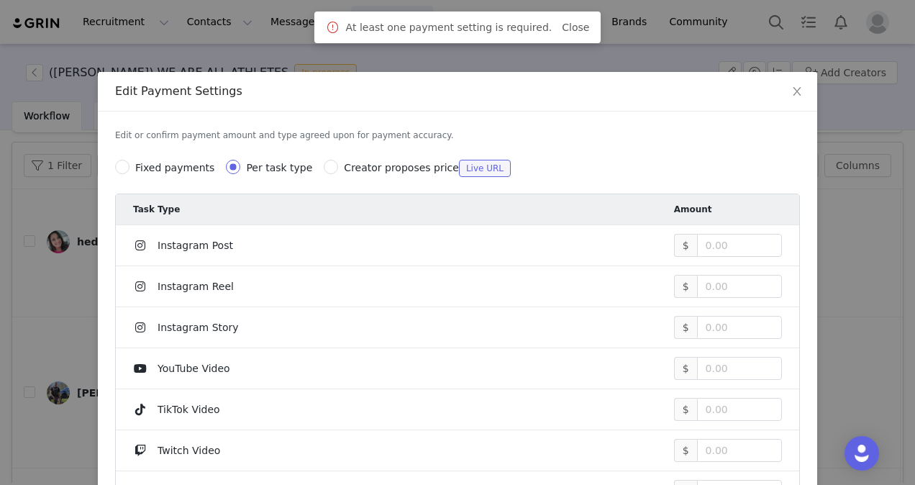
click at [145, 167] on span "Fixed payments" at bounding box center [174, 168] width 79 height 12
click at [130, 167] on input "Fixed payments" at bounding box center [122, 167] width 14 height 14
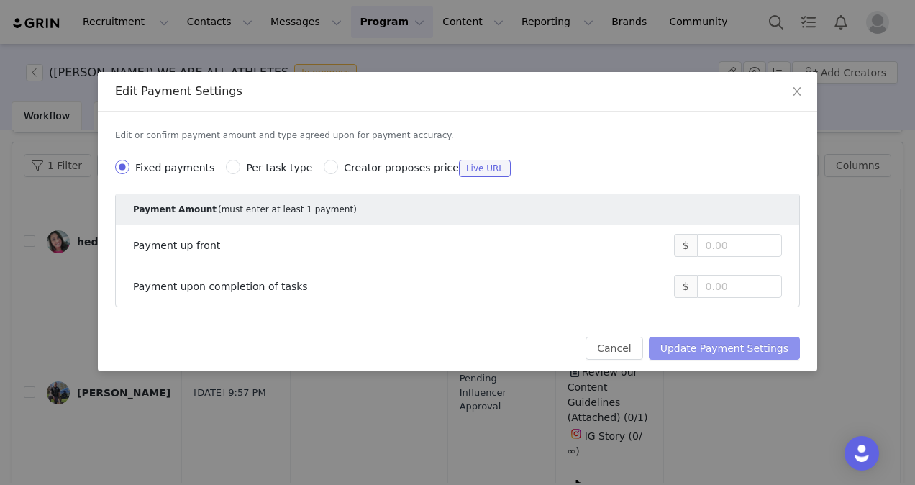
click at [742, 346] on button "Update Payment Settings" at bounding box center [724, 348] width 151 height 23
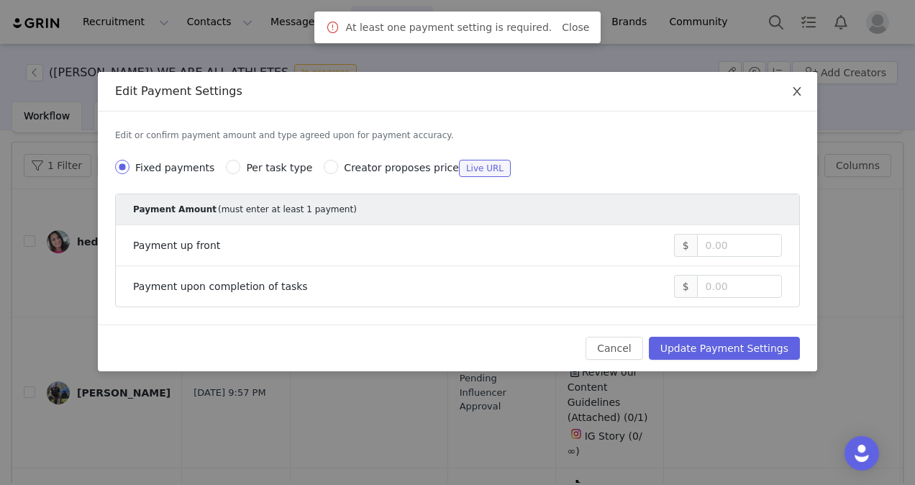
click at [800, 88] on icon "icon: close" at bounding box center [797, 92] width 12 height 12
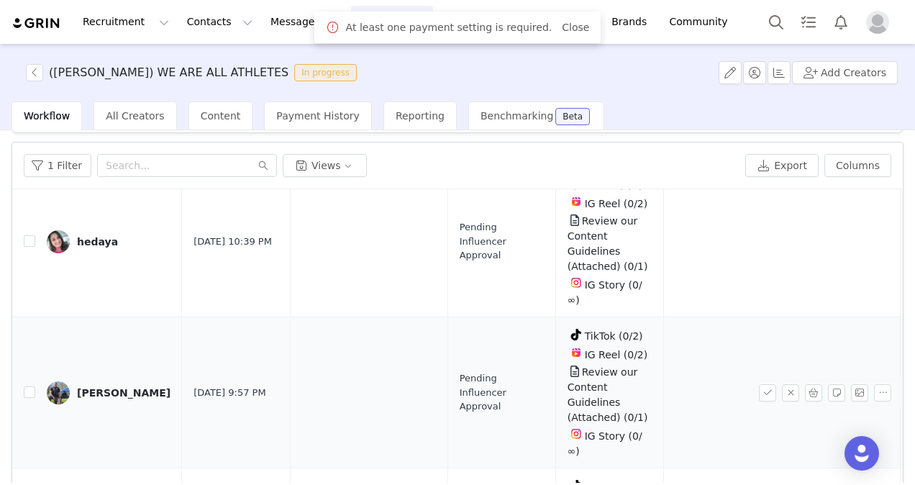
click at [99, 387] on div "[PERSON_NAME]" at bounding box center [124, 393] width 94 height 12
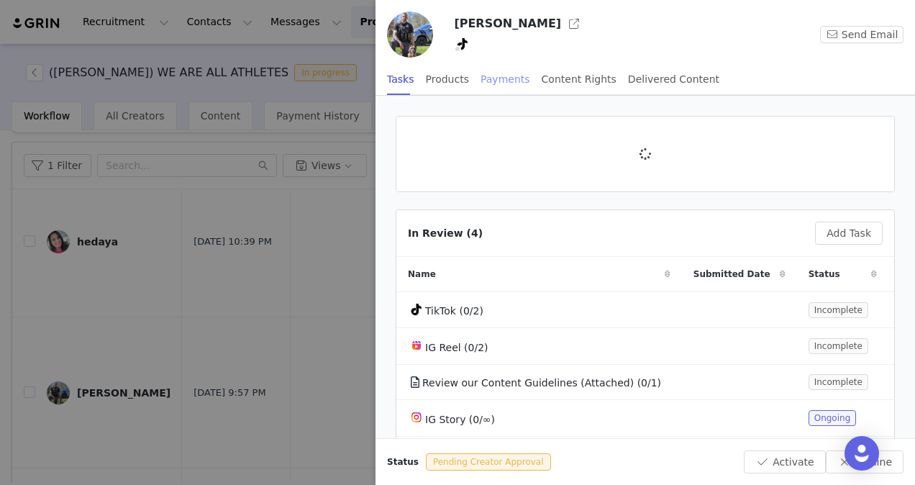
click at [506, 82] on div "Payments" at bounding box center [506, 79] width 50 height 32
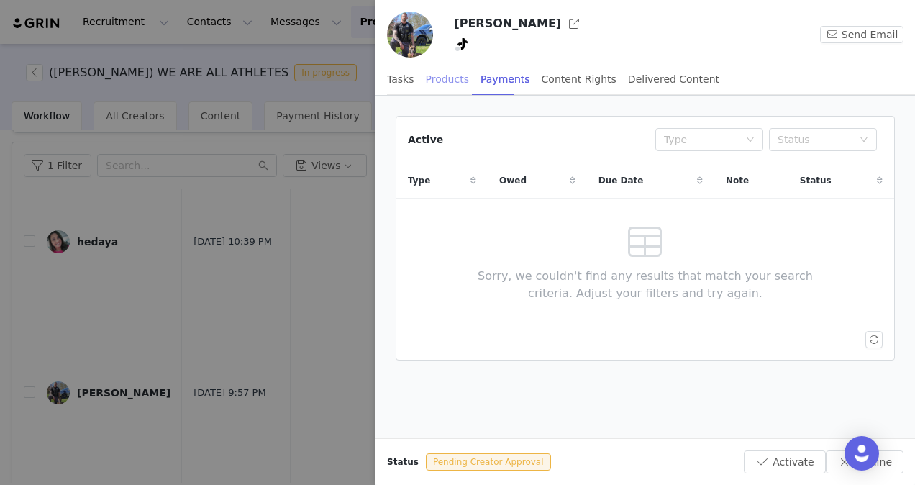
click at [444, 86] on div "Products" at bounding box center [447, 79] width 43 height 32
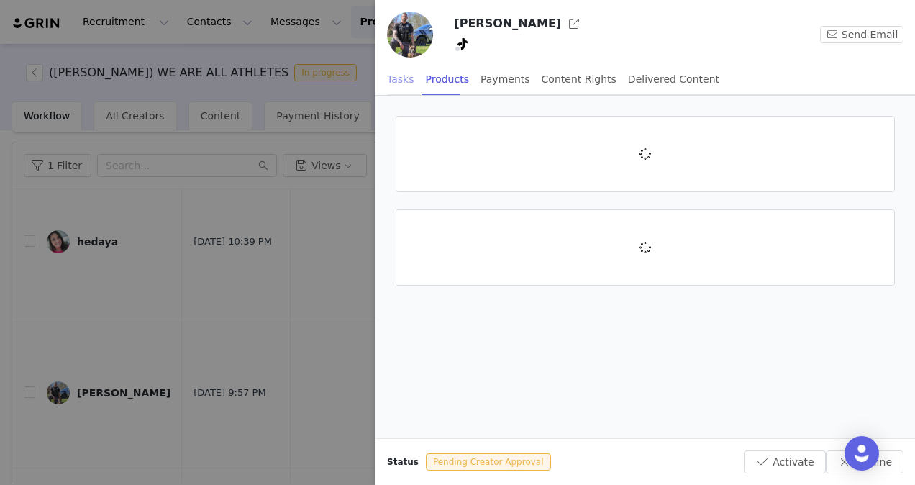
click at [400, 86] on div "Tasks" at bounding box center [400, 79] width 27 height 32
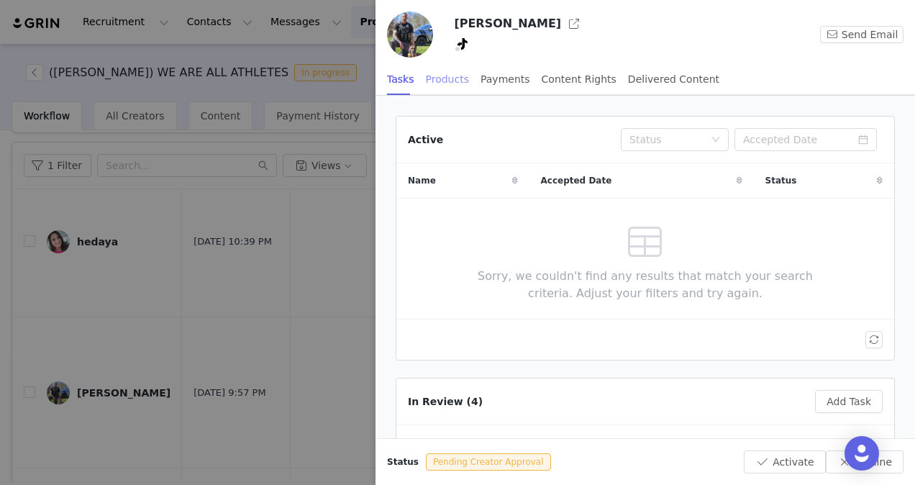
click at [451, 80] on div "Products" at bounding box center [447, 79] width 43 height 32
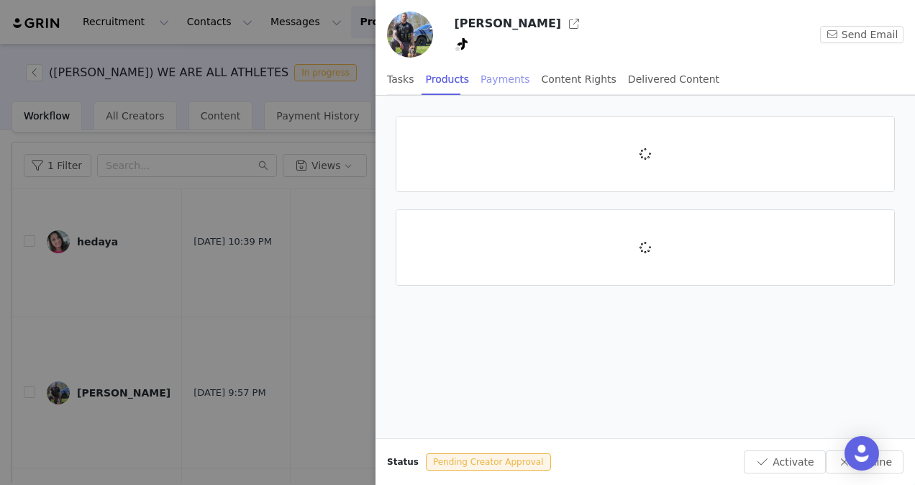
click at [504, 76] on div "Payments" at bounding box center [506, 79] width 50 height 32
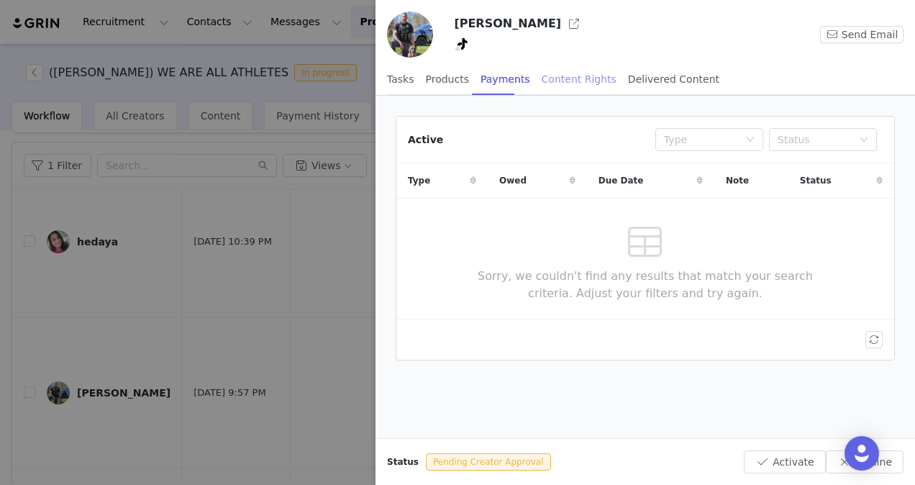
click at [555, 83] on div "Content Rights" at bounding box center [579, 79] width 75 height 32
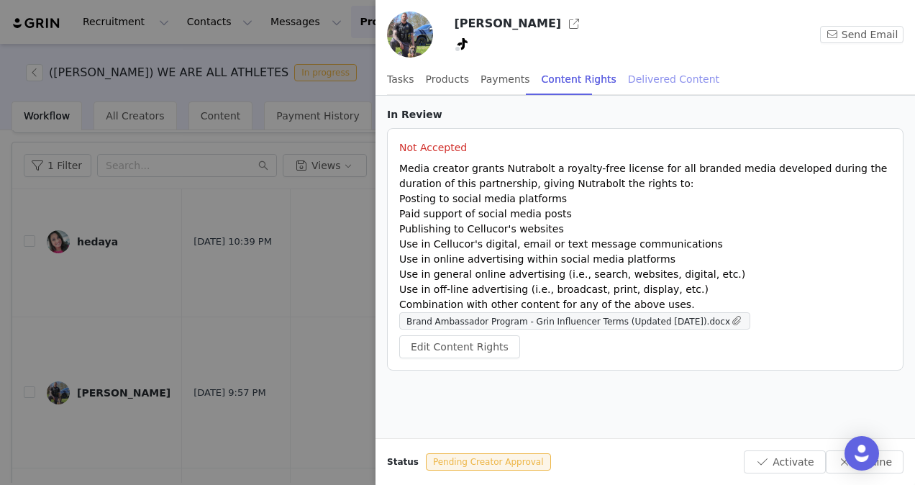
click at [628, 77] on div "Delivered Content" at bounding box center [673, 79] width 91 height 32
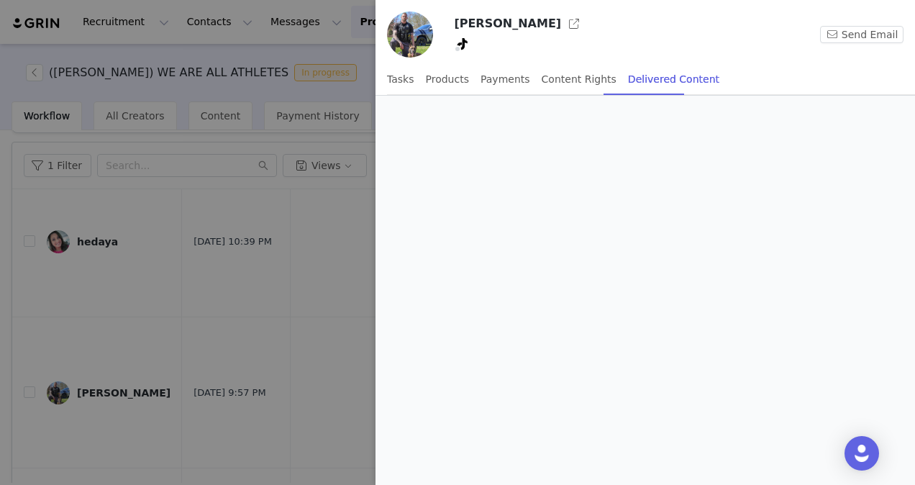
click at [321, 137] on div at bounding box center [457, 242] width 915 height 485
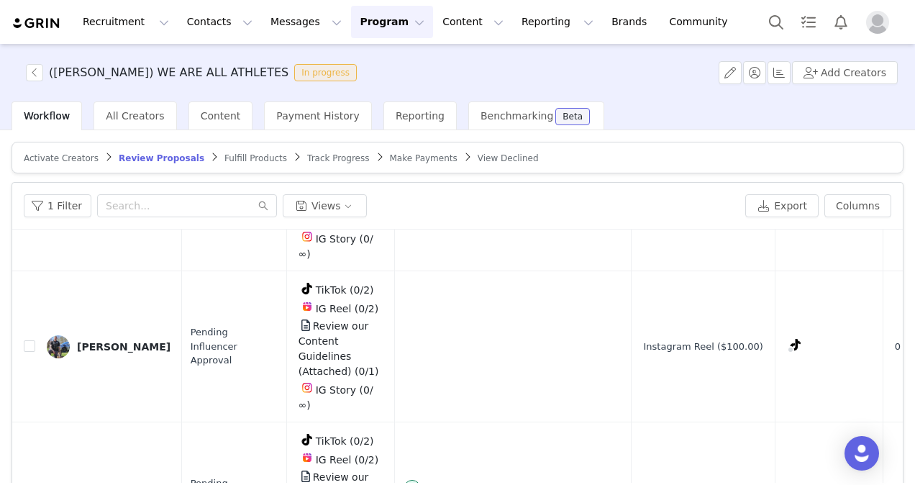
scroll to position [295, 268]
click at [117, 341] on div "[PERSON_NAME]" at bounding box center [124, 347] width 94 height 12
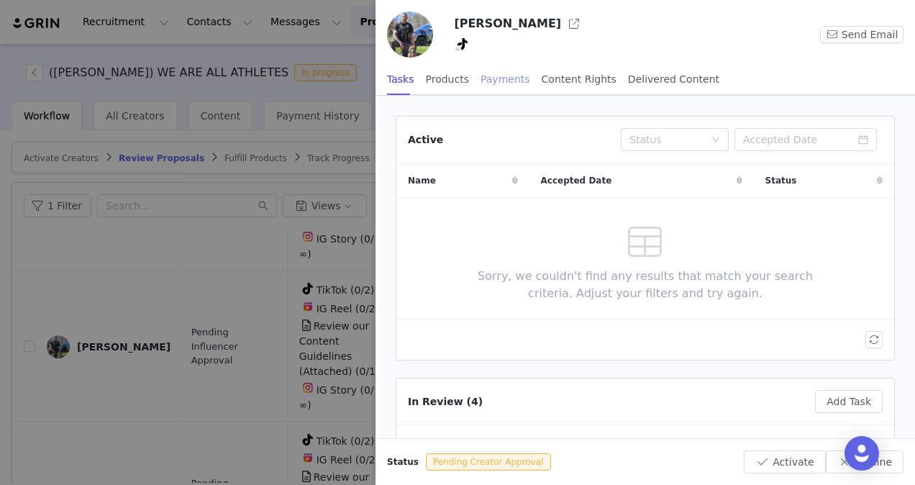
click at [498, 81] on div "Payments" at bounding box center [506, 79] width 50 height 32
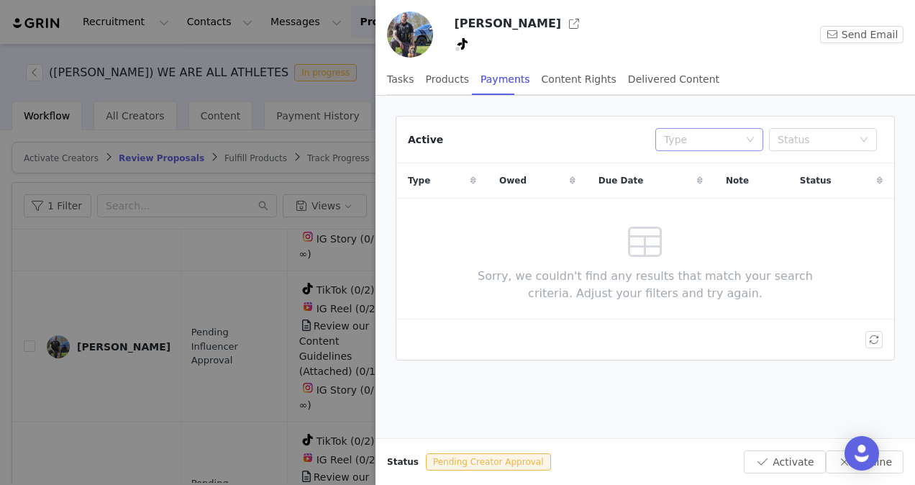
click at [727, 141] on div "Type" at bounding box center [701, 139] width 75 height 14
click at [709, 195] on li "Conversion" at bounding box center [709, 190] width 108 height 23
click at [698, 135] on div "Conversion" at bounding box center [692, 140] width 57 height 22
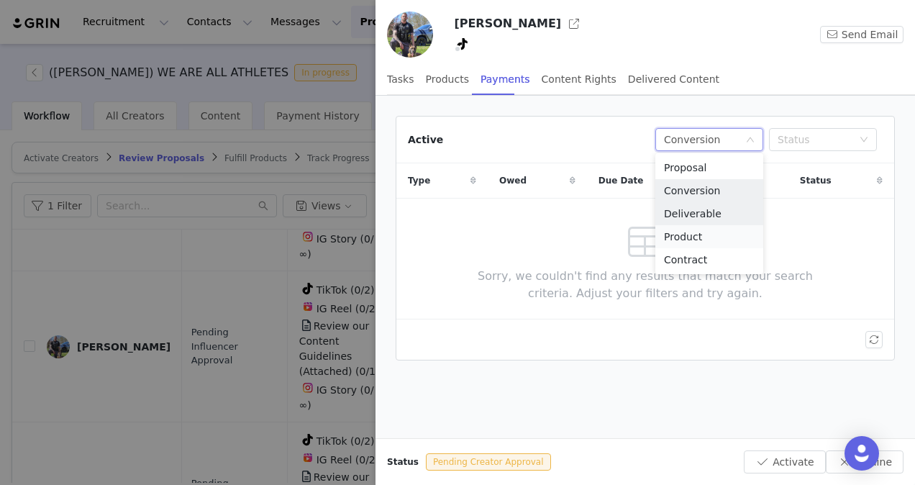
click at [695, 227] on li "Product" at bounding box center [709, 236] width 108 height 23
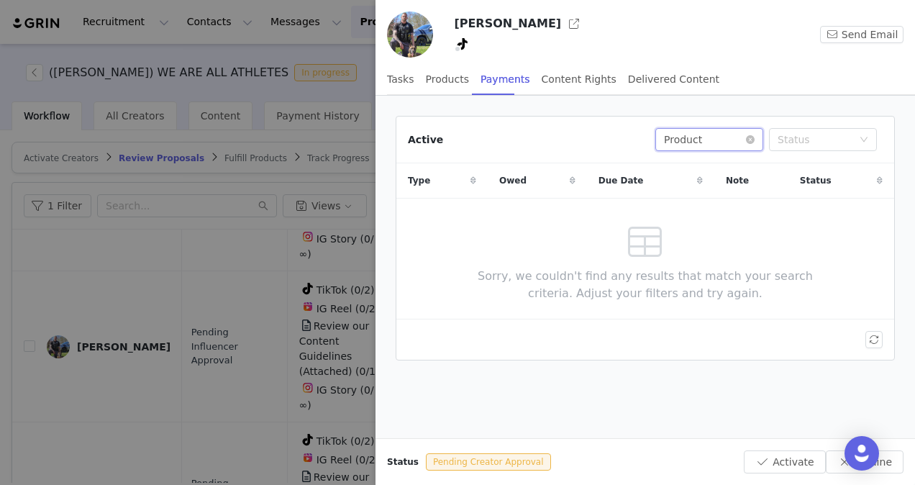
click at [709, 134] on div "Type Product" at bounding box center [704, 140] width 81 height 22
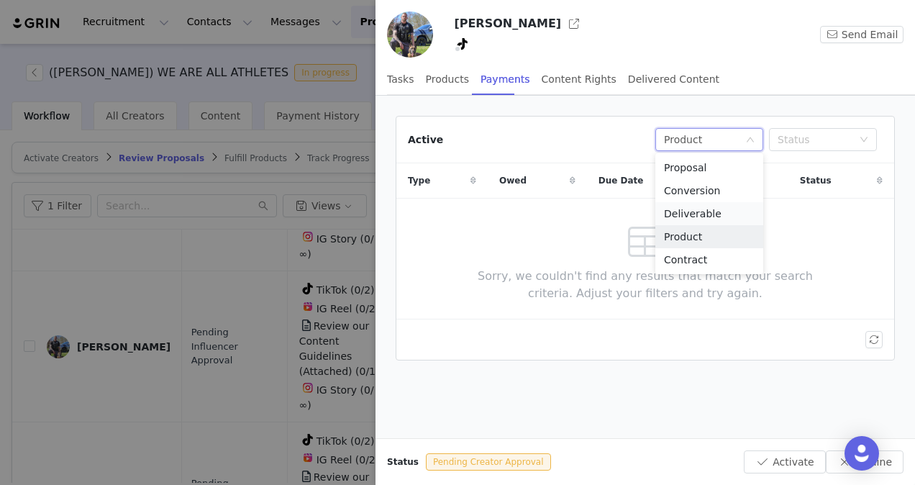
click at [692, 212] on li "Deliverable" at bounding box center [709, 213] width 108 height 23
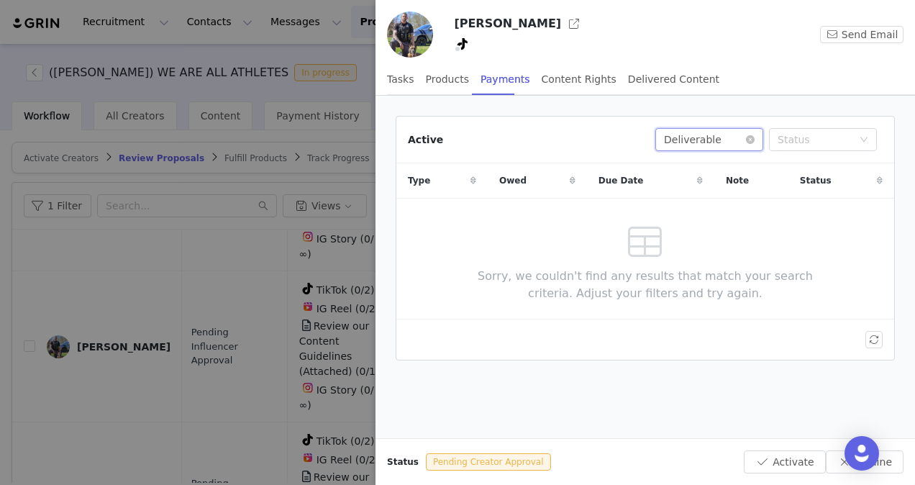
click at [692, 135] on div "Deliverable" at bounding box center [693, 140] width 58 height 22
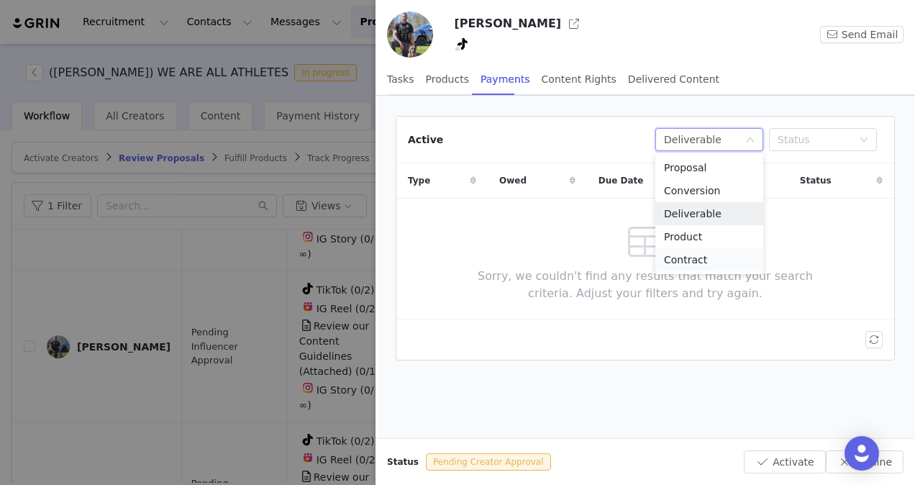
click at [689, 260] on li "Contract" at bounding box center [709, 259] width 108 height 23
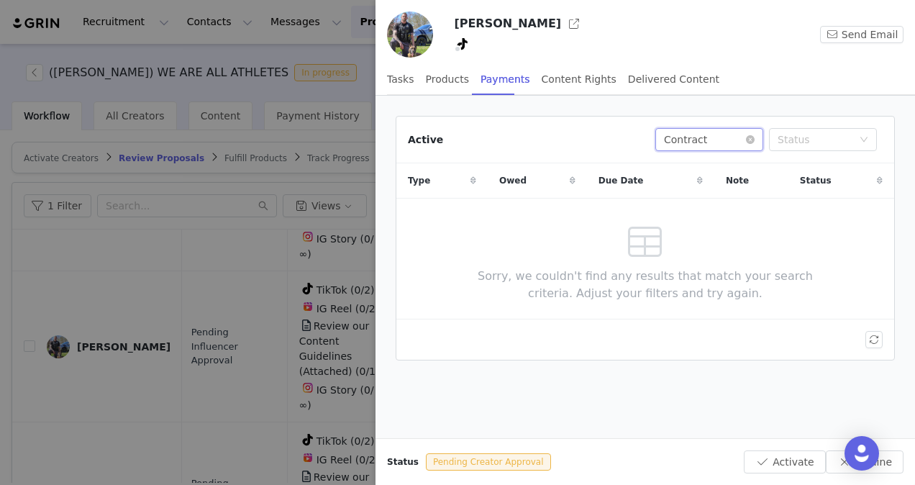
click at [702, 138] on div "Type Contract" at bounding box center [704, 140] width 81 height 22
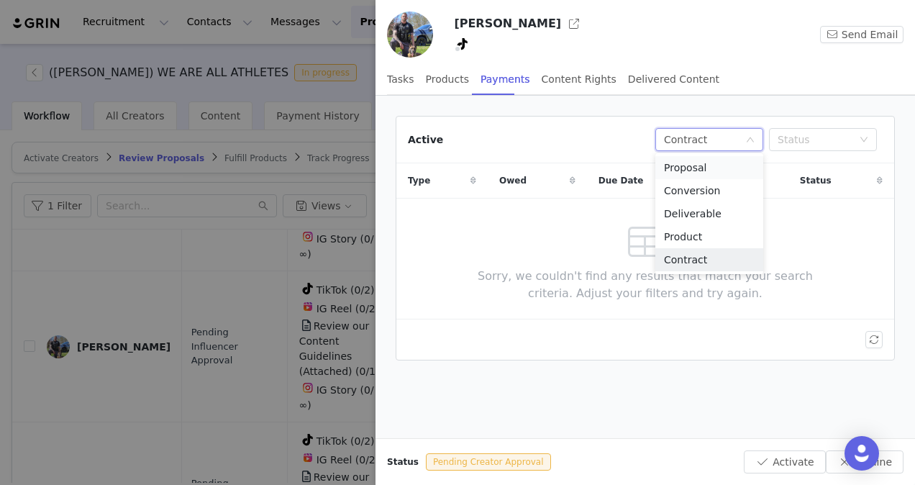
click at [698, 169] on li "Proposal" at bounding box center [709, 167] width 108 height 23
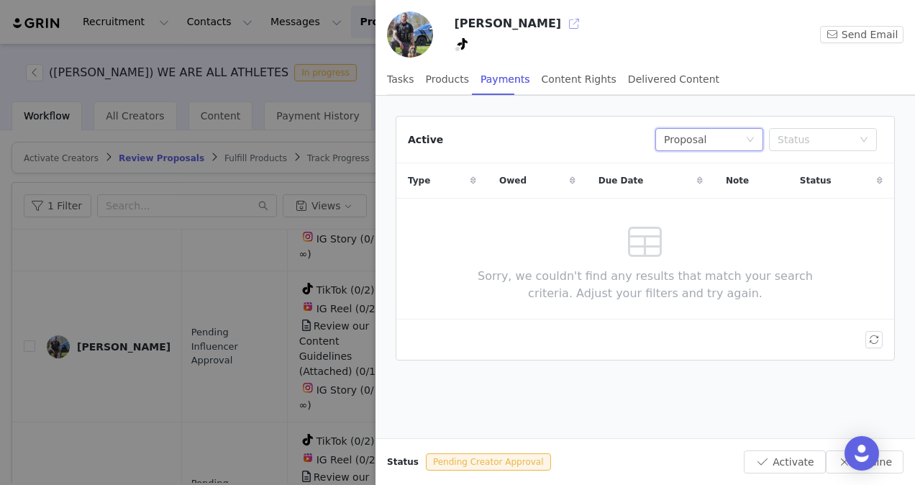
click at [563, 26] on button "button" at bounding box center [574, 23] width 23 height 23
click at [348, 224] on div at bounding box center [457, 242] width 915 height 485
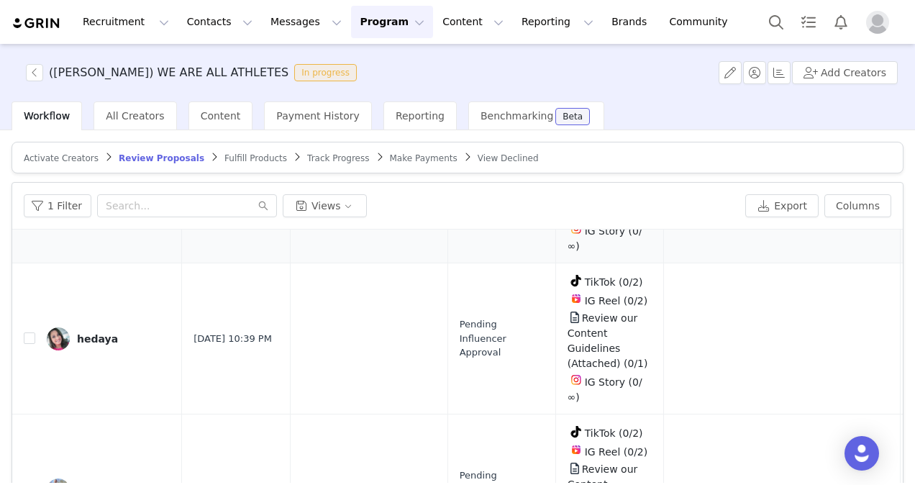
scroll to position [153, 0]
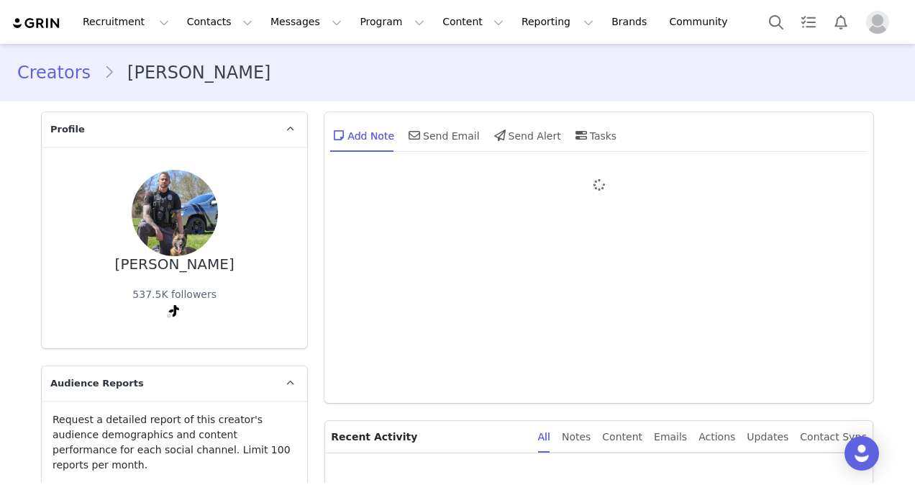
type input "+1 ([GEOGRAPHIC_DATA])"
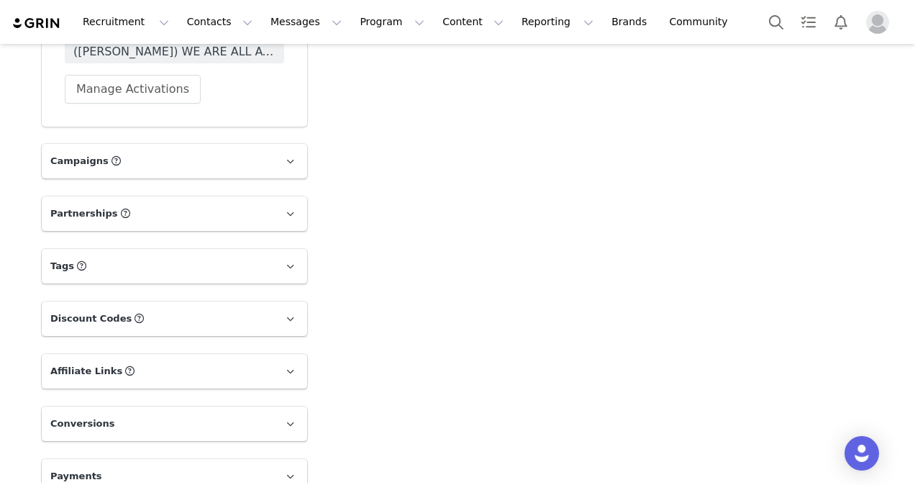
scroll to position [2336, 0]
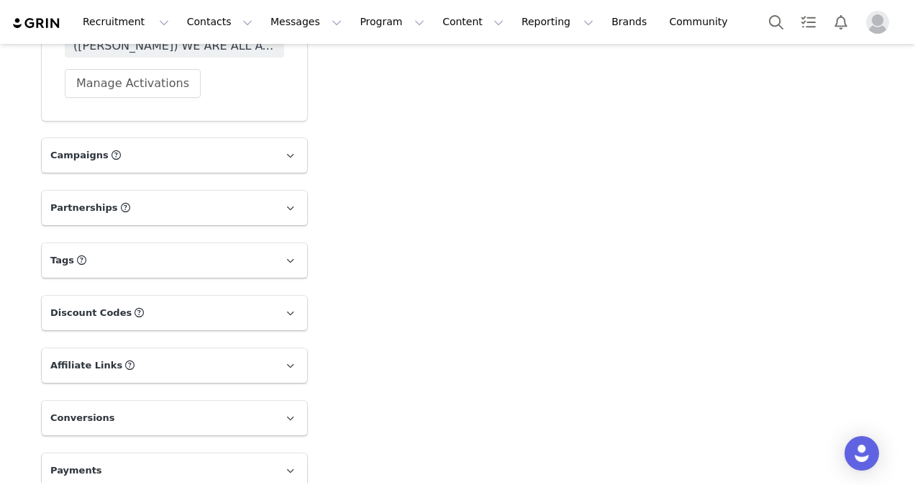
click at [214, 459] on p "Payments" at bounding box center [157, 470] width 231 height 35
